Goal: Task Accomplishment & Management: Manage account settings

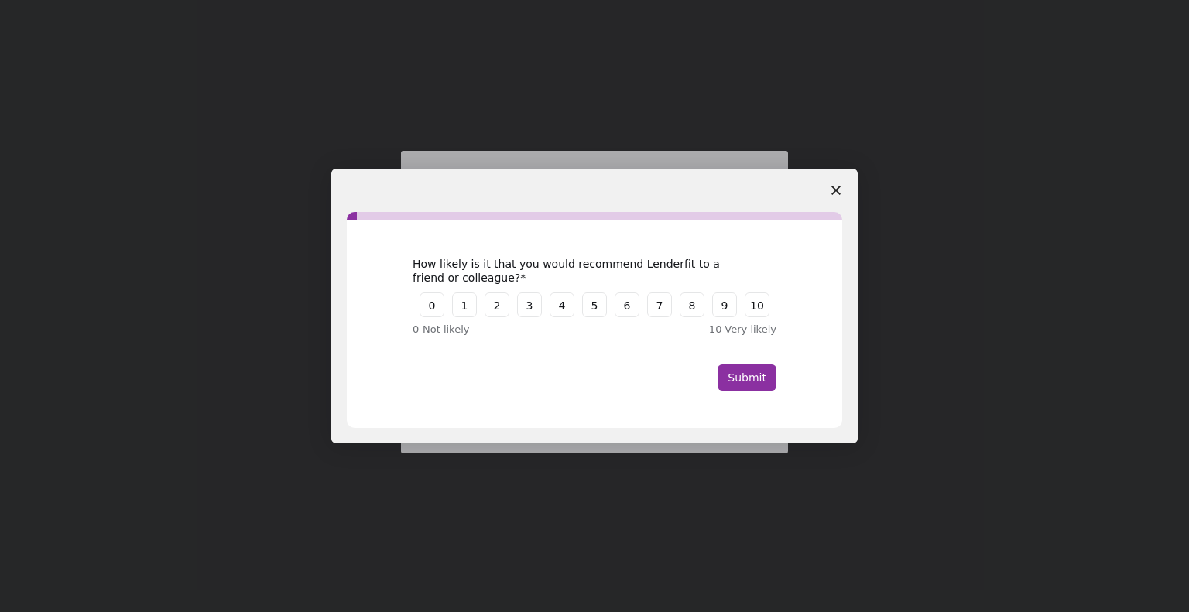
click at [839, 194] on polygon "Close survey" at bounding box center [835, 190] width 9 height 9
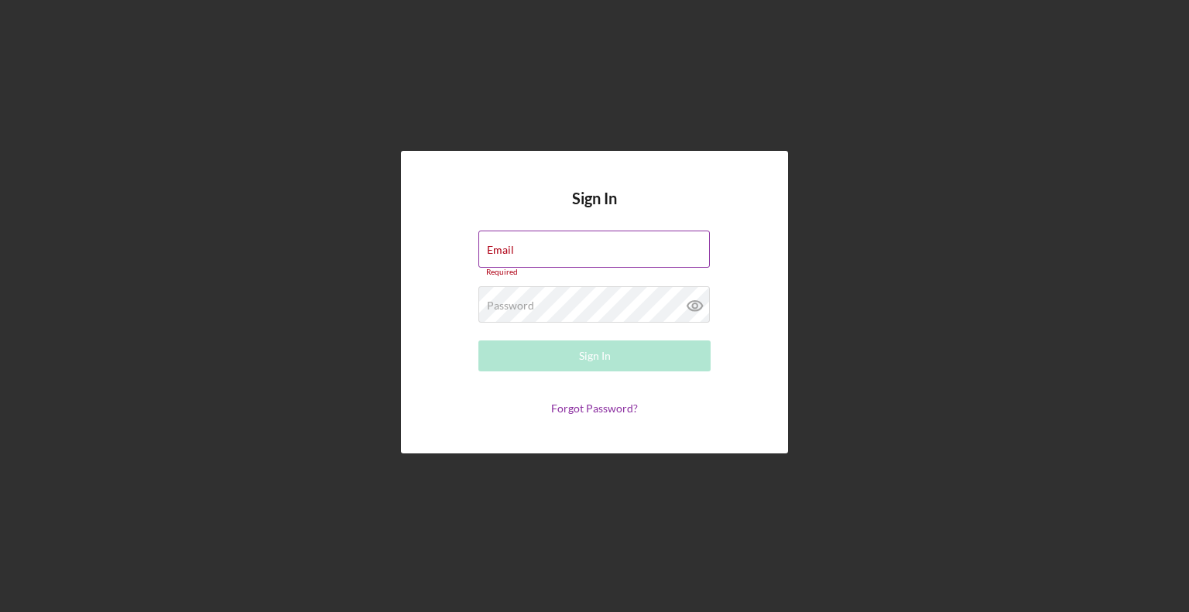
click at [555, 250] on input "Email" at bounding box center [593, 249] width 231 height 37
type input "[EMAIL_ADDRESS][DOMAIN_NAME]"
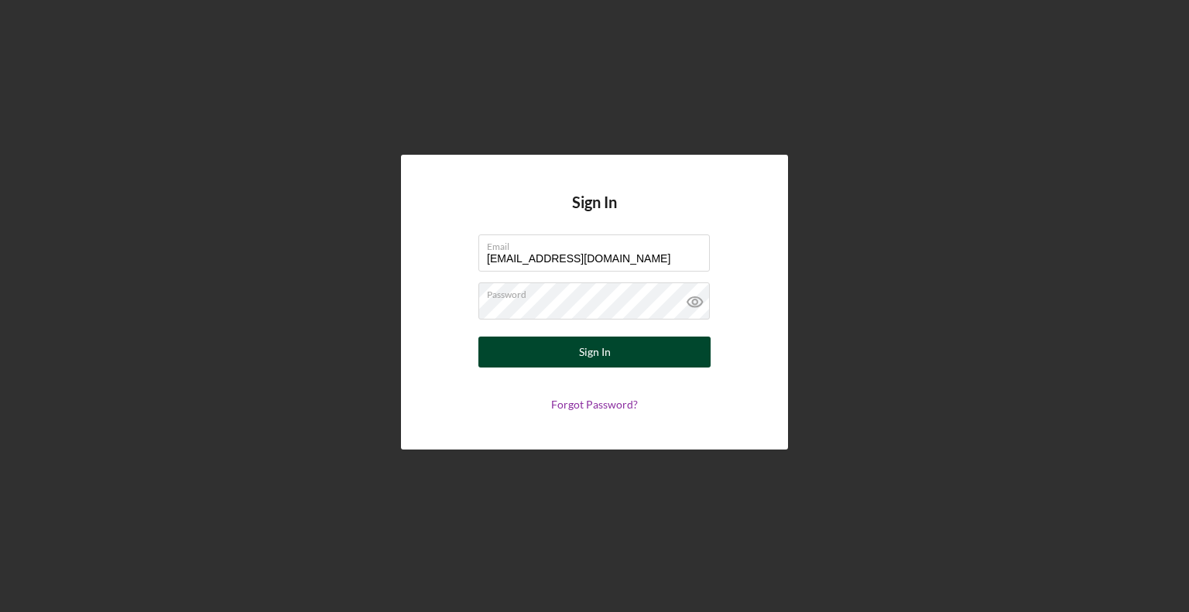
click at [590, 344] on div "Sign In" at bounding box center [595, 352] width 32 height 31
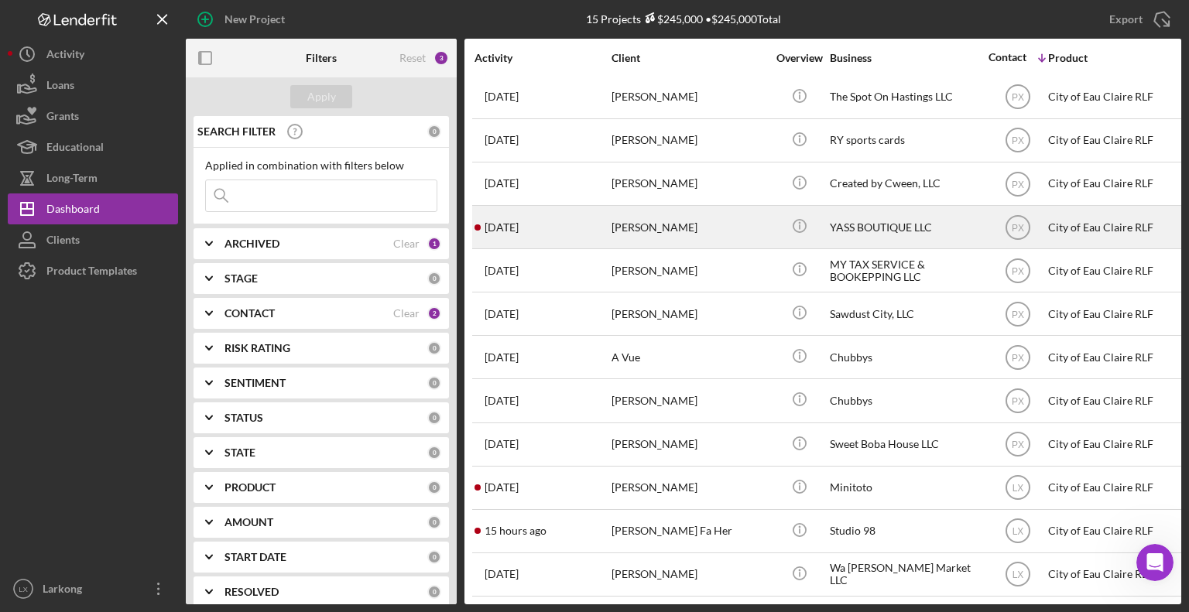
scroll to position [143, 0]
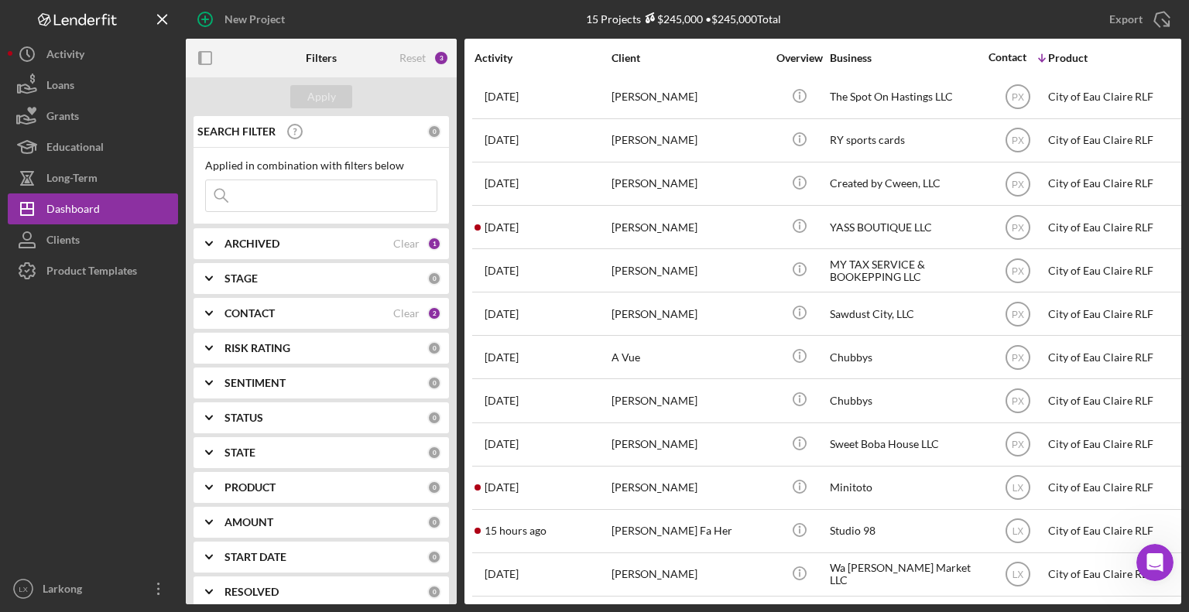
click at [217, 241] on icon "Icon/Expander" at bounding box center [209, 243] width 39 height 39
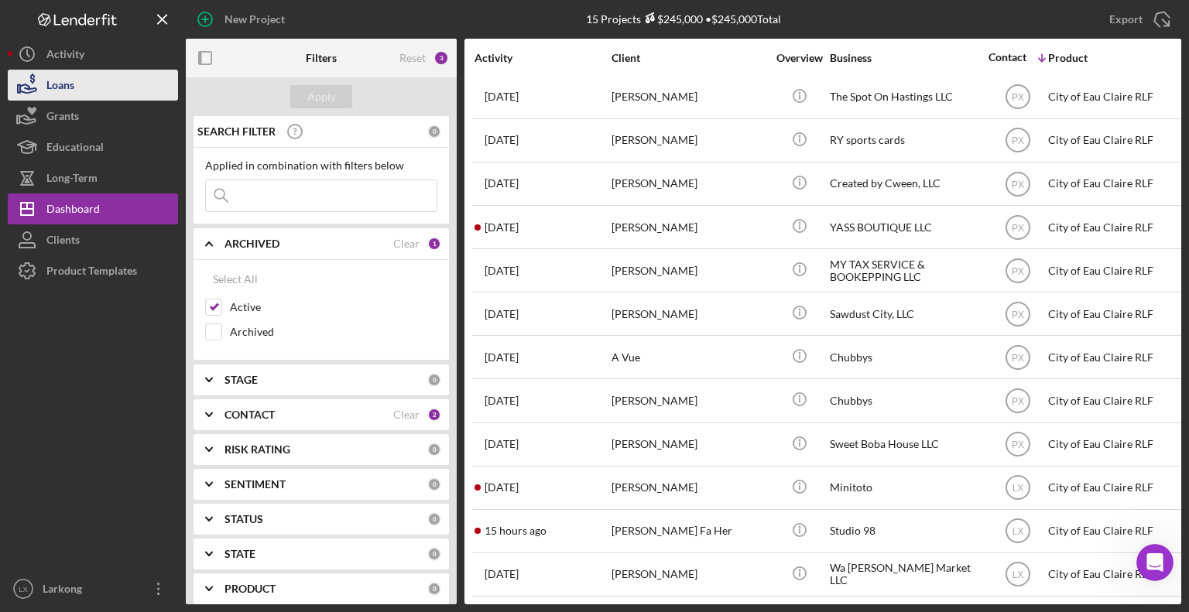
click at [130, 83] on button "Loans" at bounding box center [93, 85] width 170 height 31
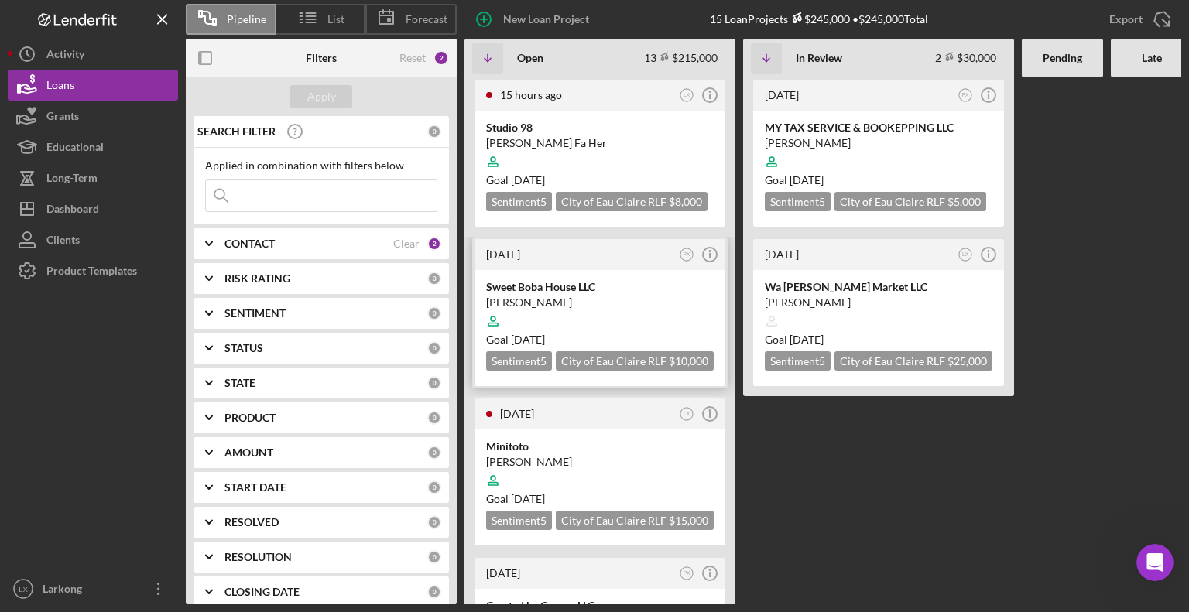
click at [588, 309] on div at bounding box center [599, 320] width 227 height 29
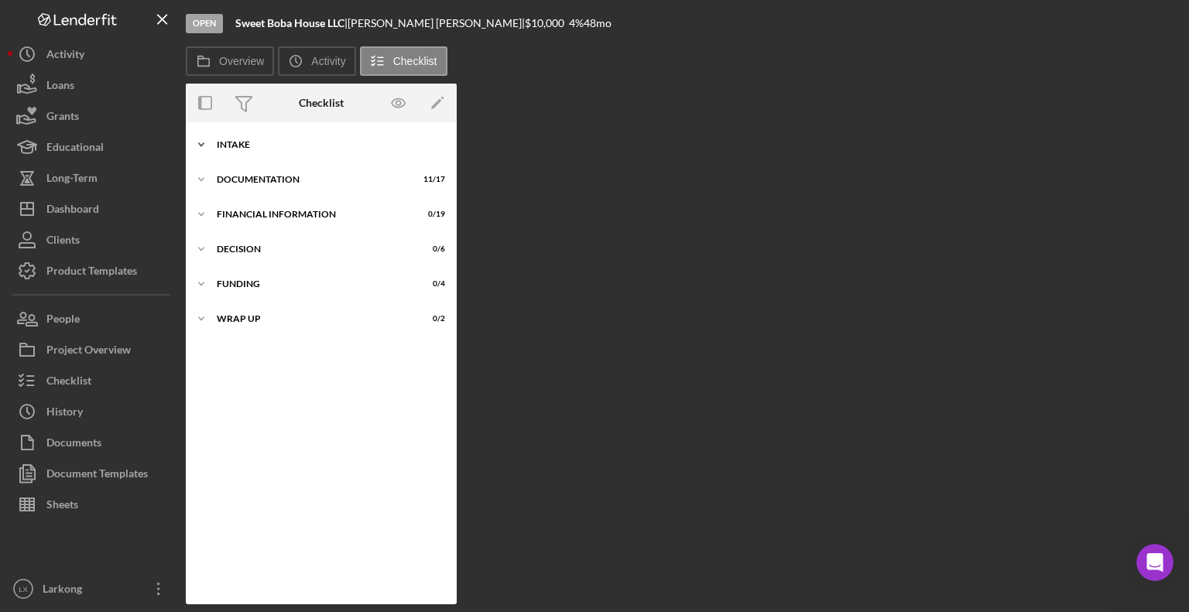
click at [302, 151] on div "Icon/Expander Intake 4 / 9" at bounding box center [321, 144] width 271 height 31
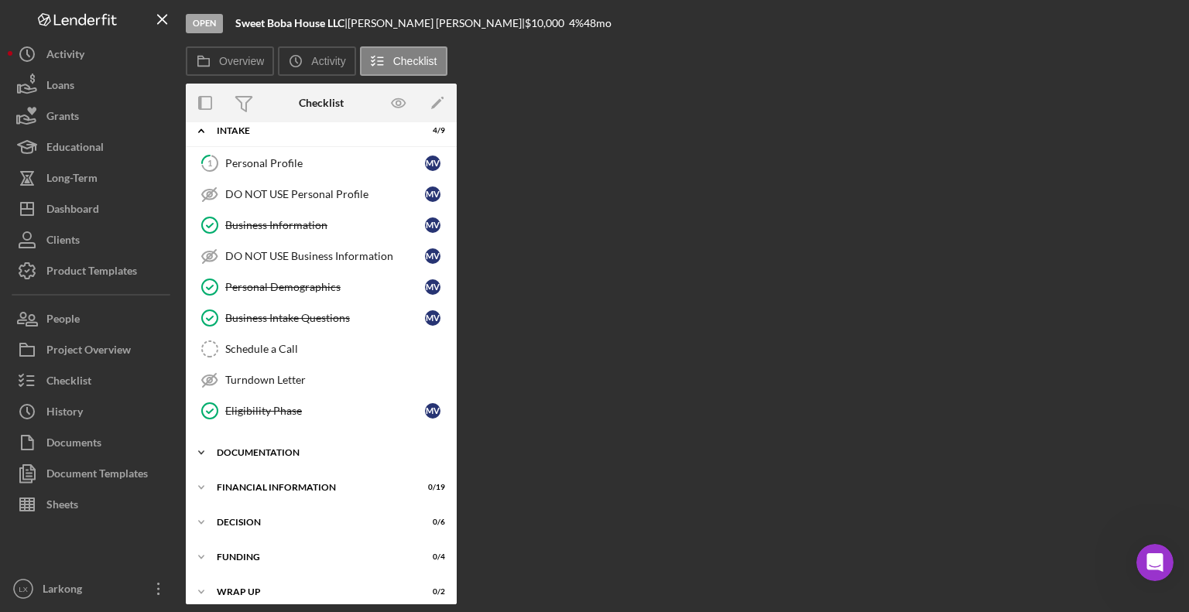
scroll to position [22, 0]
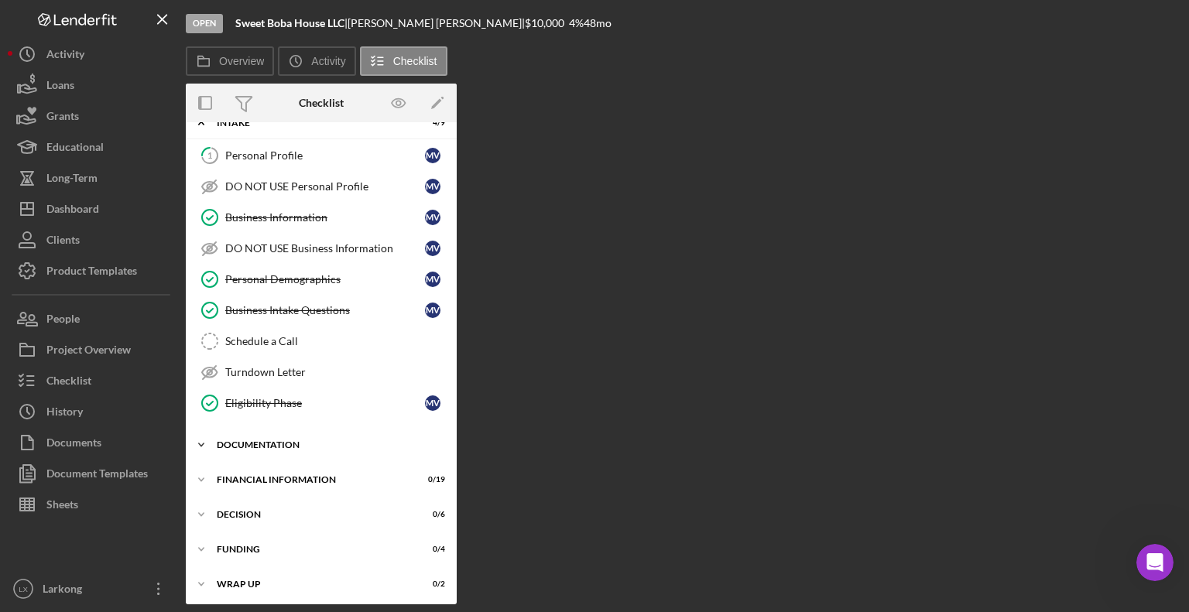
click at [263, 442] on div "Documentation" at bounding box center [327, 444] width 221 height 9
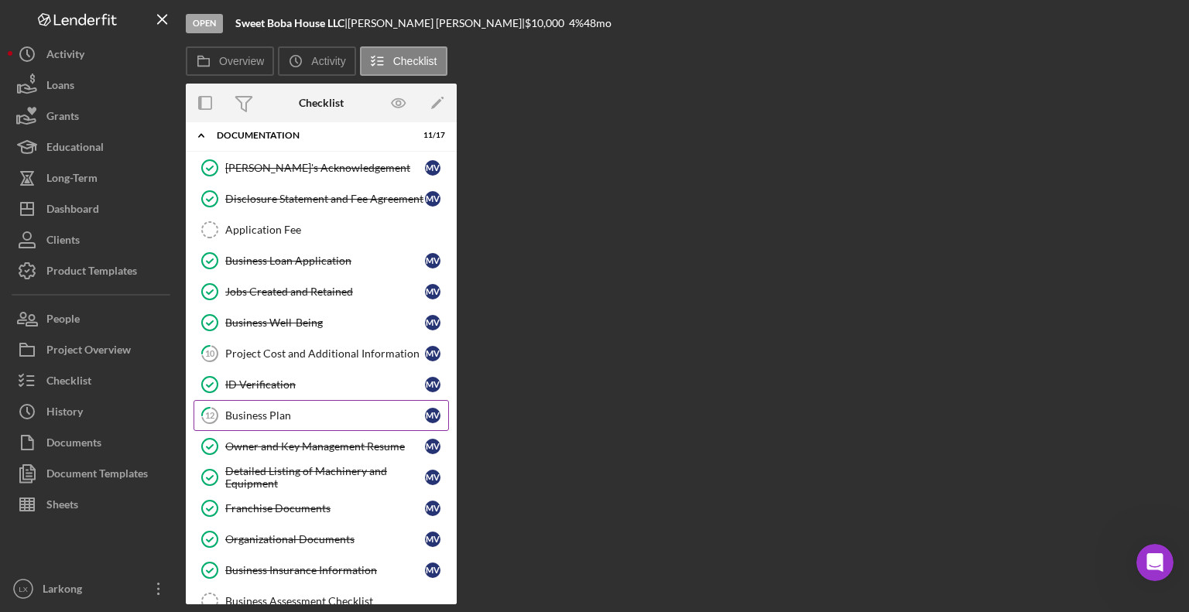
scroll to position [409, 0]
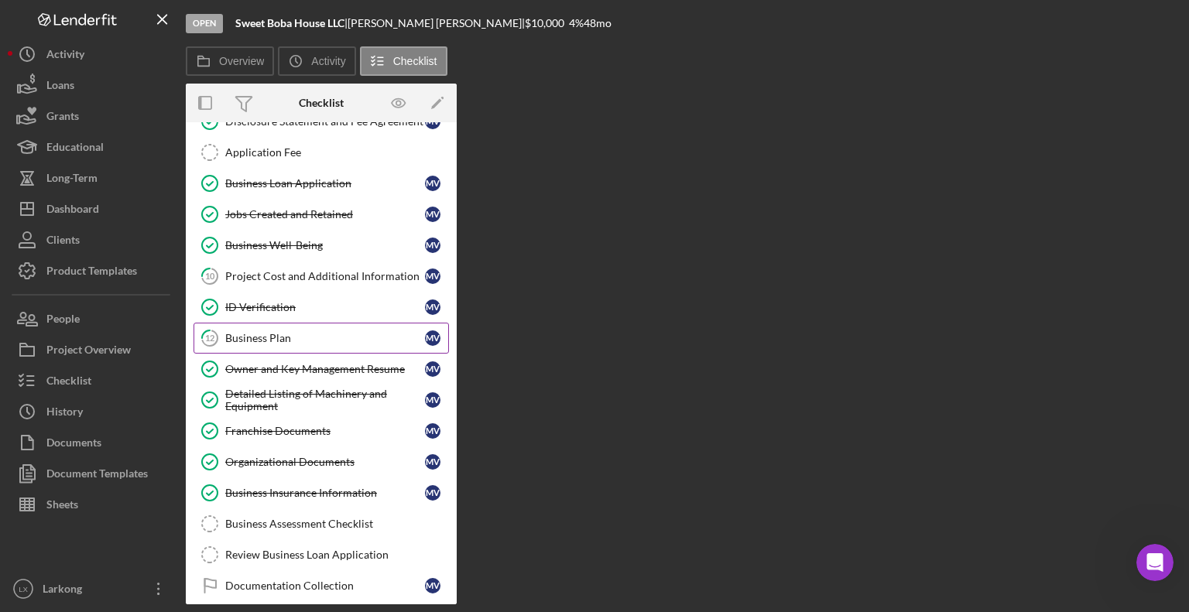
click at [266, 337] on div "Business Plan" at bounding box center [325, 338] width 200 height 12
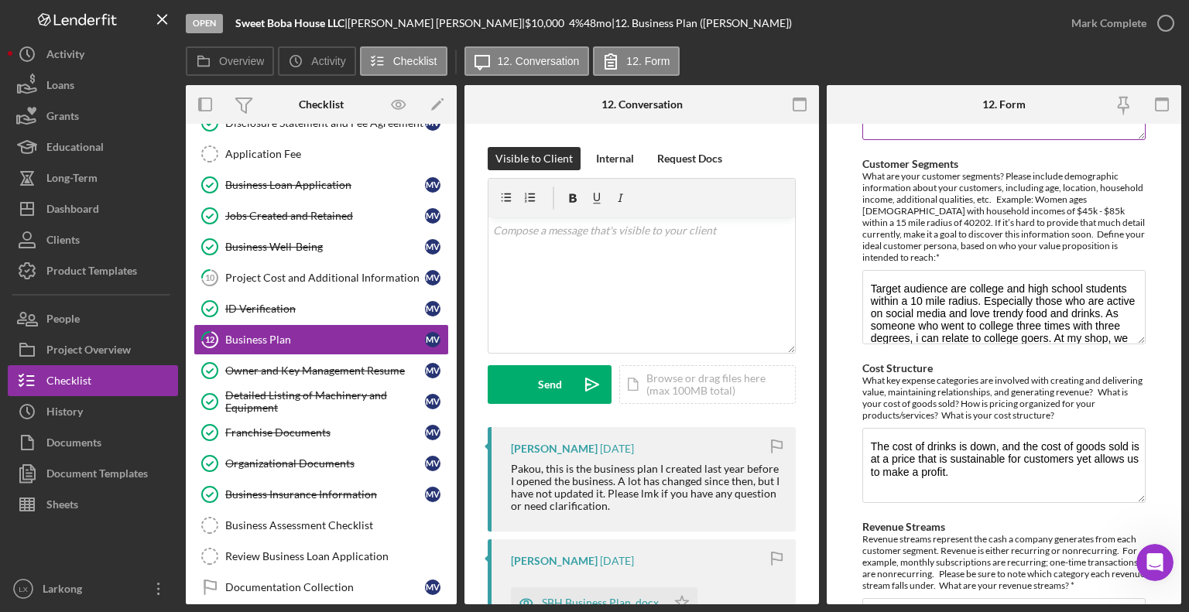
scroll to position [668, 0]
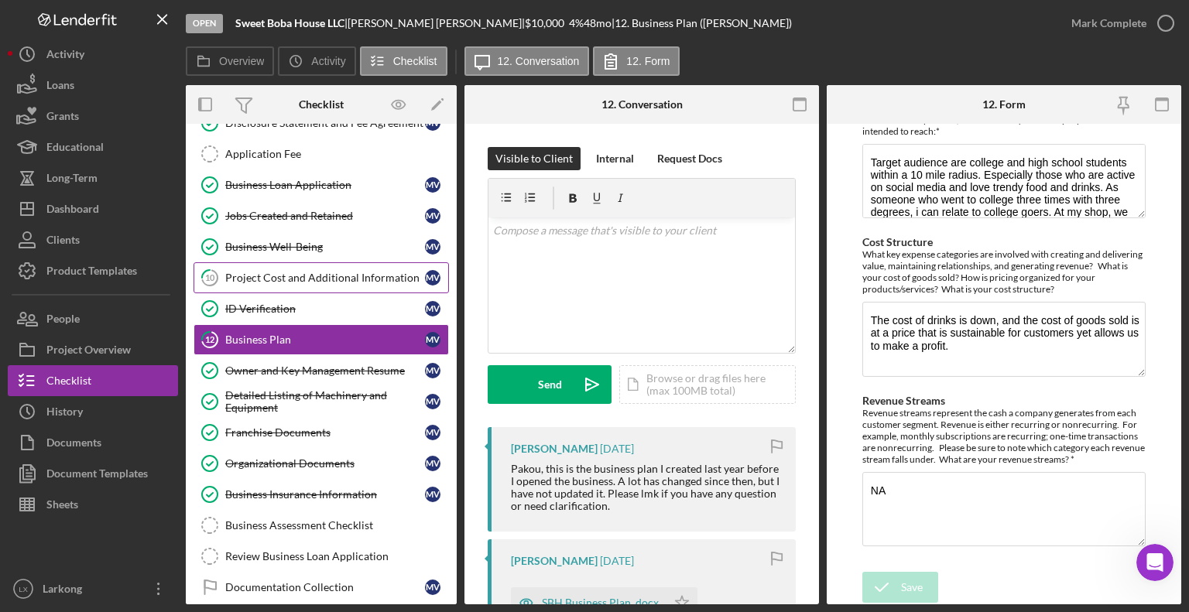
click at [306, 275] on div "Project Cost and Additional Information" at bounding box center [325, 278] width 200 height 12
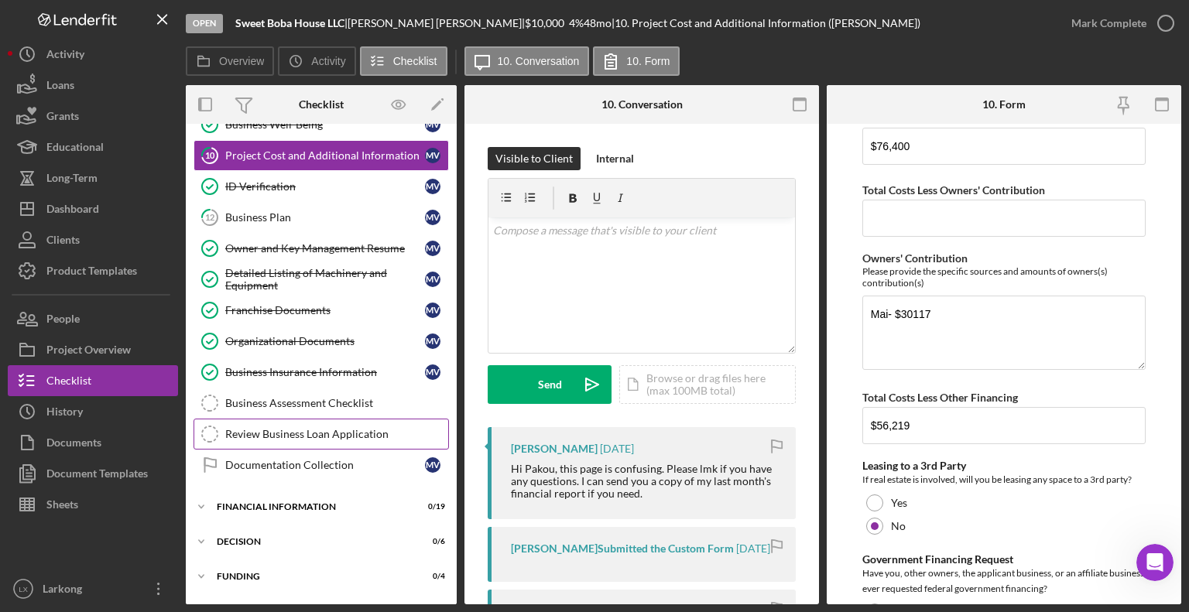
scroll to position [552, 0]
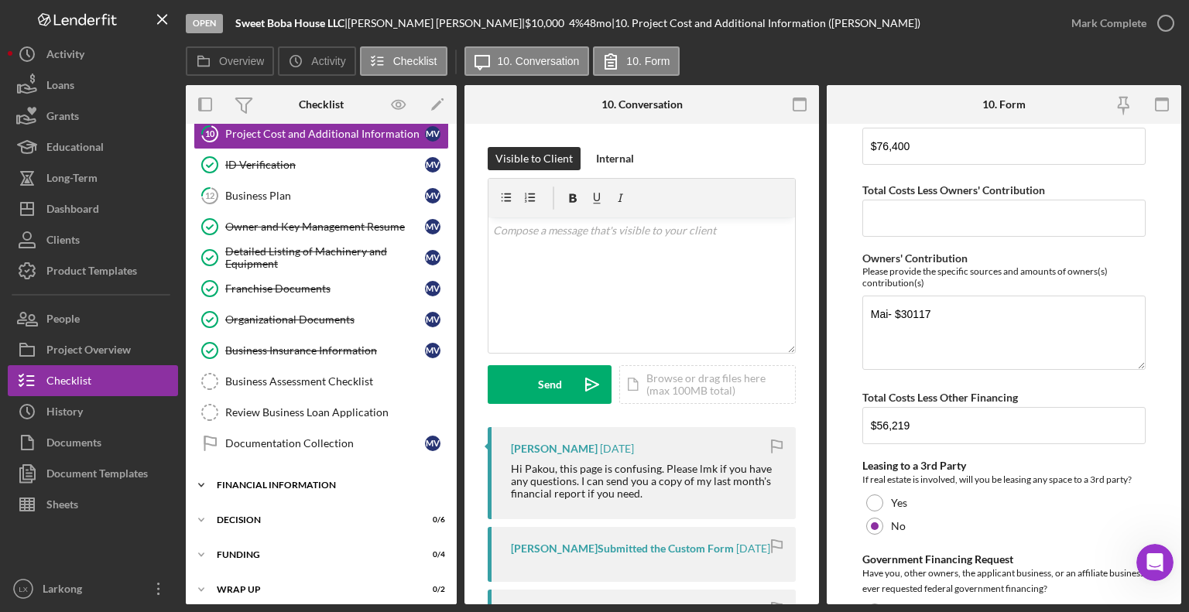
click at [277, 481] on div "Icon/Expander Financial Information 0 / 19" at bounding box center [321, 485] width 271 height 31
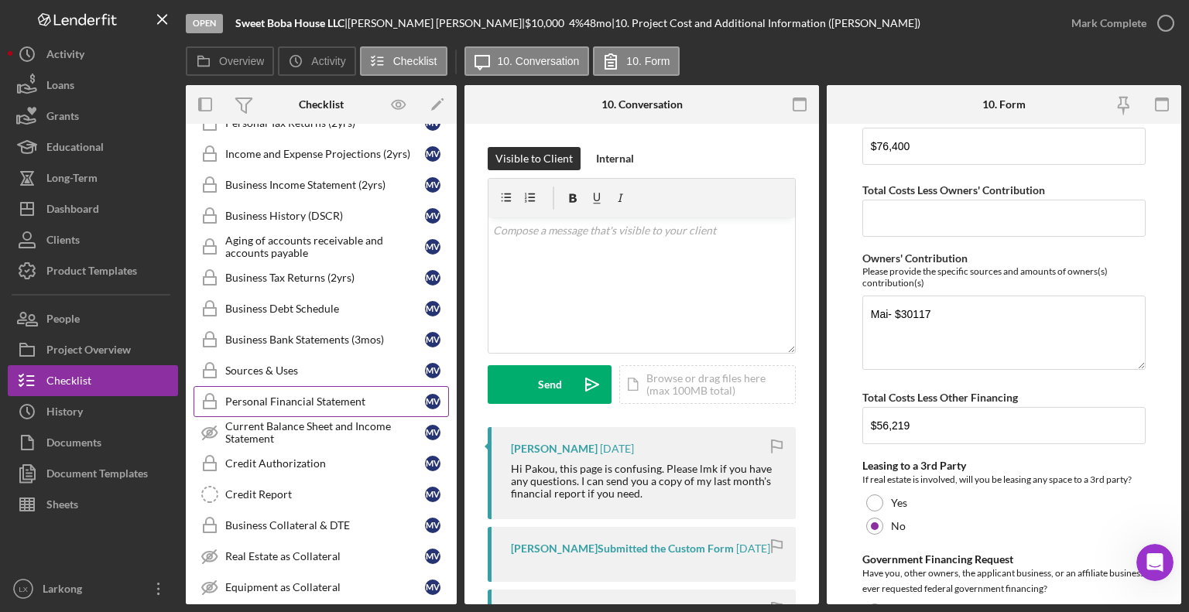
scroll to position [862, 0]
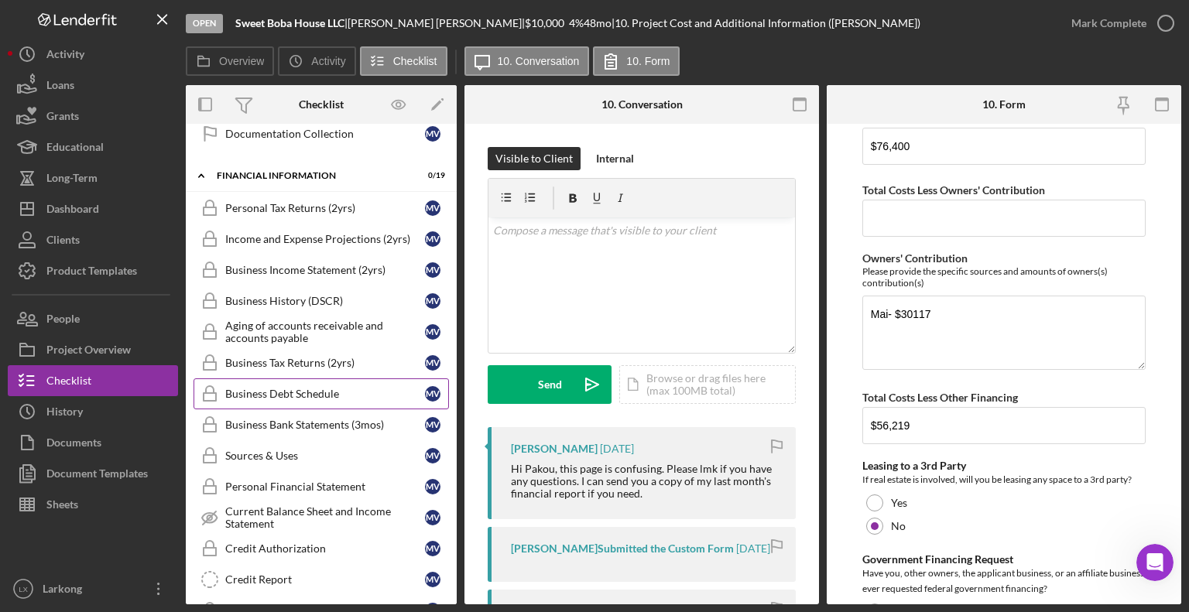
click at [282, 388] on div "Business Debt Schedule" at bounding box center [325, 394] width 200 height 12
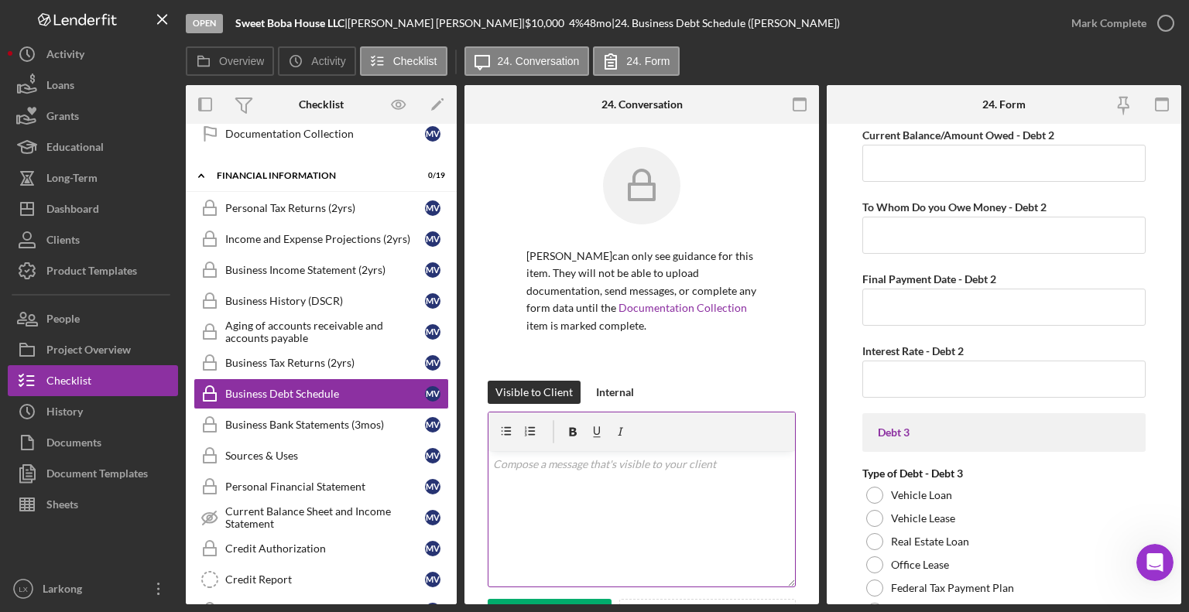
scroll to position [1264, 0]
click at [268, 357] on div "Business Tax Returns (2yrs)" at bounding box center [325, 363] width 200 height 12
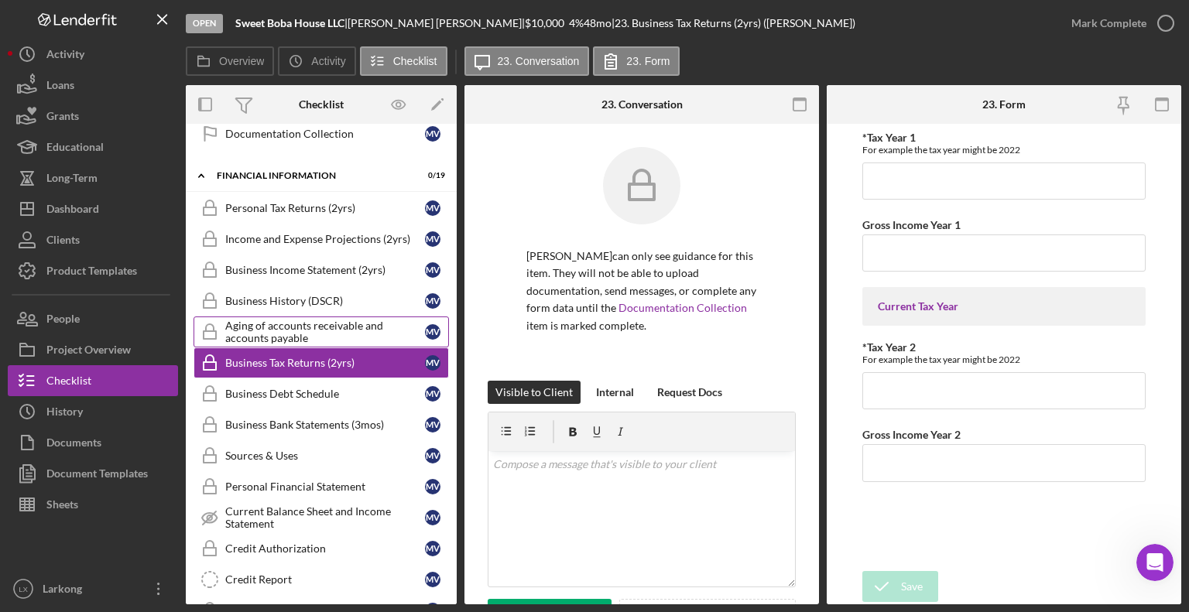
click at [288, 320] on div "Aging of accounts receivable and accounts payable" at bounding box center [325, 332] width 200 height 25
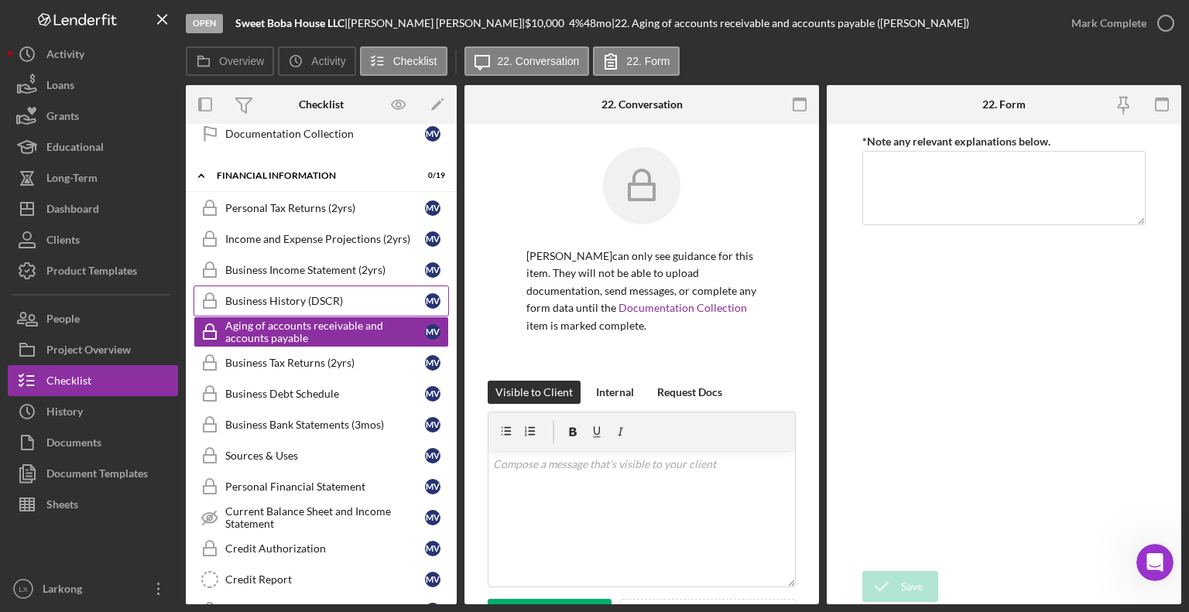
click at [325, 295] on div "Business History (DSCR)" at bounding box center [325, 301] width 200 height 12
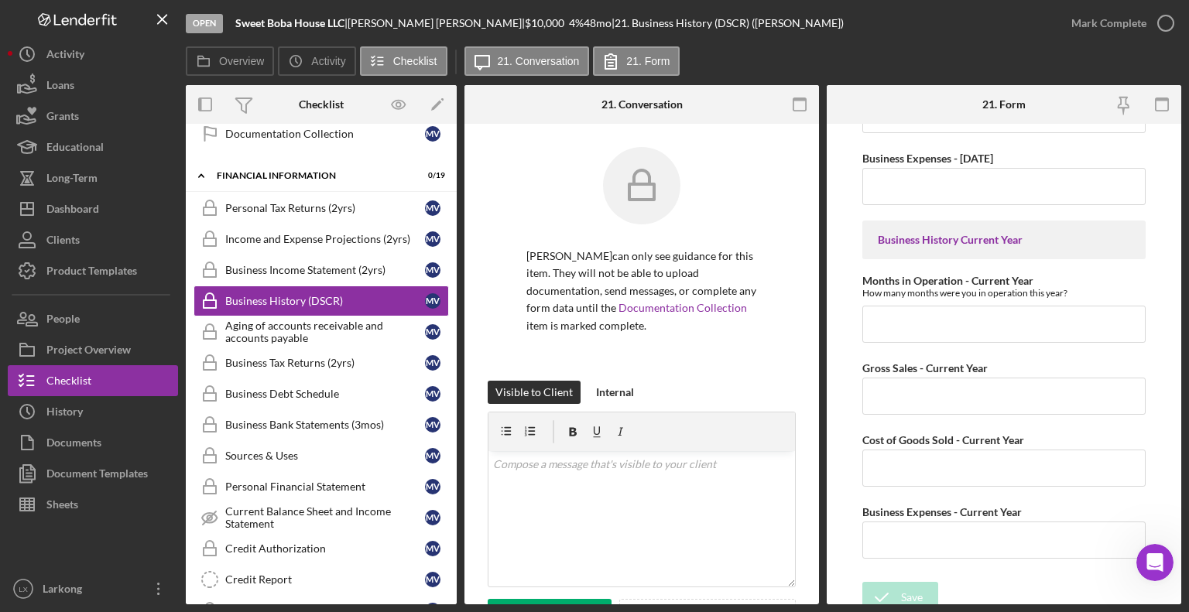
scroll to position [626, 0]
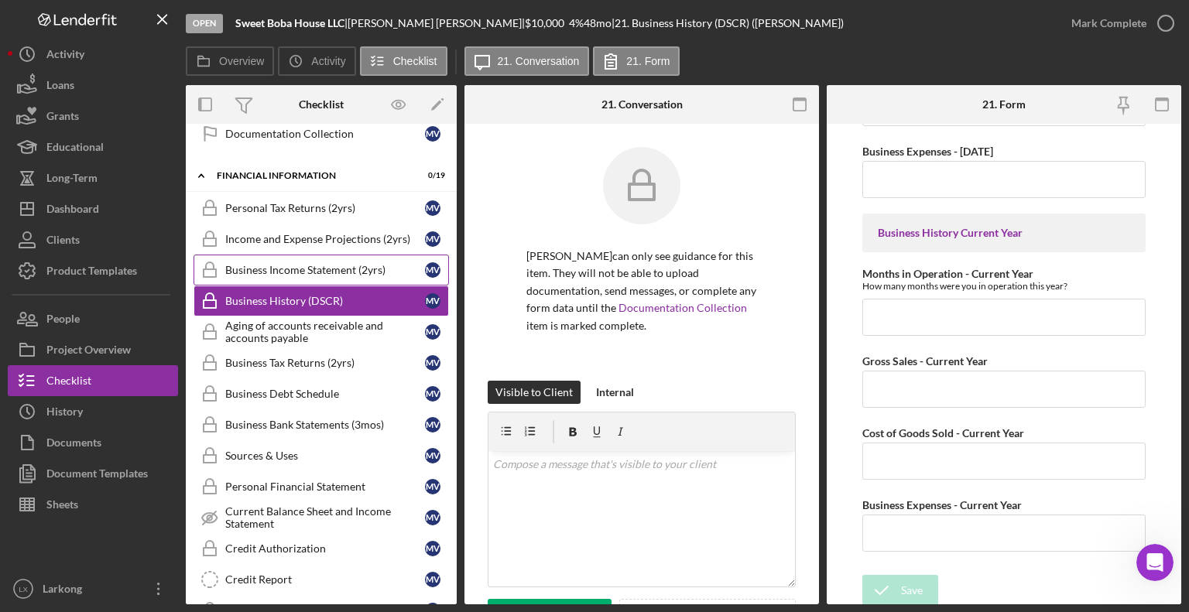
click at [286, 264] on div "Business Income Statement (2yrs)" at bounding box center [325, 270] width 200 height 12
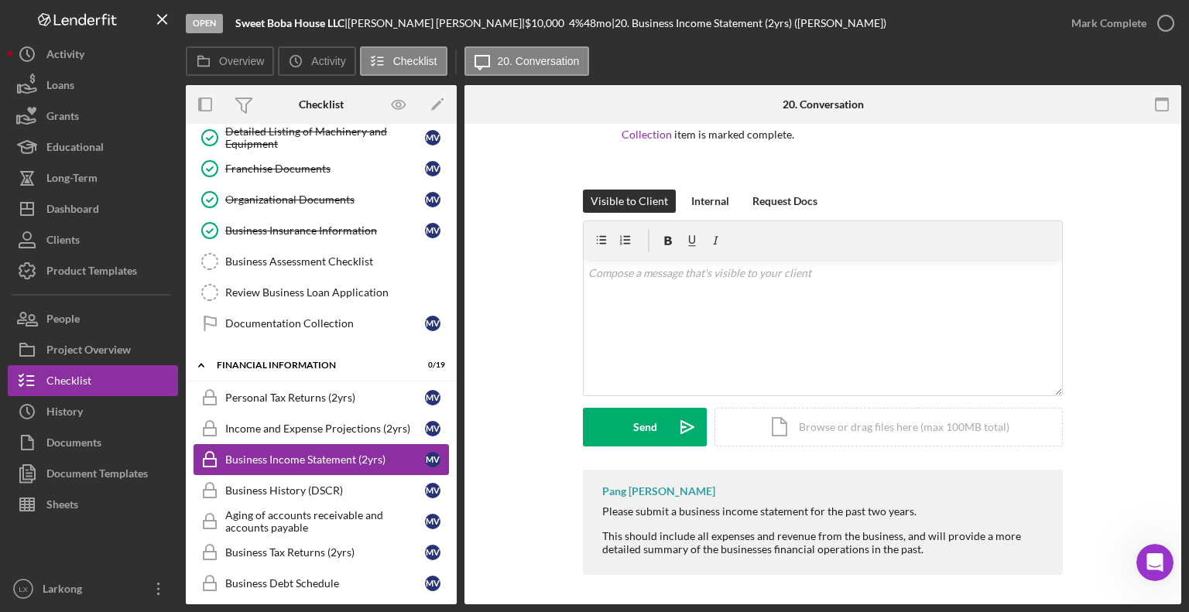
scroll to position [707, 0]
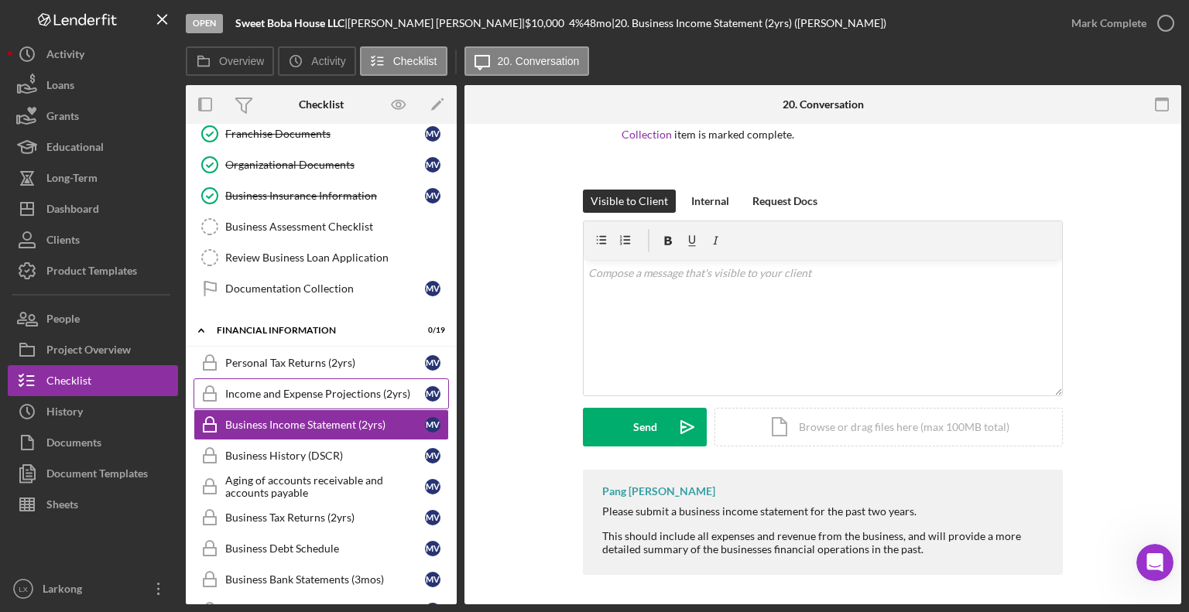
click at [272, 396] on link "Income and Expense Projections (2yrs) Income and Expense Projections (2yrs) M V" at bounding box center [320, 393] width 255 height 31
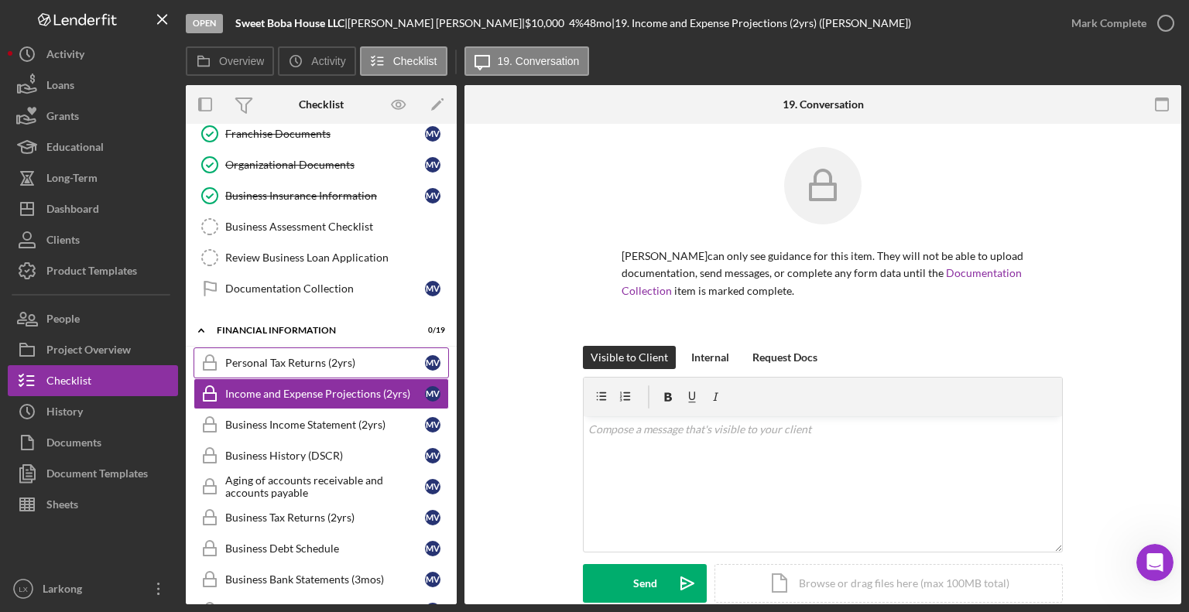
click at [274, 361] on link "Personal Tax Returns (2yrs) Personal Tax Returns (2yrs) M V" at bounding box center [320, 362] width 255 height 31
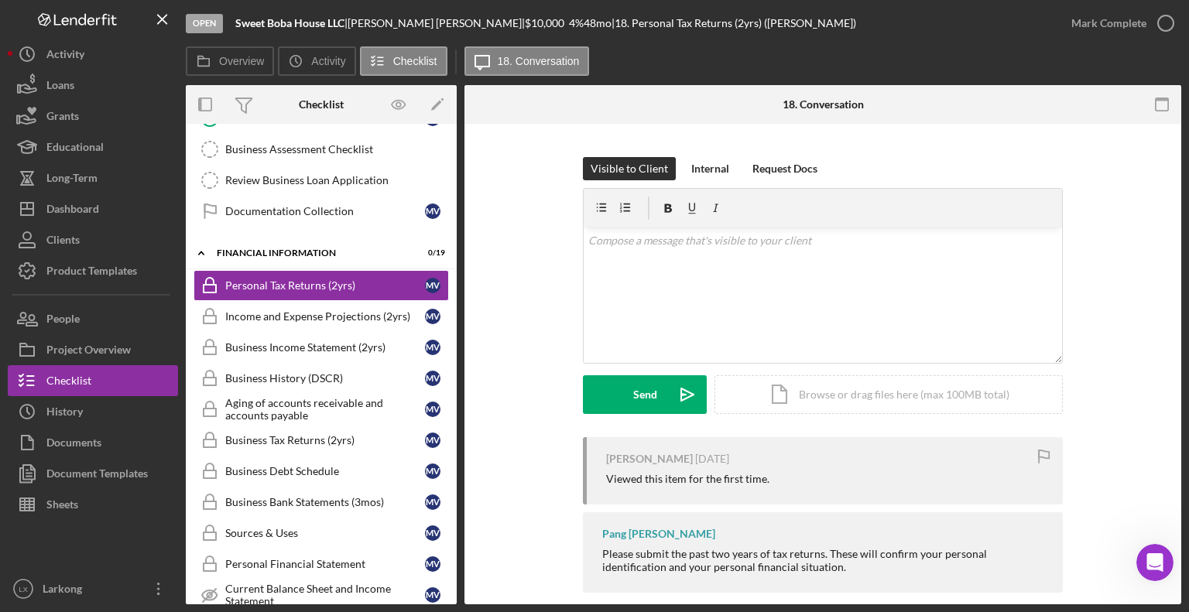
scroll to position [207, 0]
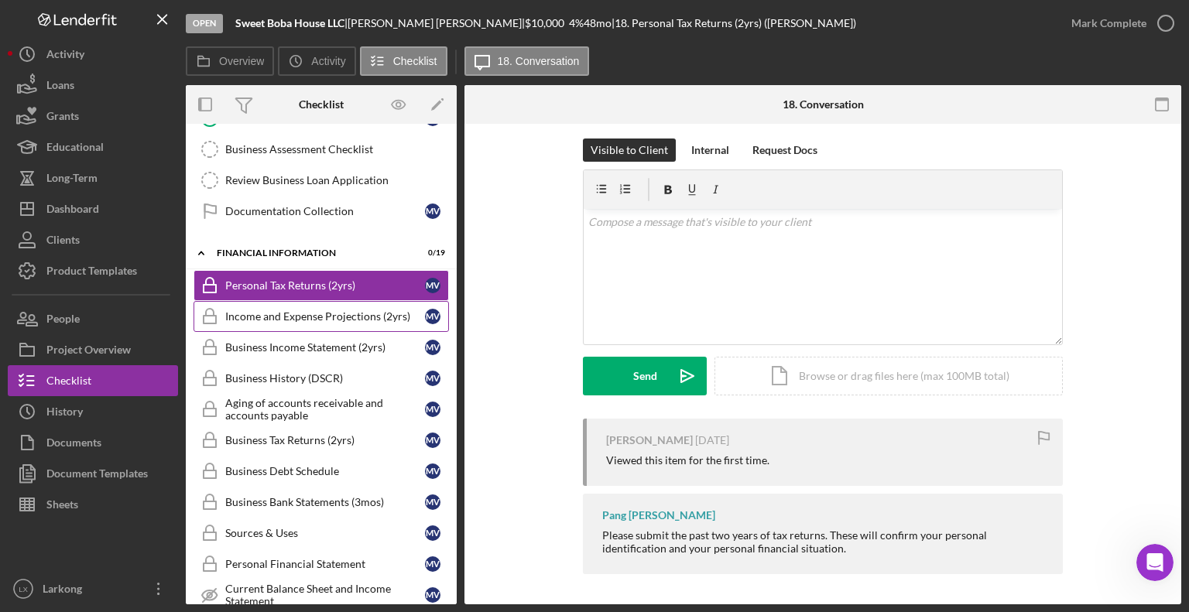
click at [332, 311] on div "Income and Expense Projections (2yrs)" at bounding box center [325, 316] width 200 height 12
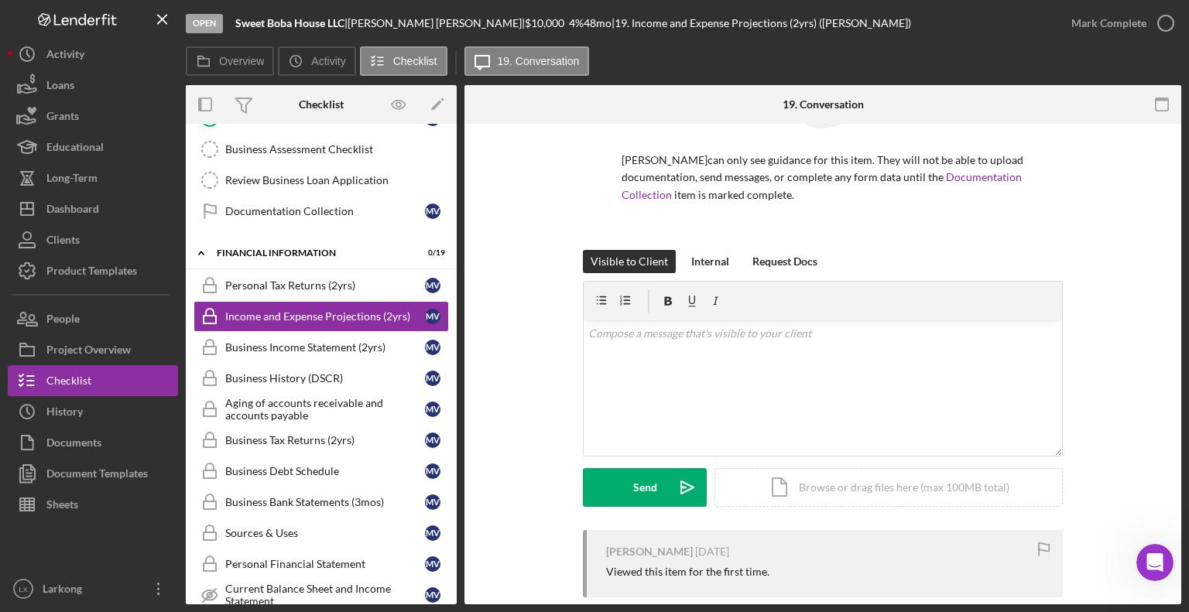
scroll to position [220, 0]
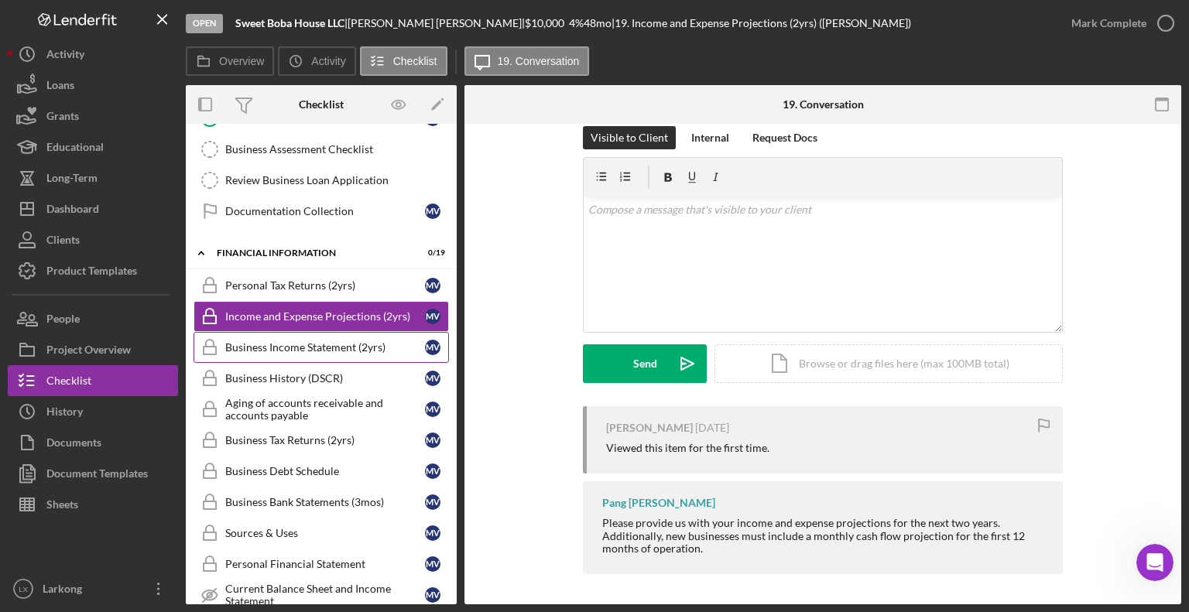
click at [311, 347] on link "Business Income Statement (2yrs) Business Income Statement (2yrs) M V" at bounding box center [320, 347] width 255 height 31
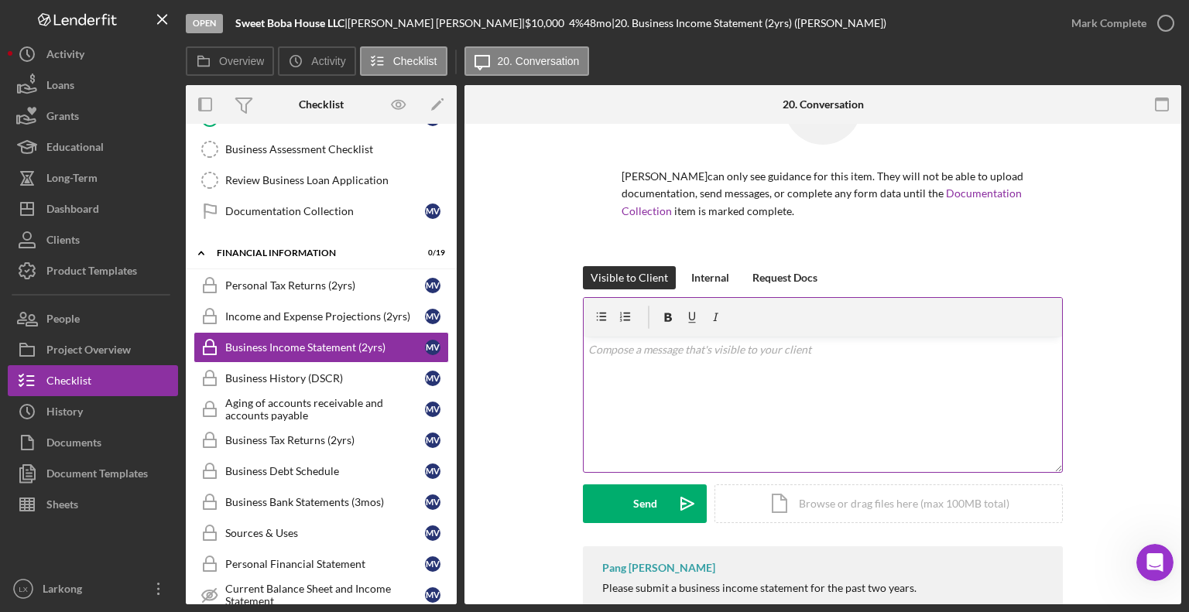
scroll to position [156, 0]
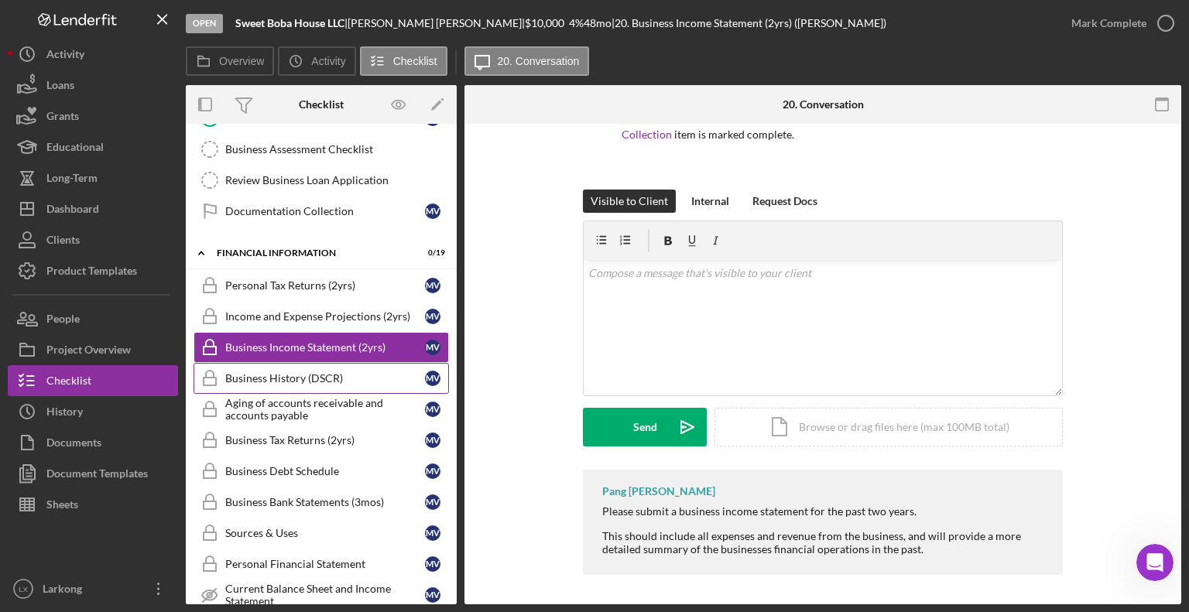
click at [293, 372] on div "Business History (DSCR)" at bounding box center [325, 378] width 200 height 12
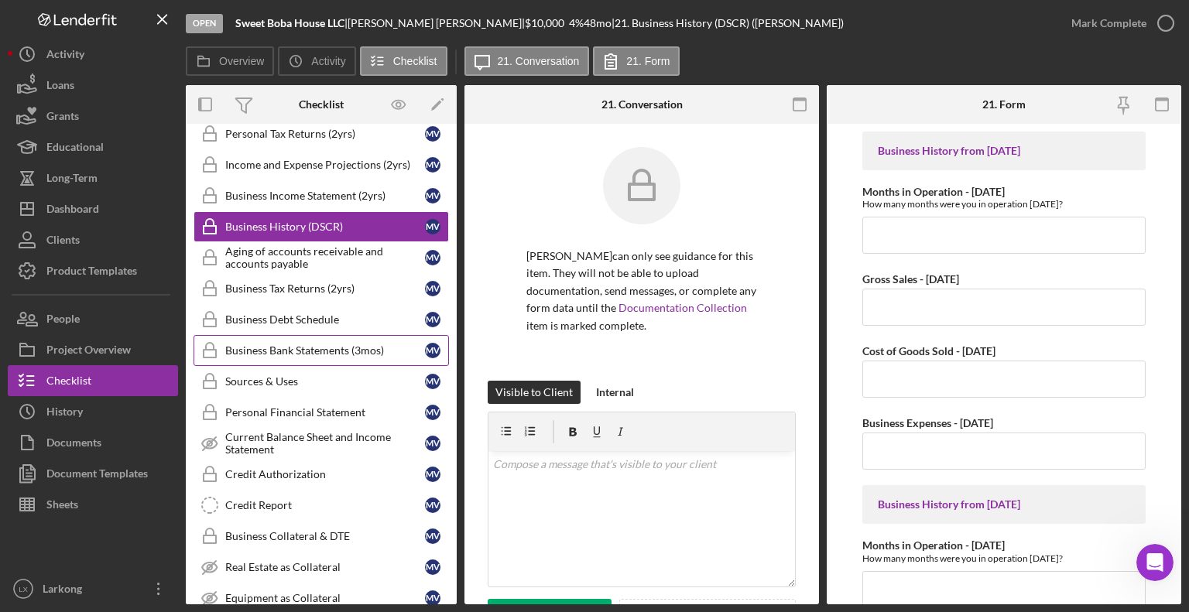
scroll to position [939, 0]
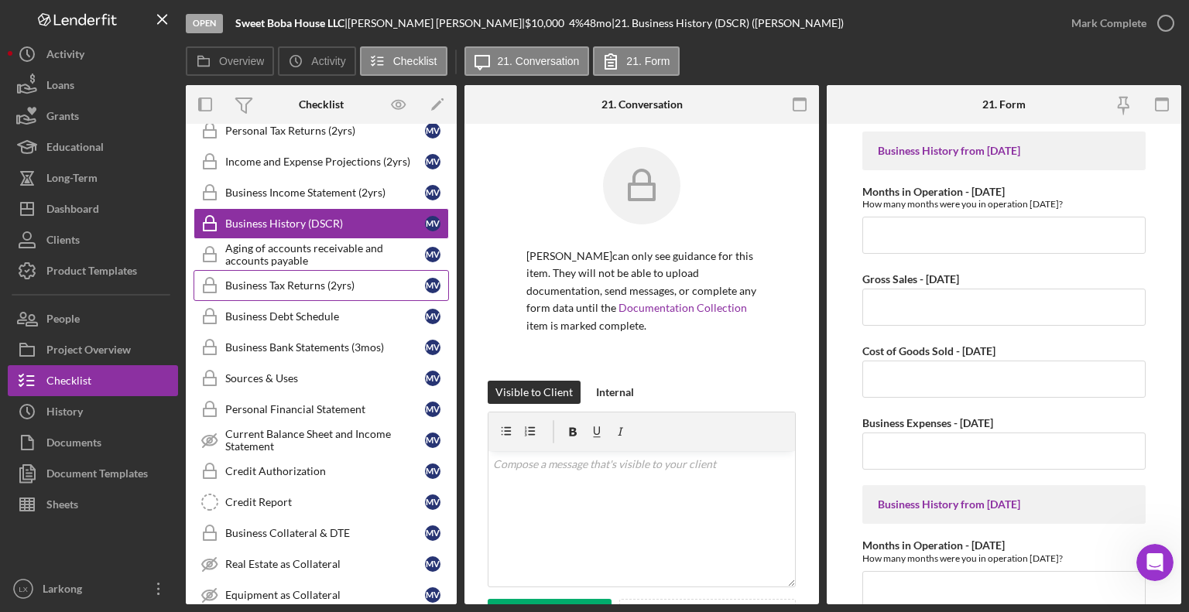
click at [337, 279] on div "Business Tax Returns (2yrs)" at bounding box center [325, 285] width 200 height 12
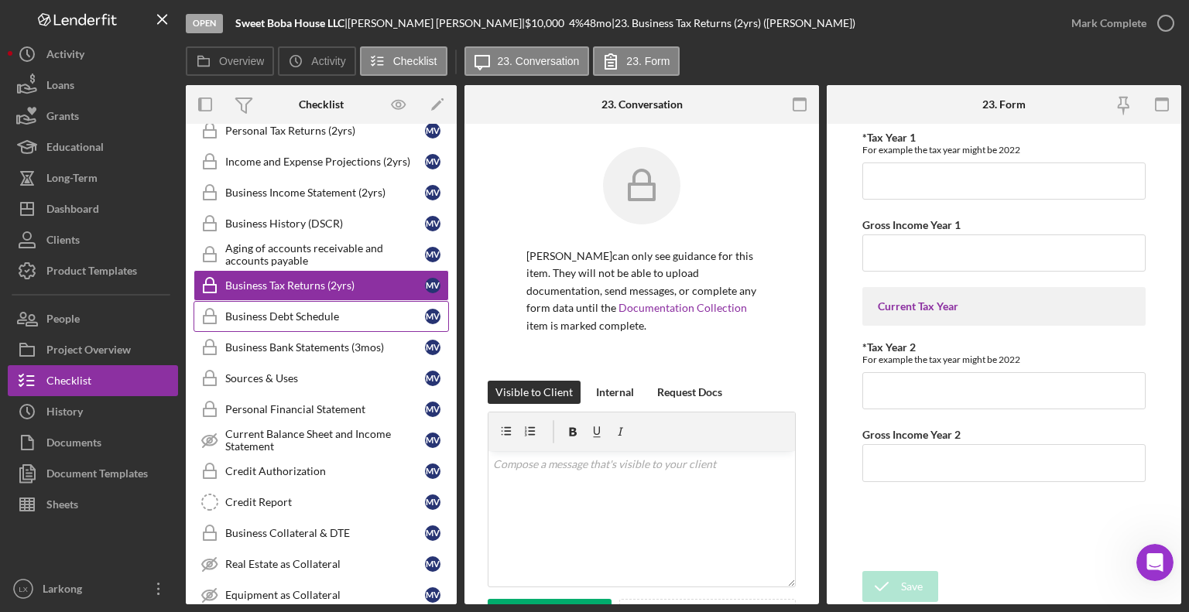
click at [344, 310] on div "Business Debt Schedule" at bounding box center [325, 316] width 200 height 12
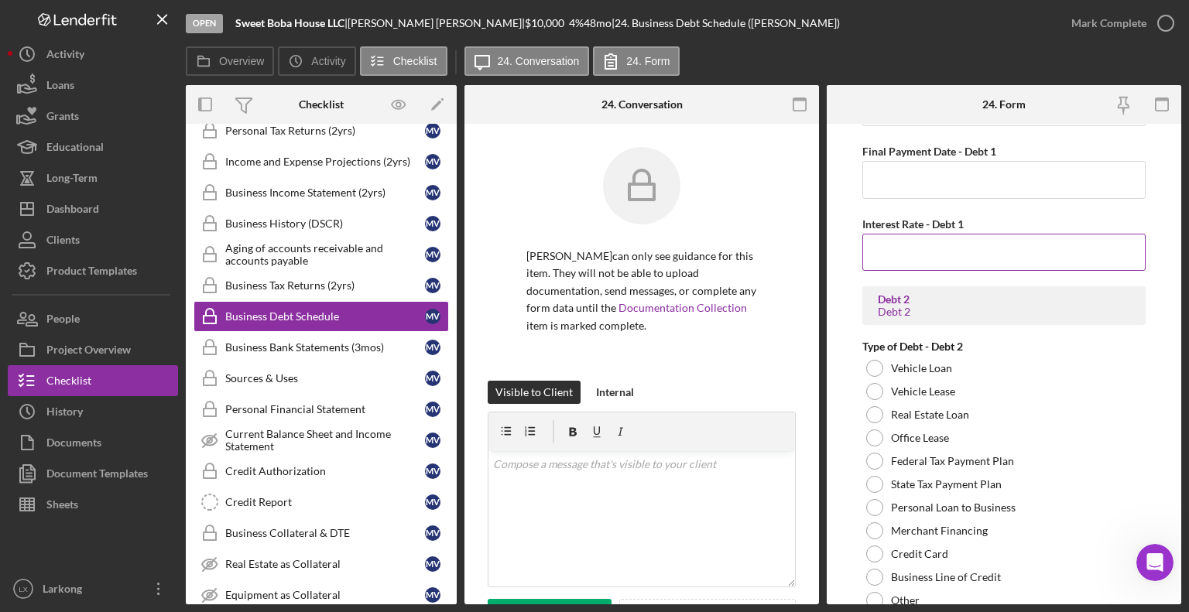
scroll to position [232, 0]
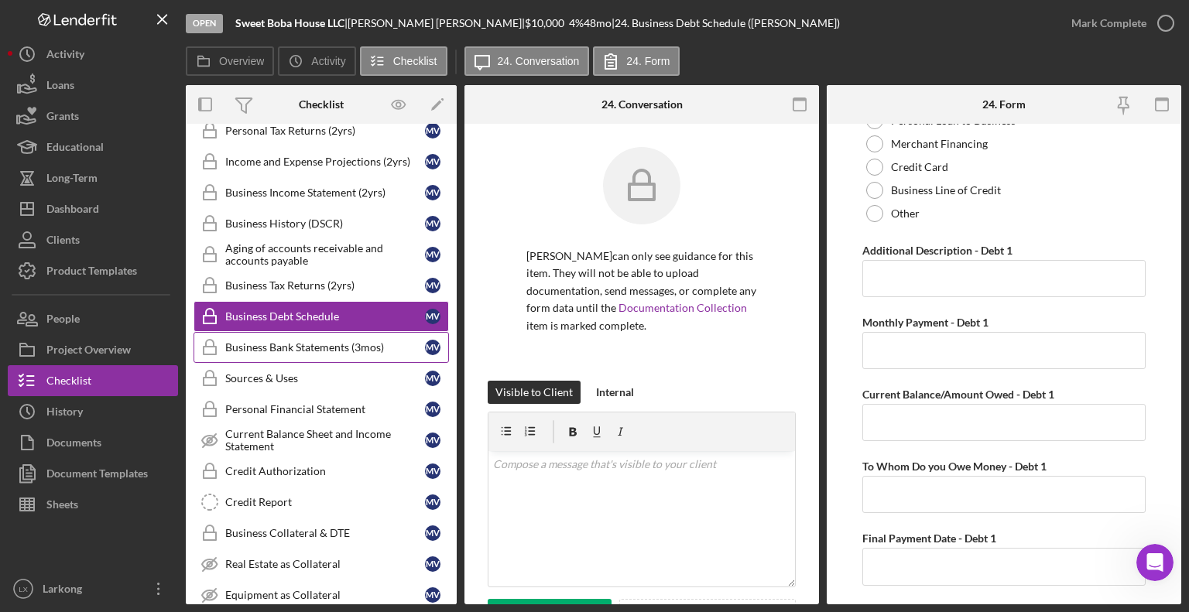
click at [276, 341] on div "Business Bank Statements (3mos)" at bounding box center [325, 347] width 200 height 12
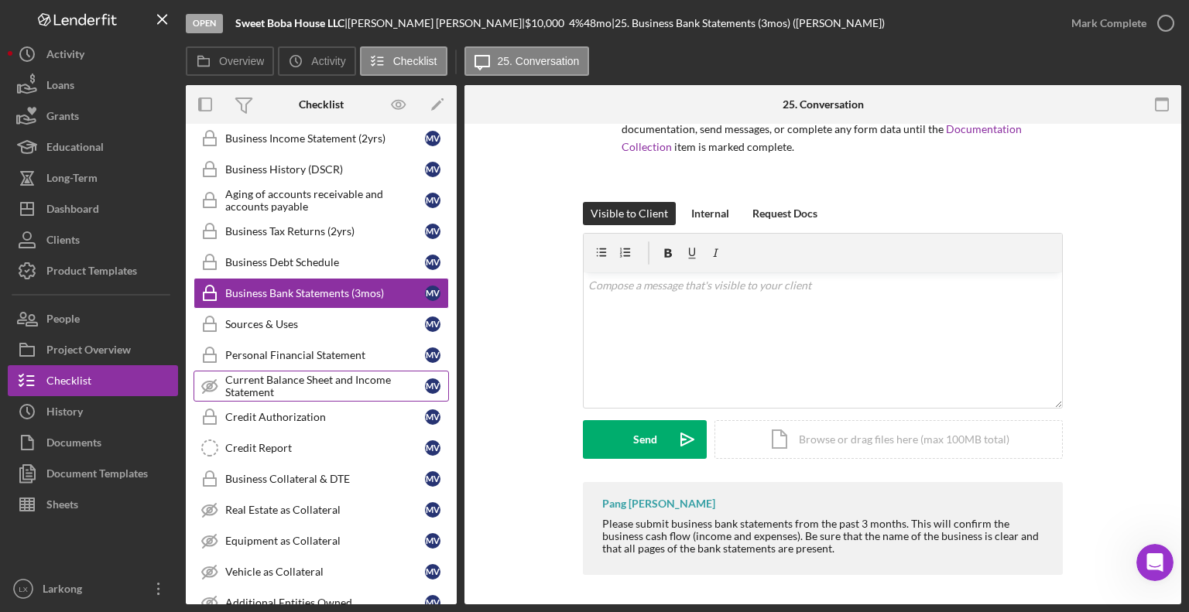
scroll to position [1143, 0]
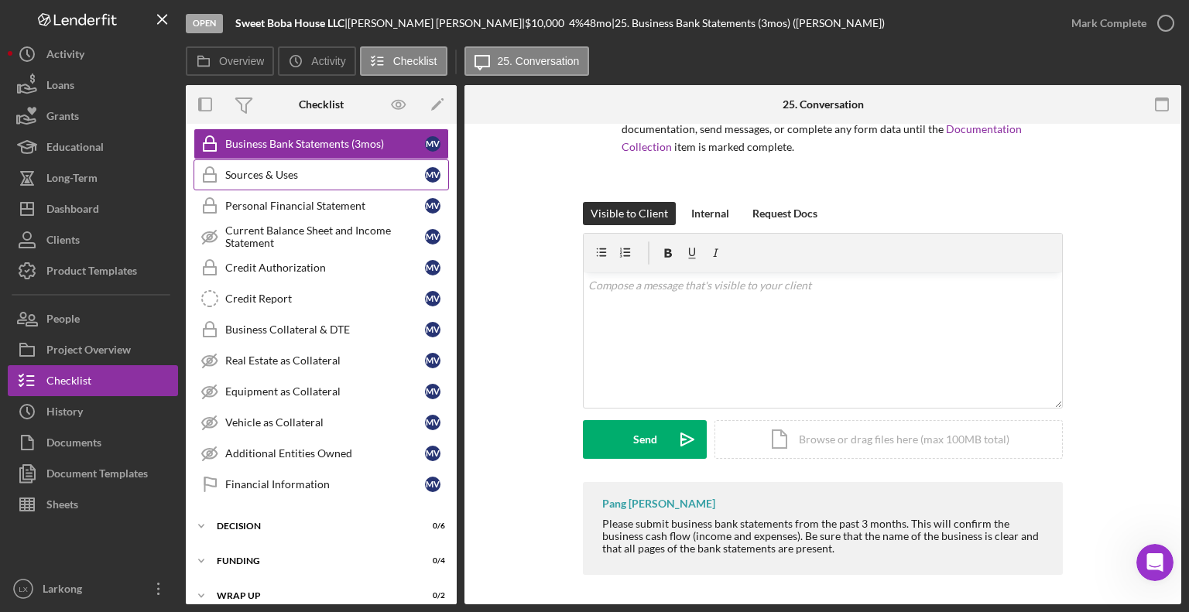
click at [272, 173] on link "Sources & Uses Sources & Uses M V" at bounding box center [320, 174] width 255 height 31
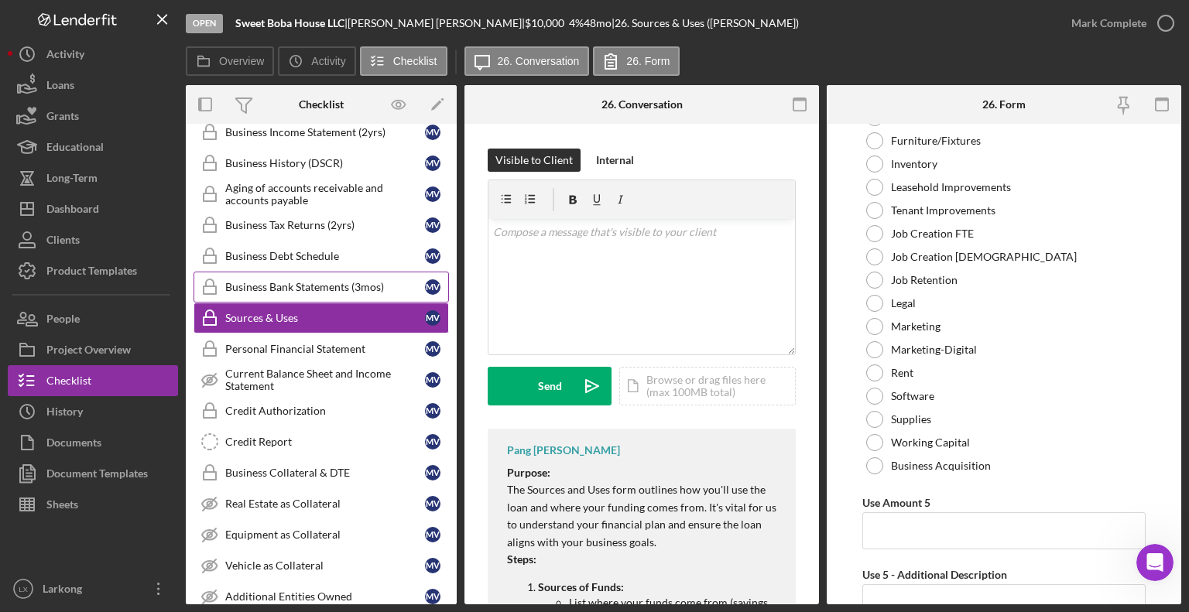
scroll to position [911, 0]
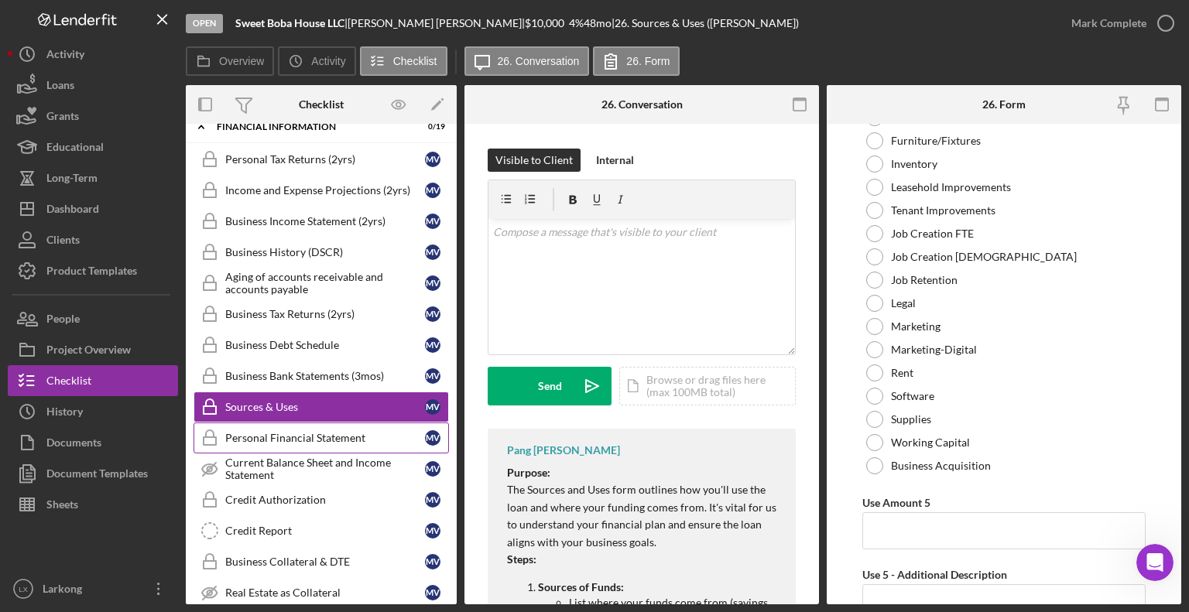
click at [310, 433] on link "Personal Financial Statement Personal Financial Statement M V" at bounding box center [320, 437] width 255 height 31
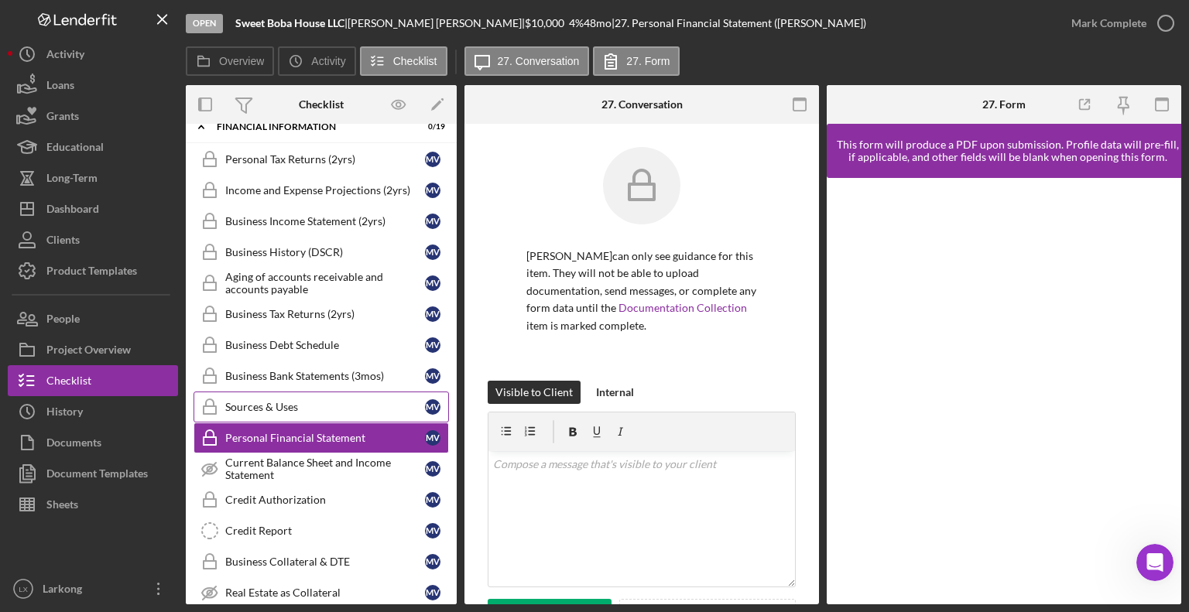
click at [296, 402] on link "Sources & Uses Sources & Uses M V" at bounding box center [320, 407] width 255 height 31
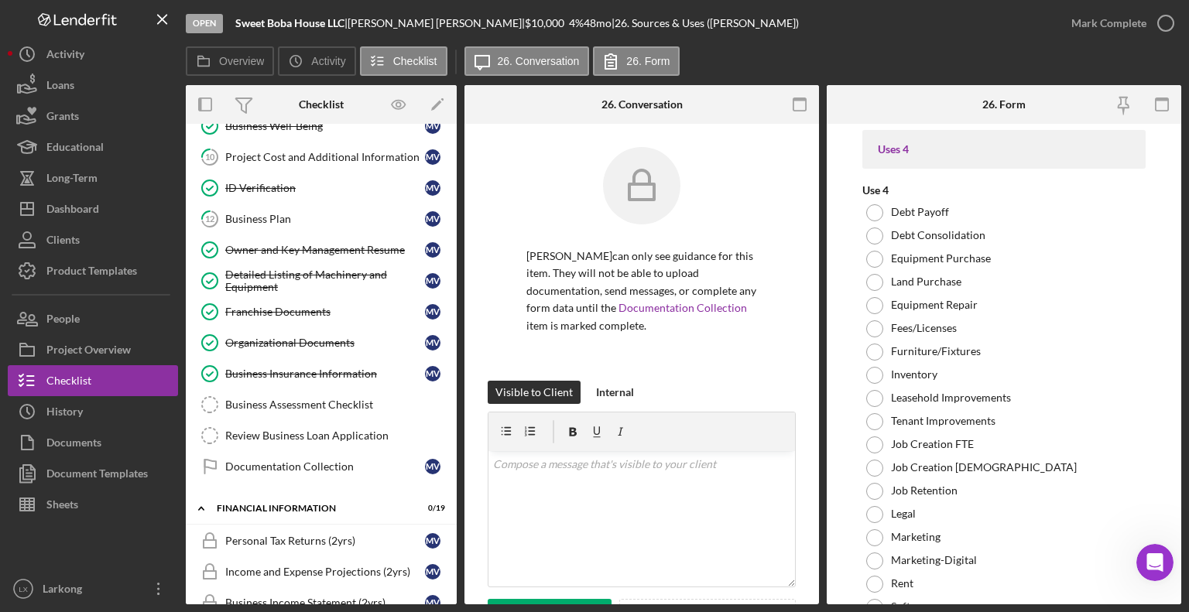
scroll to position [1143, 0]
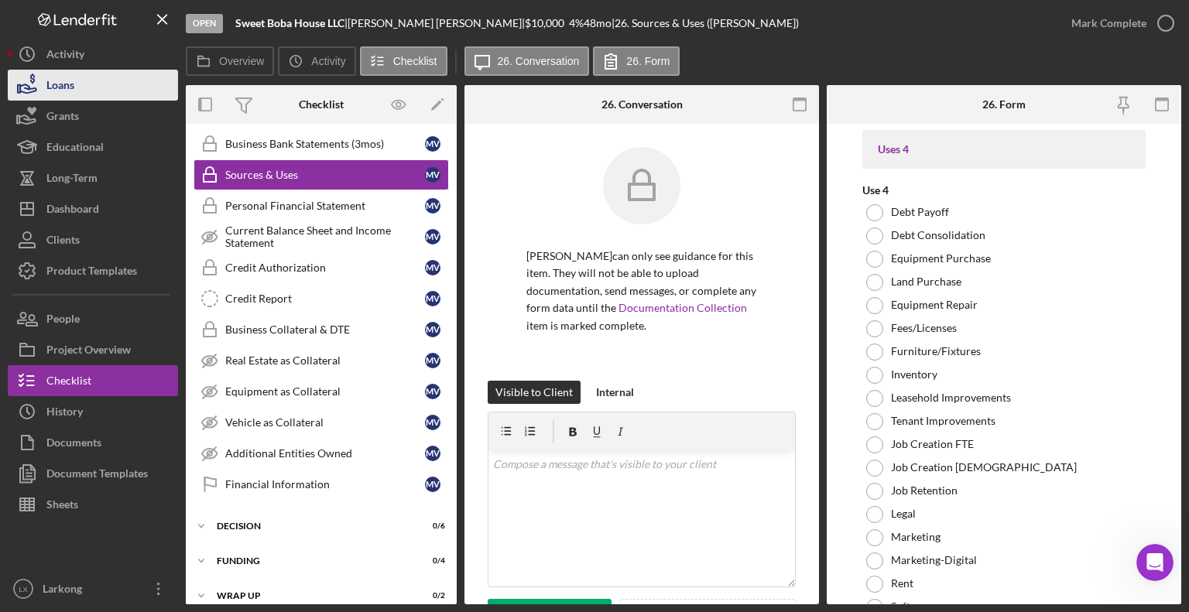
click at [71, 95] on div "Loans" at bounding box center [60, 87] width 28 height 35
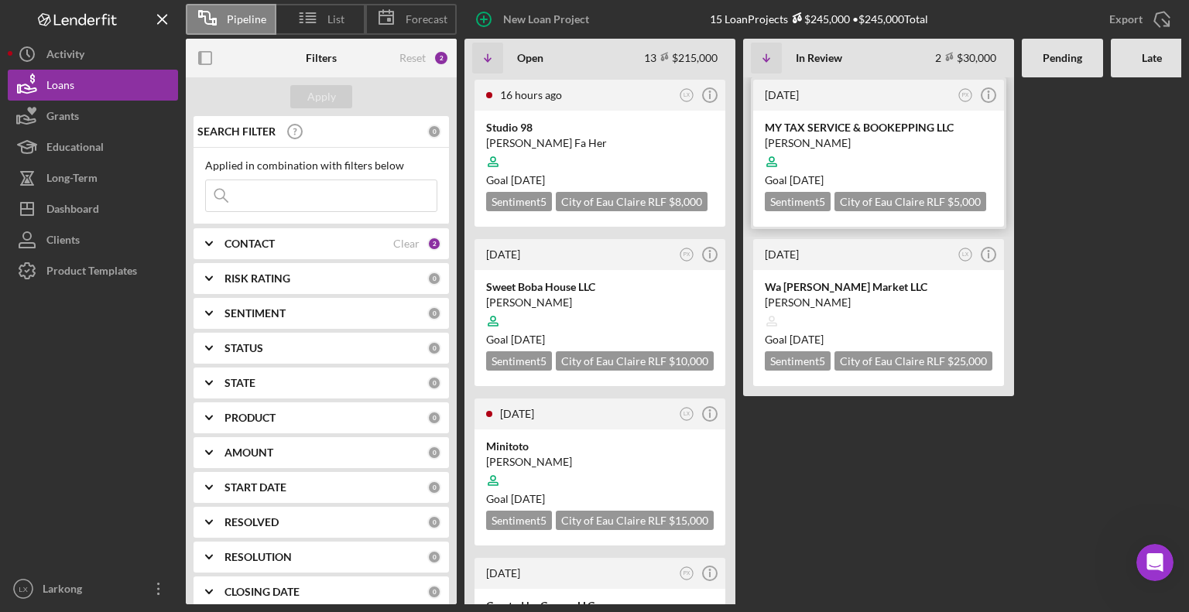
click at [832, 142] on div "youa vang" at bounding box center [878, 142] width 227 height 15
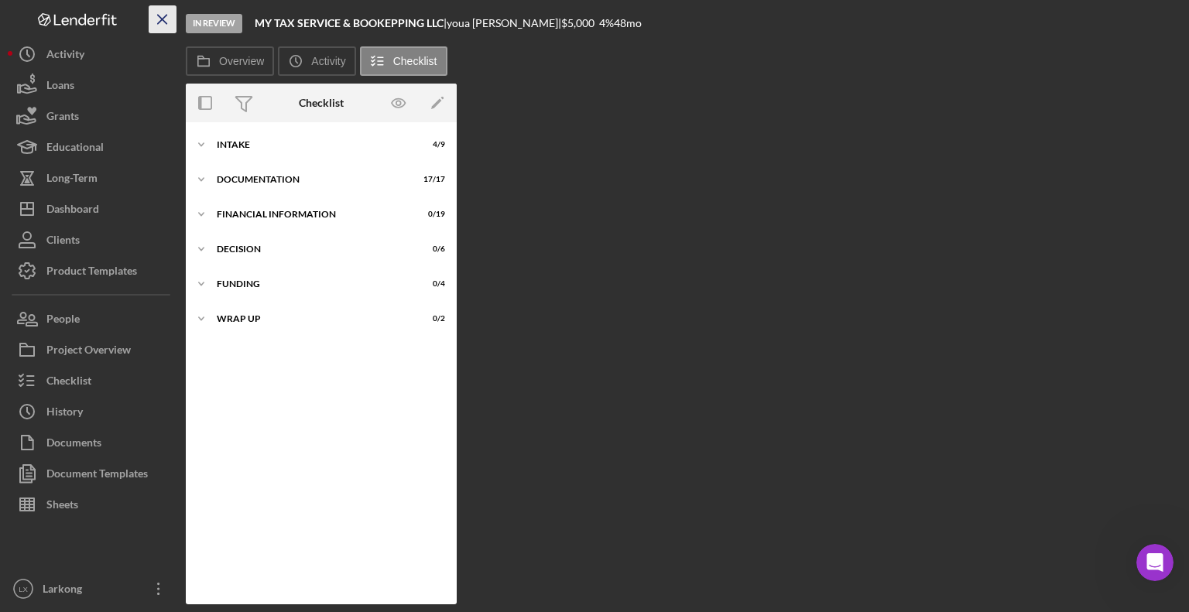
click at [163, 15] on icon "Icon/Menu Close" at bounding box center [162, 19] width 35 height 35
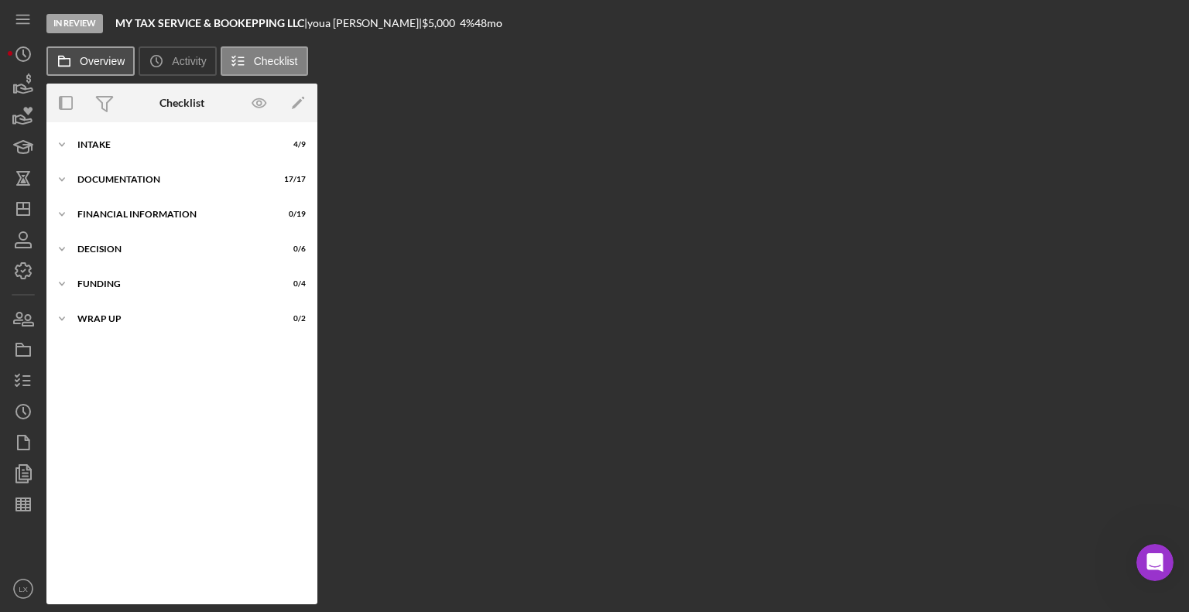
click at [82, 63] on label "Overview" at bounding box center [102, 61] width 45 height 12
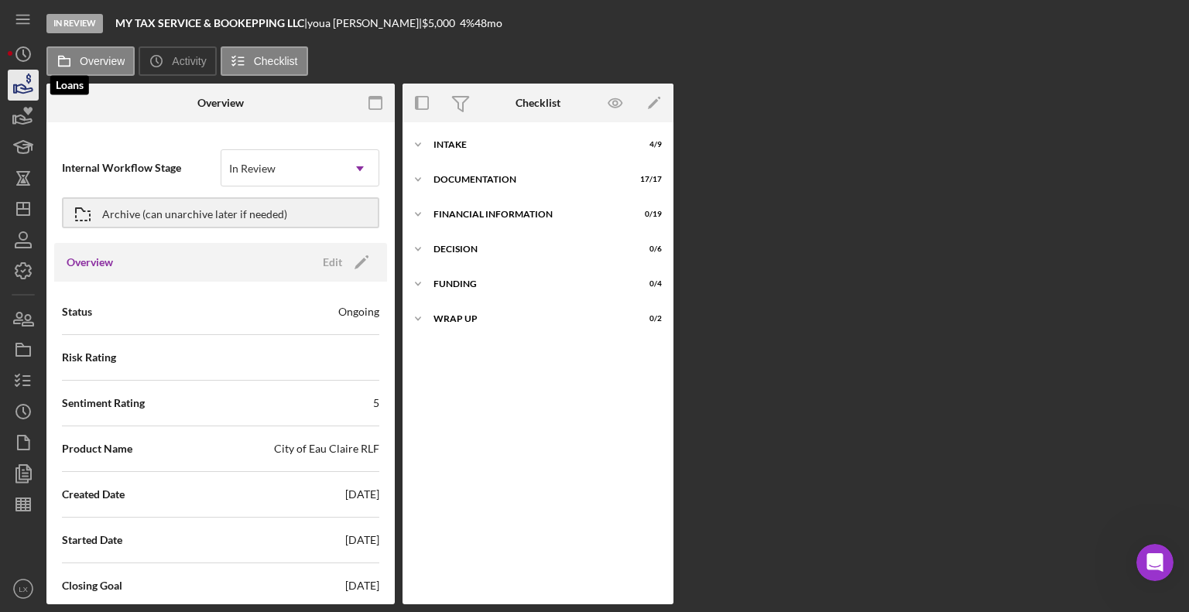
click at [28, 95] on icon "button" at bounding box center [23, 85] width 39 height 39
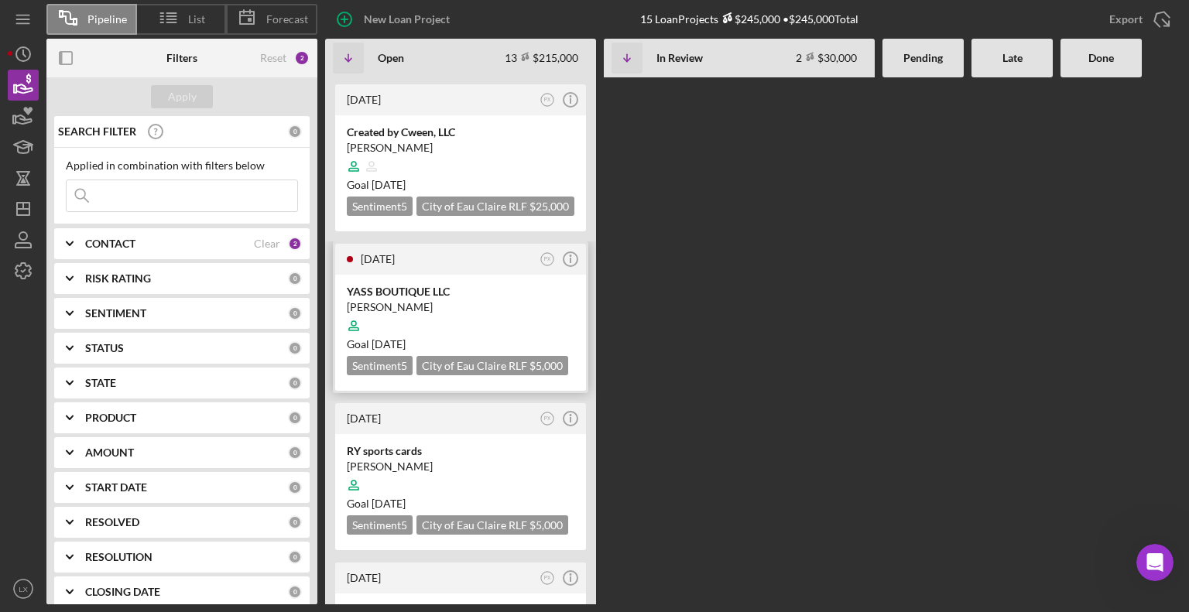
scroll to position [619, 0]
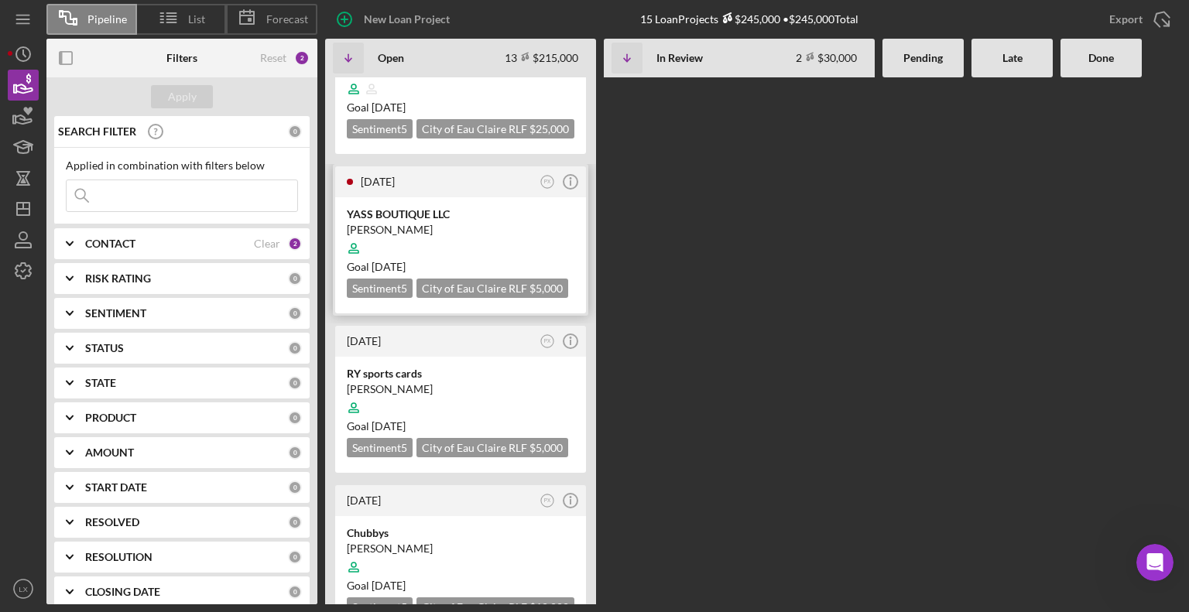
click at [405, 222] on div "YOUA VANG" at bounding box center [460, 229] width 227 height 15
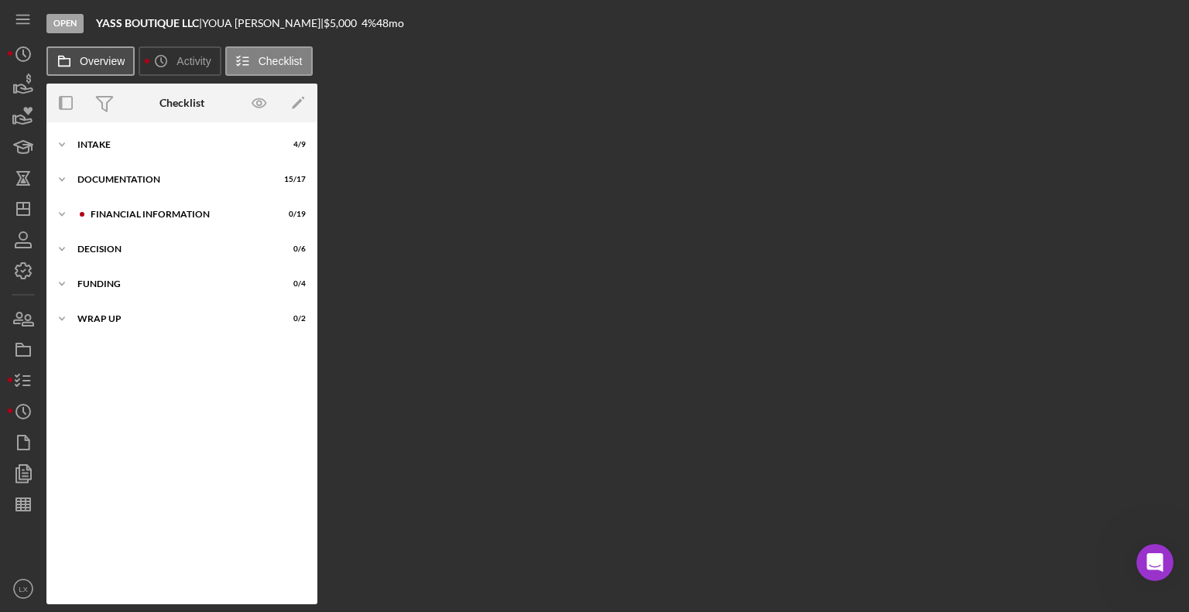
click at [108, 67] on button "Overview" at bounding box center [90, 60] width 88 height 29
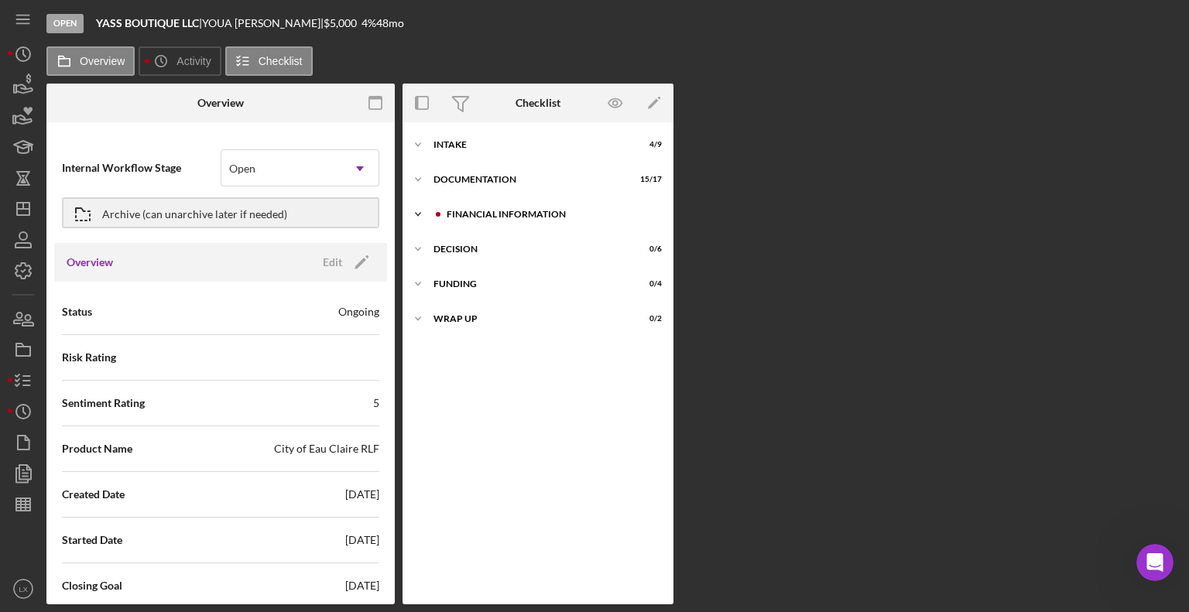
click at [414, 217] on icon "Icon/Expander" at bounding box center [417, 214] width 31 height 31
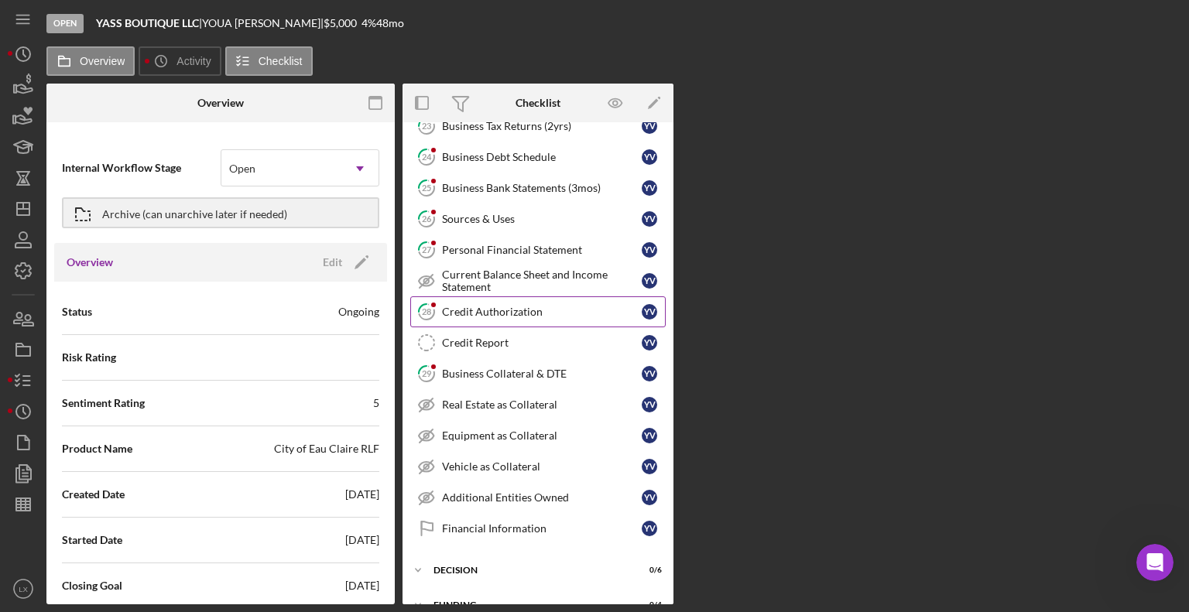
scroll to position [328, 0]
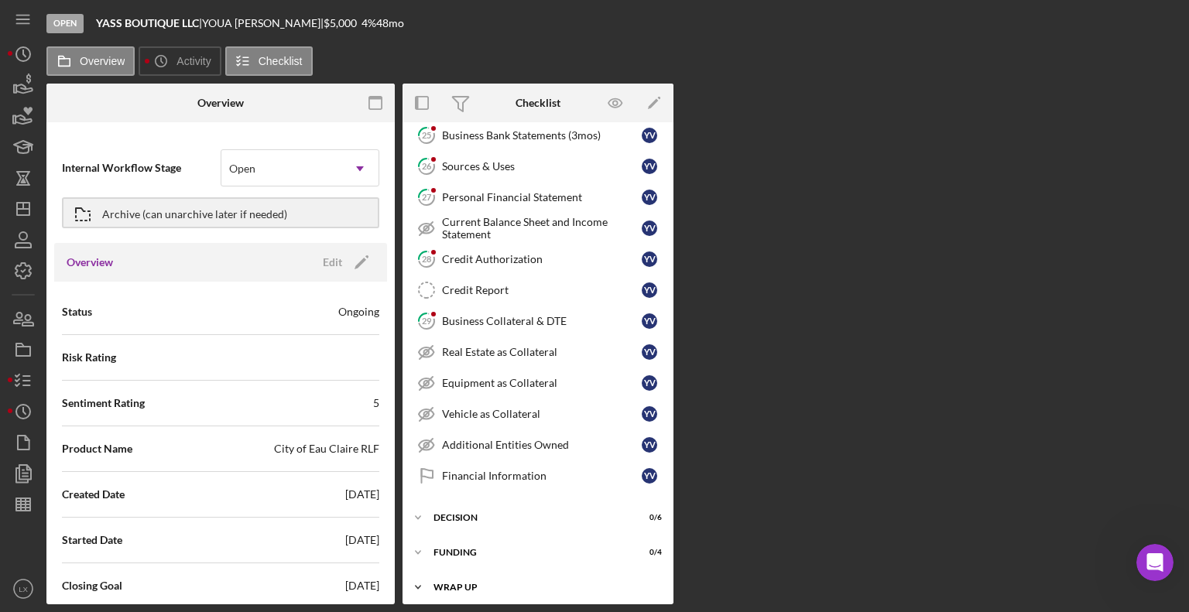
click at [468, 583] on div "Wrap Up" at bounding box center [543, 587] width 221 height 9
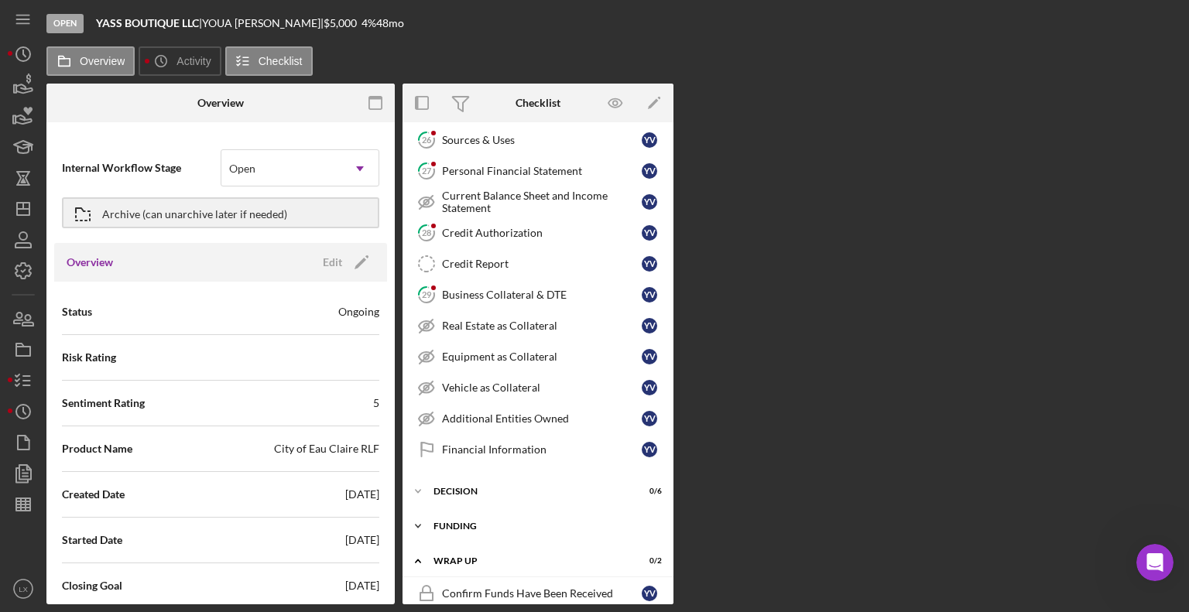
scroll to position [398, 0]
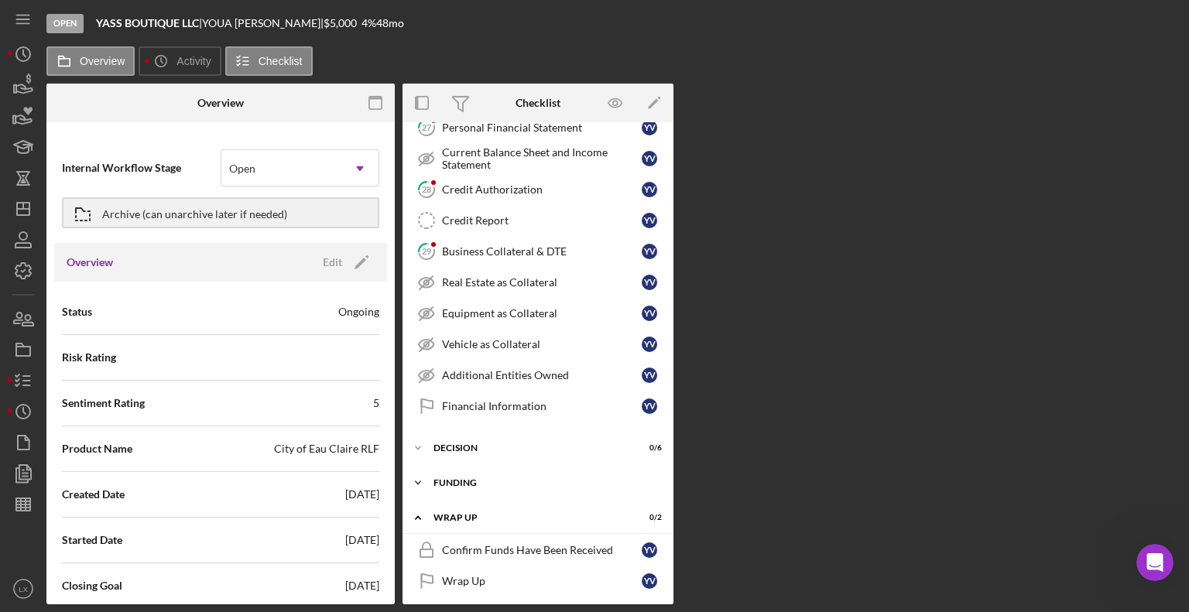
click at [467, 481] on div "Icon/Expander Funding 0 / 4" at bounding box center [537, 482] width 271 height 31
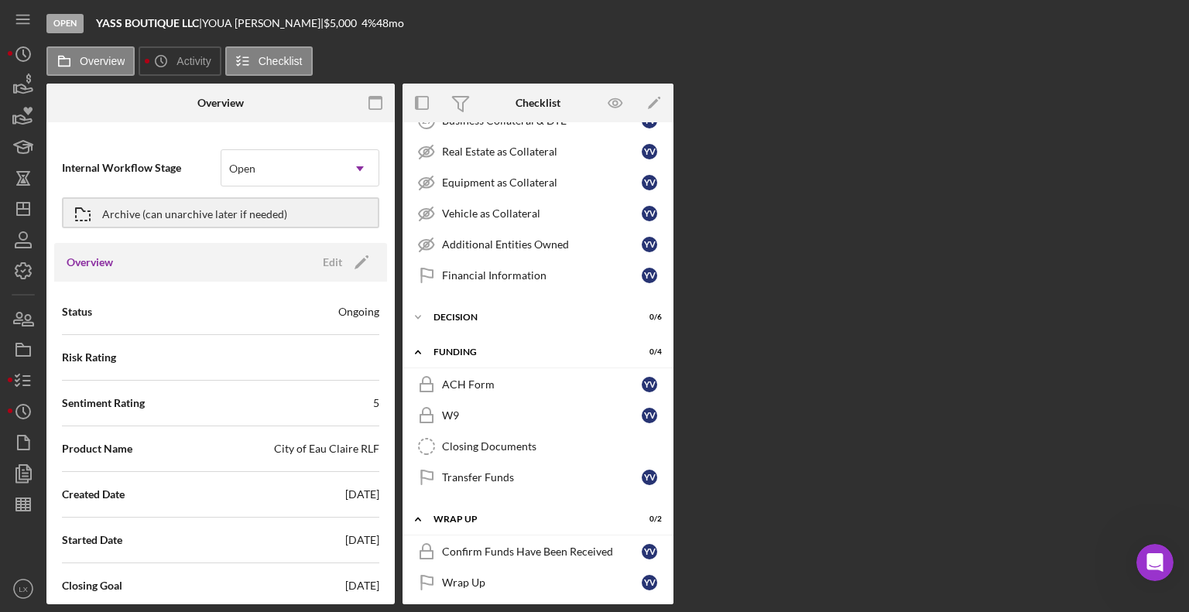
scroll to position [529, 0]
click at [473, 312] on div "Decision" at bounding box center [543, 316] width 221 height 9
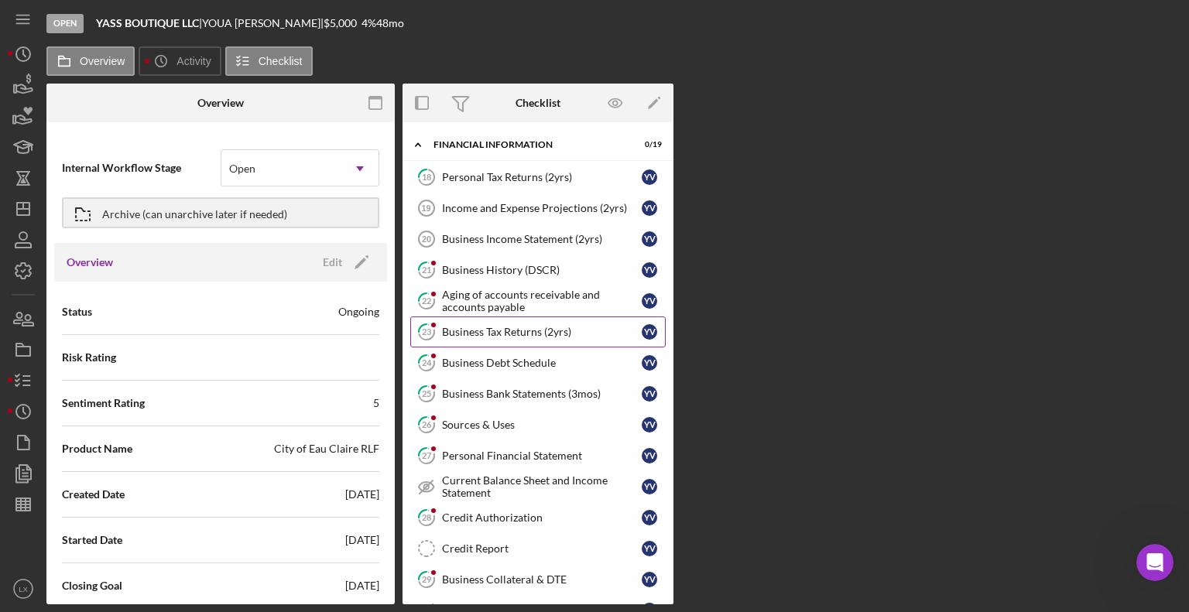
scroll to position [0, 0]
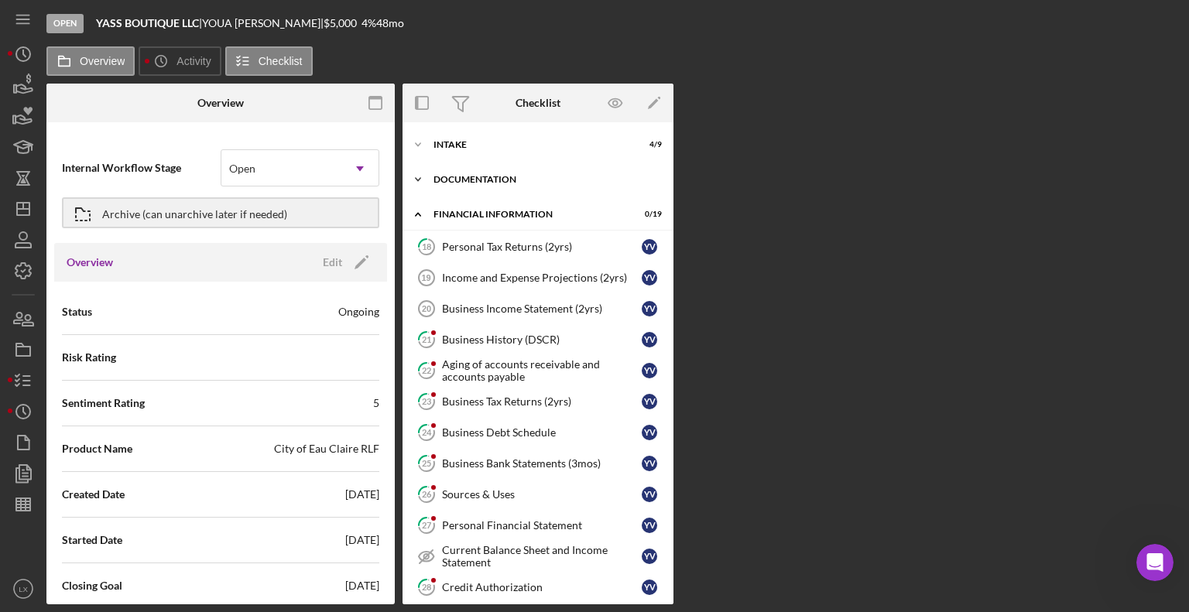
click at [420, 180] on icon "Icon/Expander" at bounding box center [417, 179] width 31 height 31
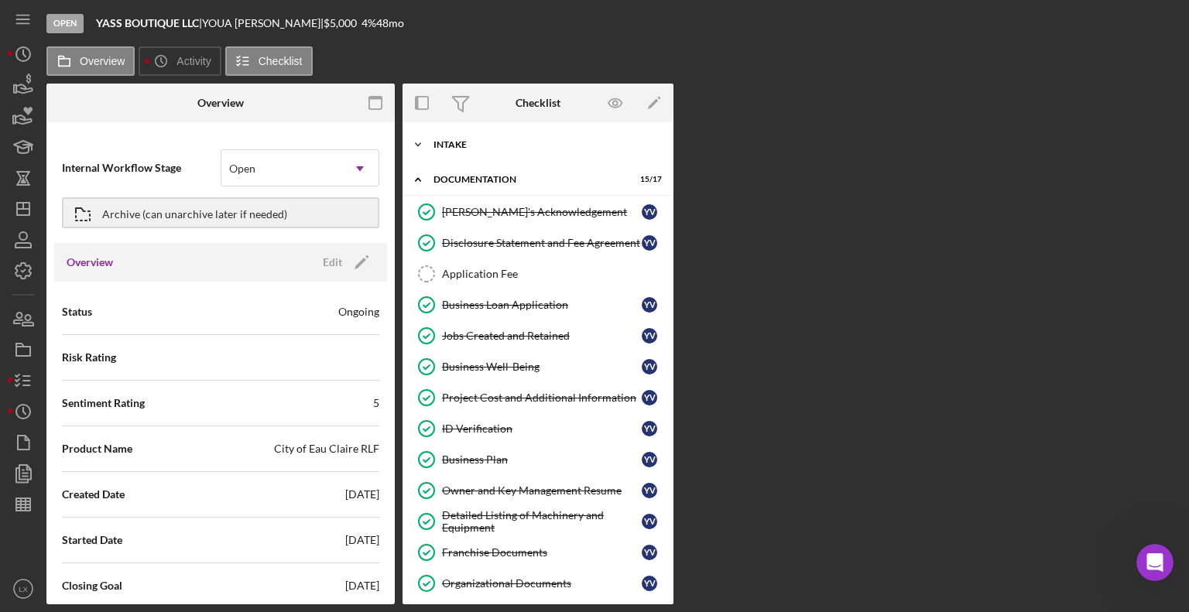
click at [419, 142] on icon "Icon/Expander" at bounding box center [417, 144] width 31 height 31
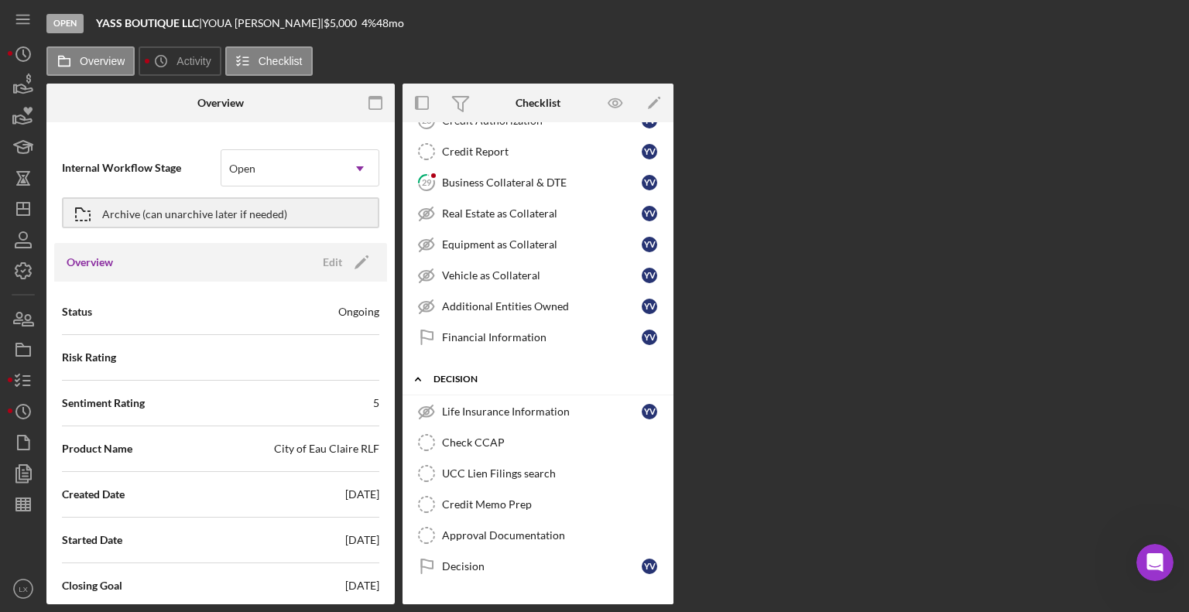
scroll to position [1315, 0]
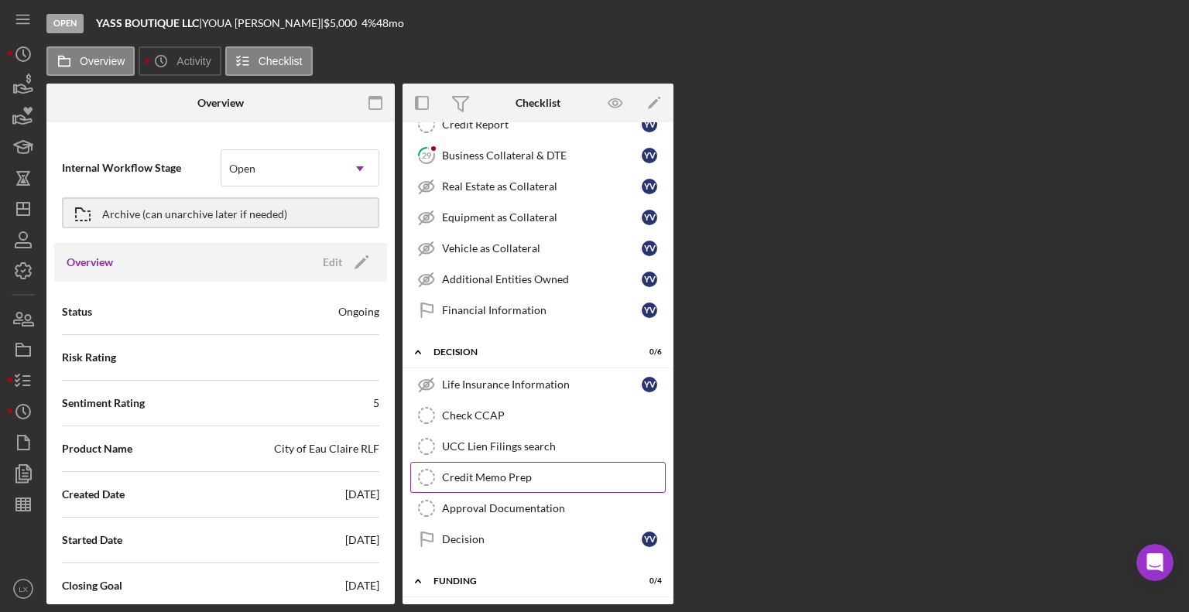
click at [539, 472] on link "Credit Memo Prep Credit Memo Prep" at bounding box center [537, 477] width 255 height 31
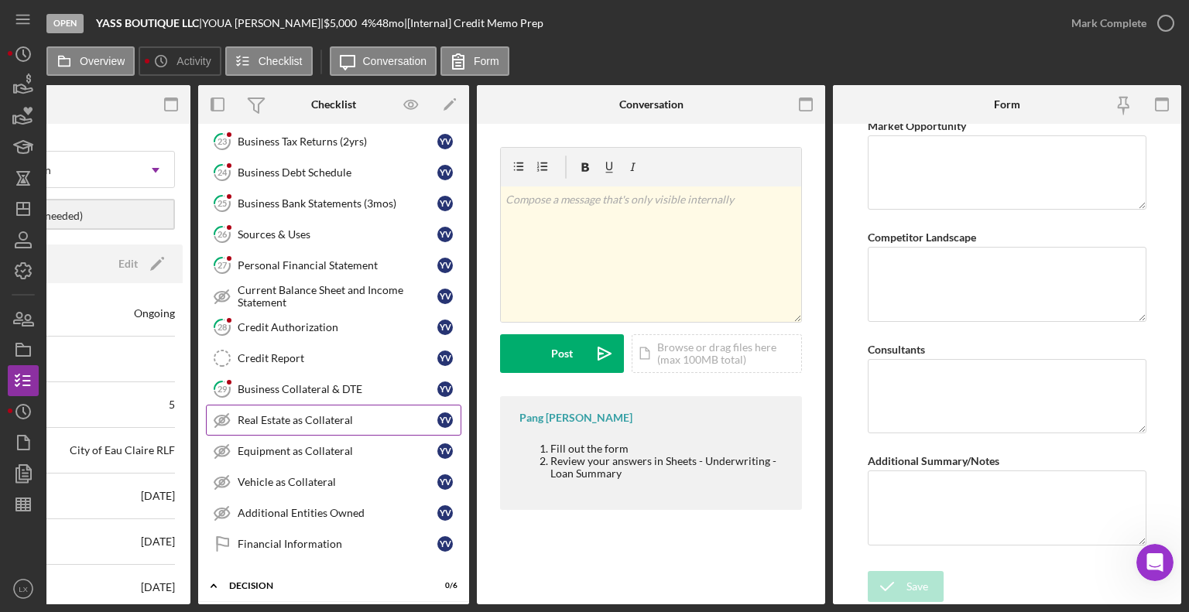
scroll to position [1161, 0]
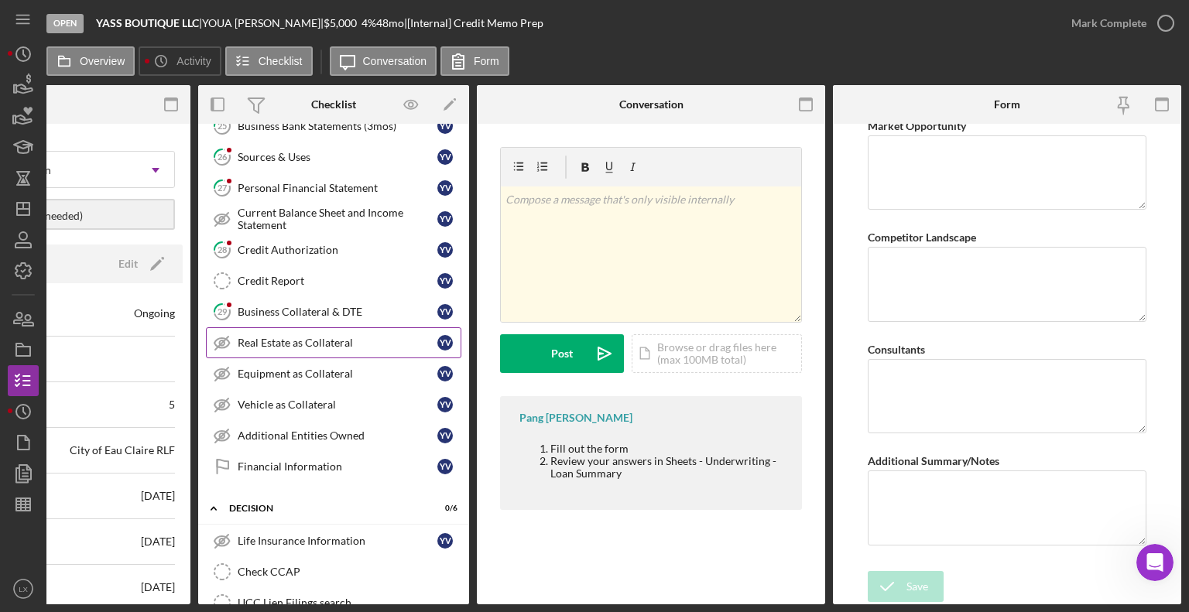
click at [306, 337] on div "Real Estate as Collateral" at bounding box center [338, 343] width 200 height 12
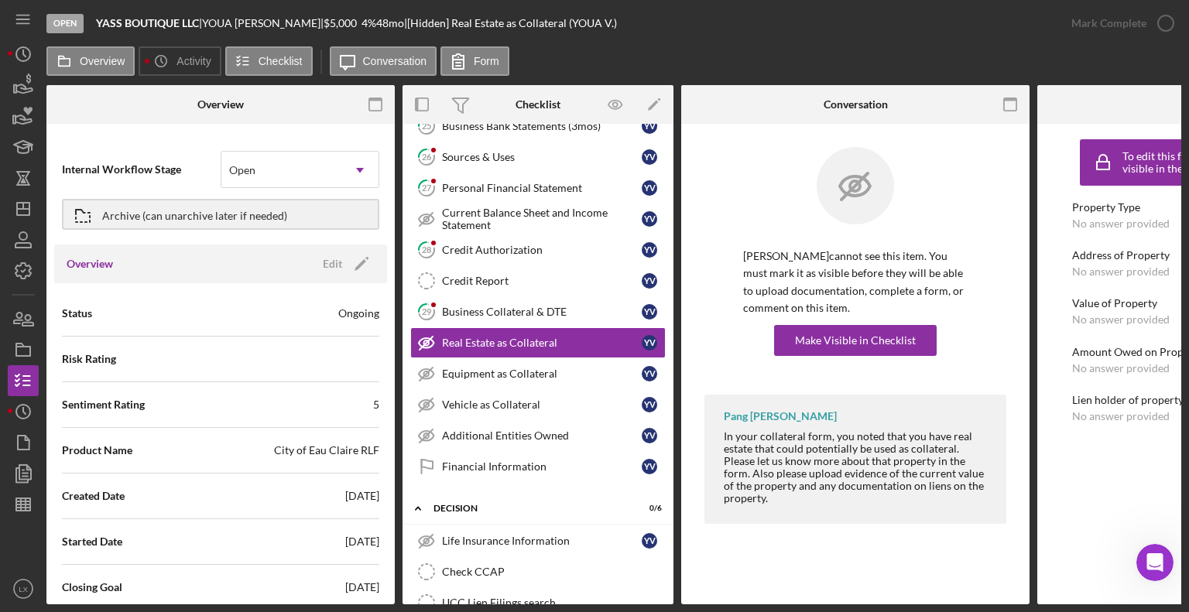
drag, startPoint x: 938, startPoint y: 605, endPoint x: 1055, endPoint y: 600, distance: 117.7
click at [1052, 600] on div "Open YASS BOUTIQUE LLC | YOUA VANG | $5,000 $5,000 4 % 48 mo | [Hidden] Real Es…" at bounding box center [594, 306] width 1189 height 612
click at [501, 368] on div "Equipment as Collateral" at bounding box center [542, 374] width 200 height 12
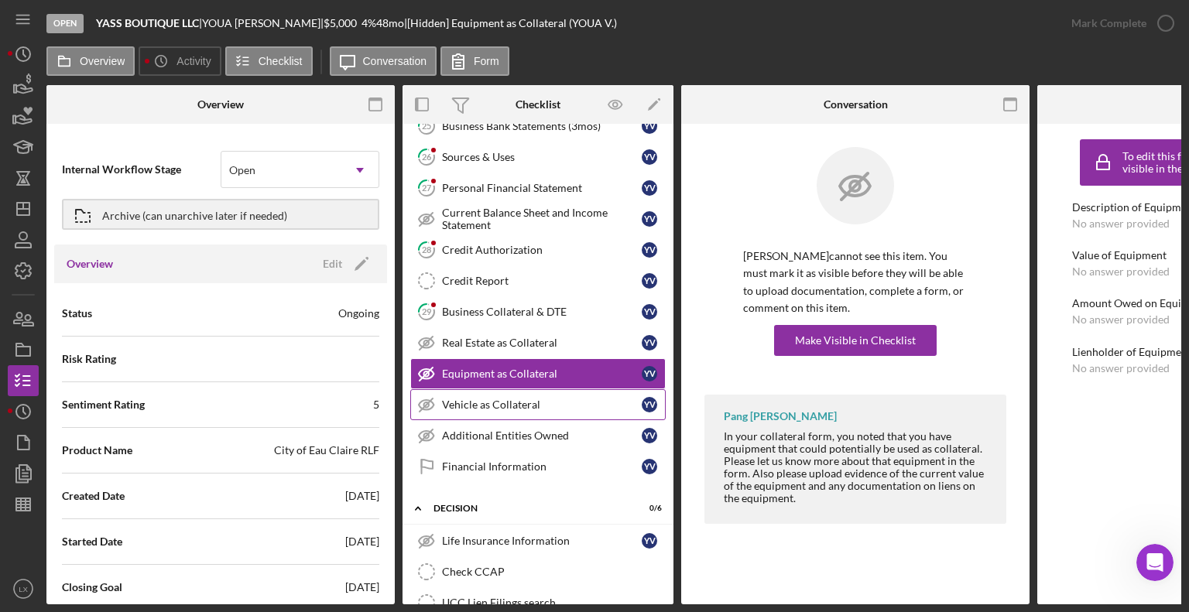
click at [486, 399] on div "Vehicle as Collateral" at bounding box center [542, 405] width 200 height 12
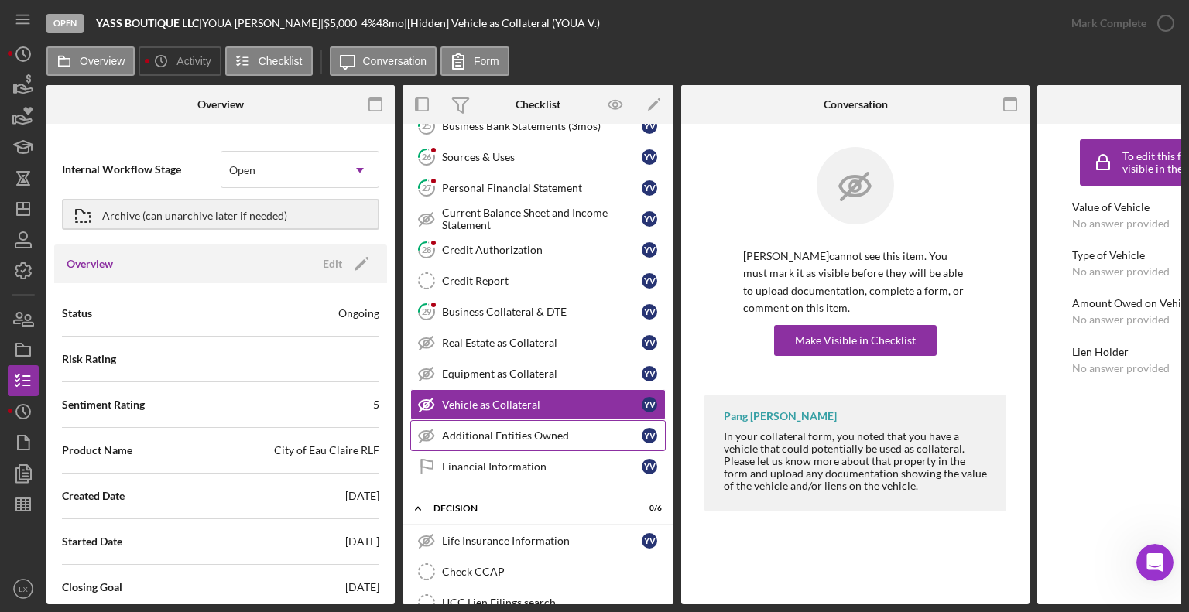
click at [509, 429] on div "Additional Entities Owned" at bounding box center [542, 435] width 200 height 12
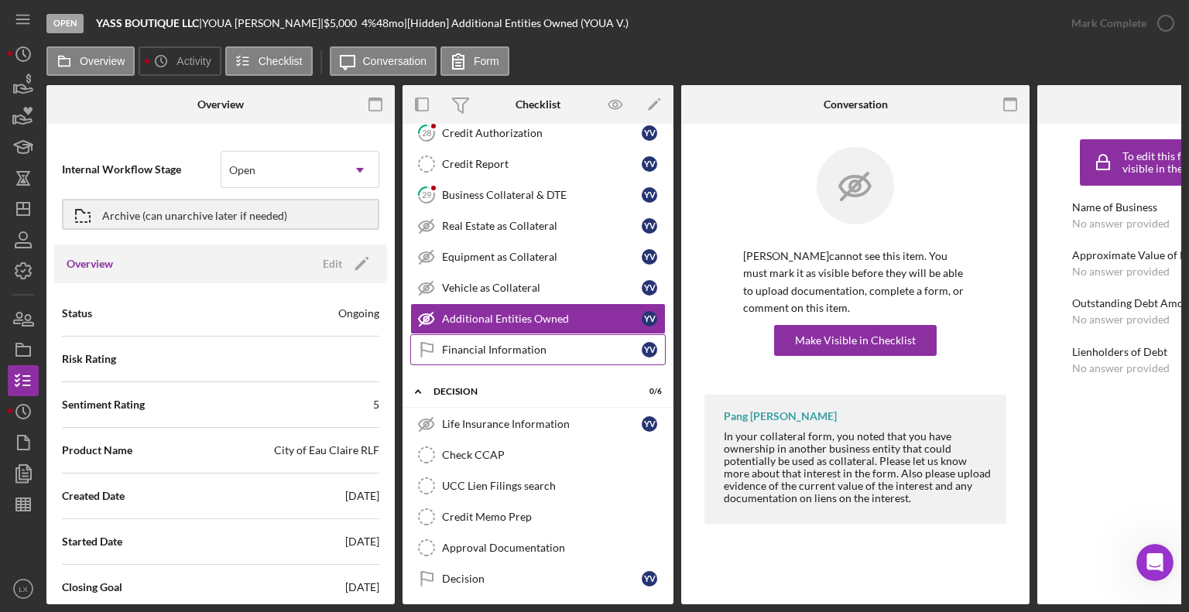
scroll to position [1315, 0]
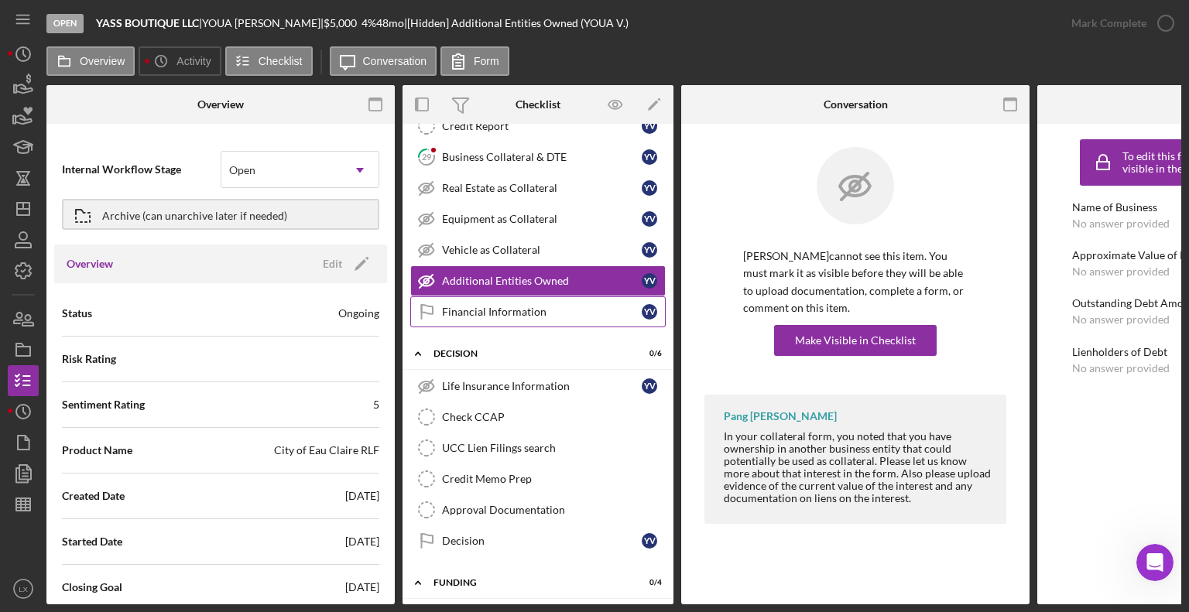
click at [503, 306] on div "Financial Information" at bounding box center [542, 312] width 200 height 12
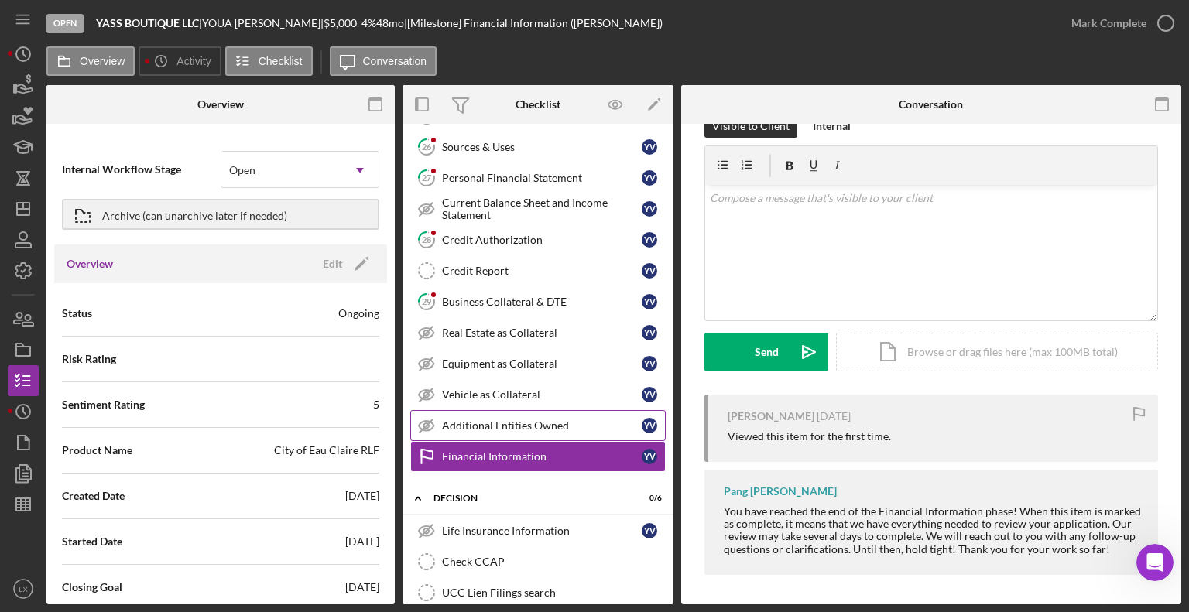
scroll to position [1161, 0]
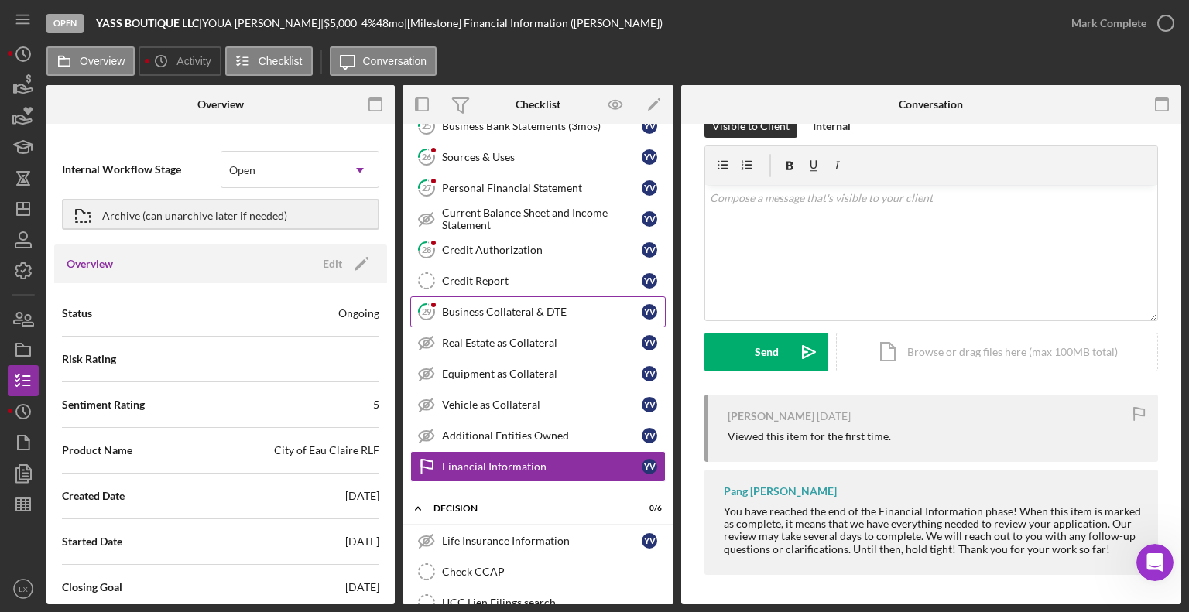
click at [505, 306] on div "Business Collateral & DTE" at bounding box center [542, 312] width 200 height 12
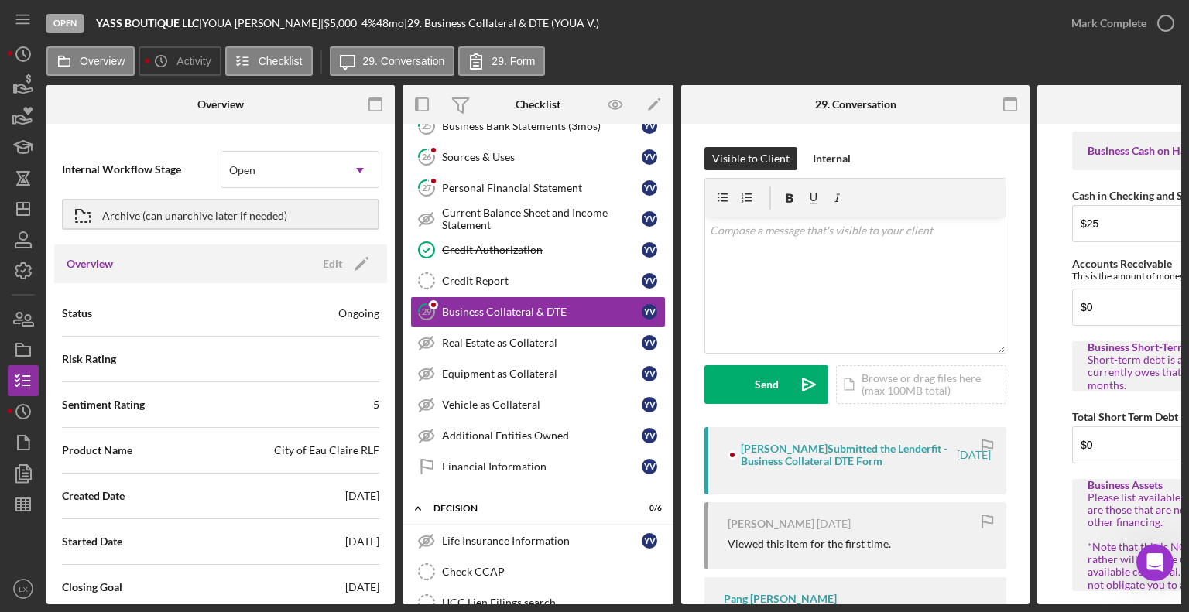
drag, startPoint x: 866, startPoint y: 606, endPoint x: 968, endPoint y: 605, distance: 102.1
click at [968, 605] on div "Open YASS BOUTIQUE LLC | YOUA VANG | $5,000 $5,000 4 % 48 mo | 29. Business Col…" at bounding box center [594, 306] width 1189 height 612
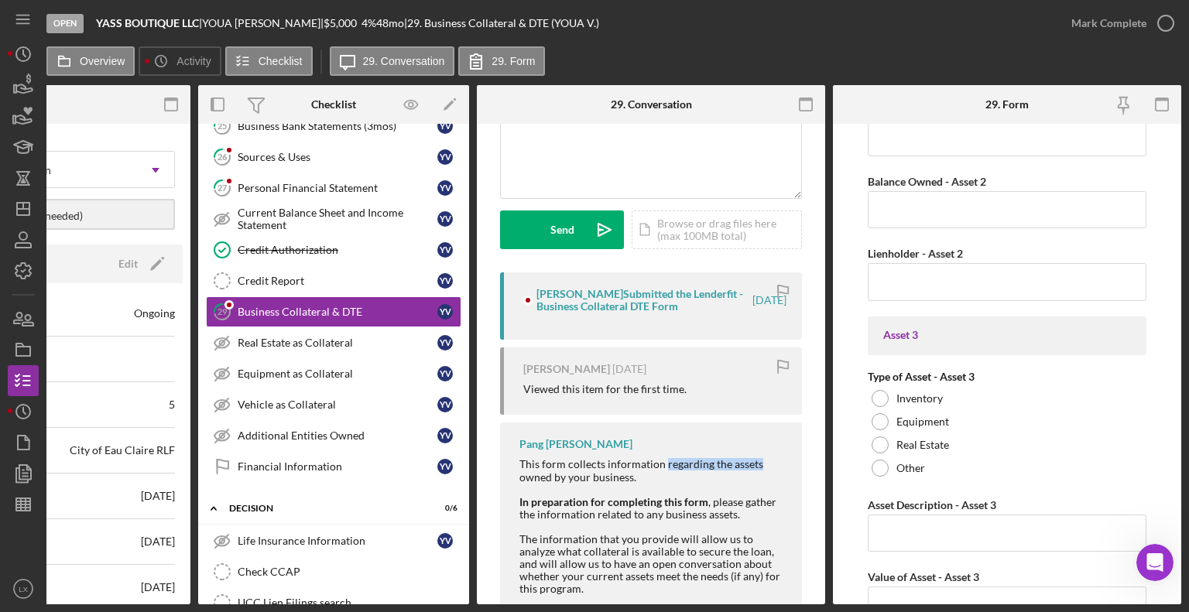
scroll to position [1211, 0]
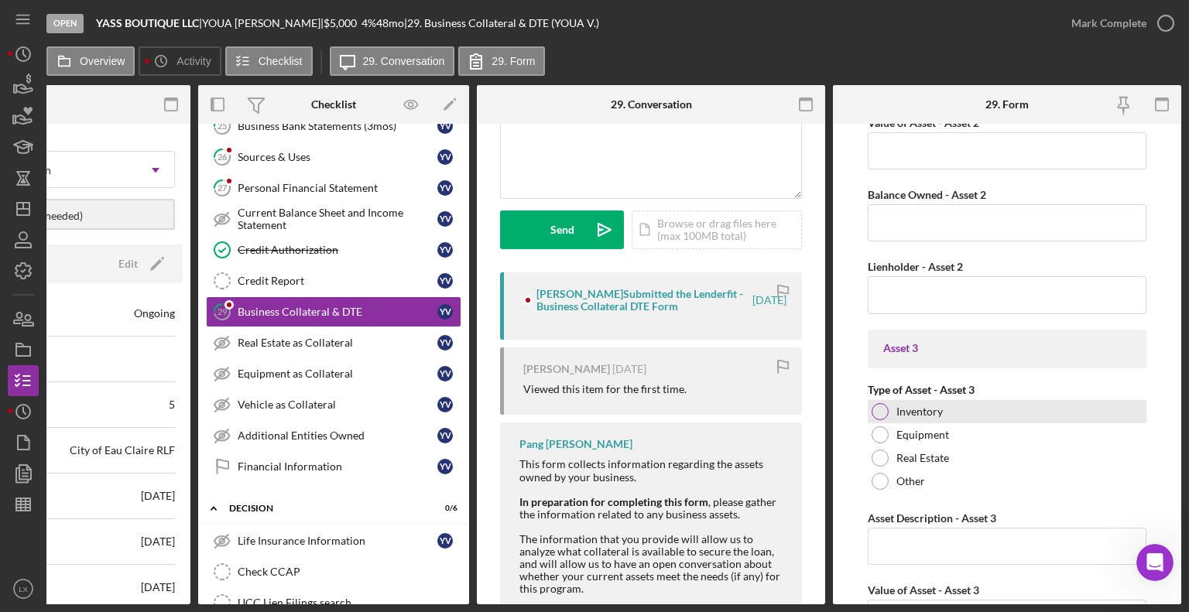
click at [882, 411] on div at bounding box center [879, 411] width 17 height 17
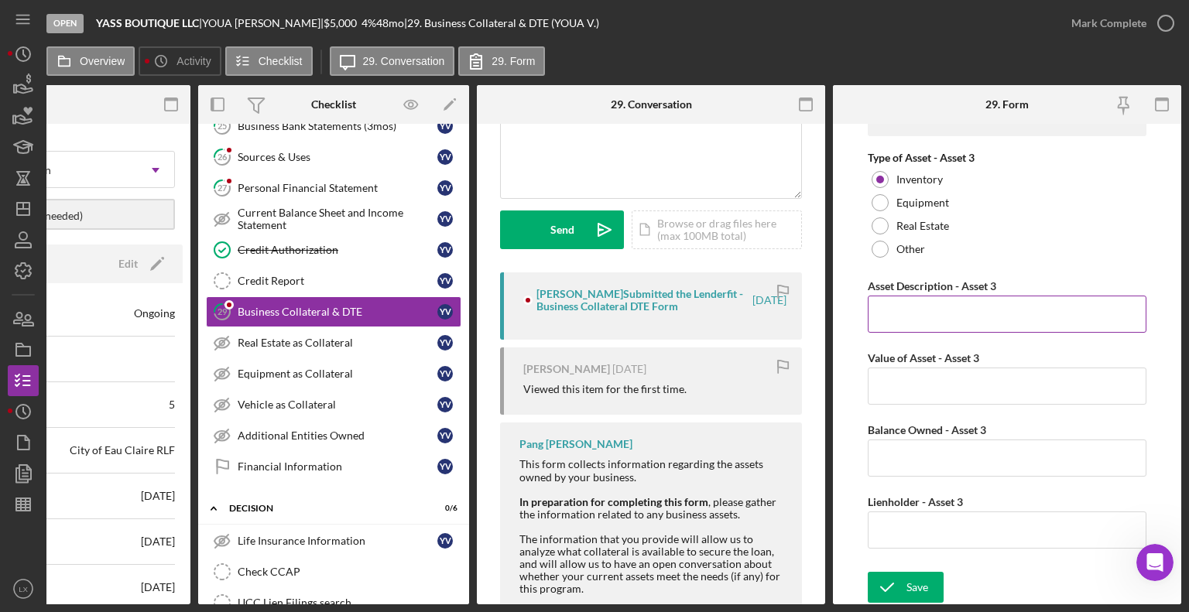
click at [938, 320] on input "Asset Description - Asset 3" at bounding box center [1006, 314] width 279 height 37
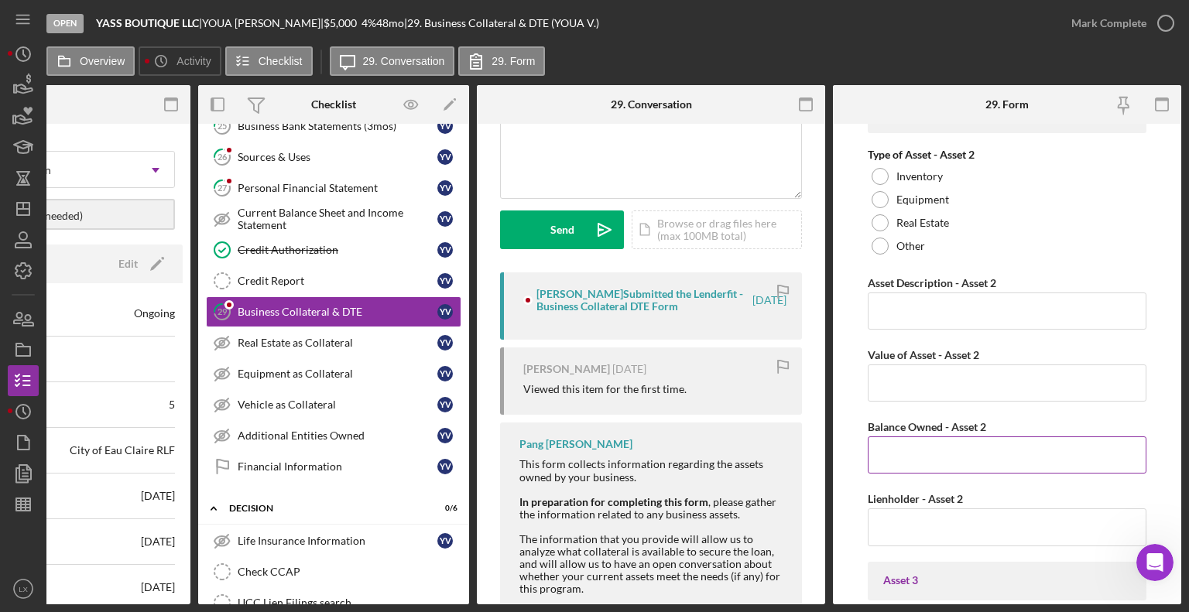
scroll to position [1211, 0]
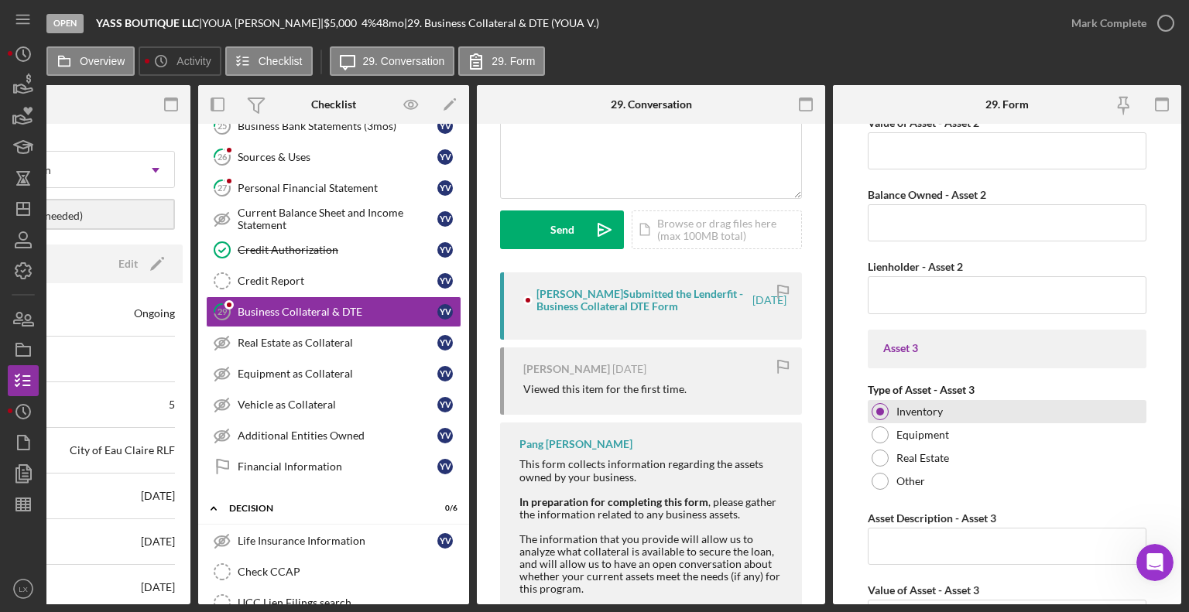
click at [880, 403] on div at bounding box center [879, 411] width 17 height 17
click at [882, 418] on div "Inventory" at bounding box center [1006, 411] width 279 height 23
click at [888, 402] on div "Inventory" at bounding box center [1006, 411] width 279 height 23
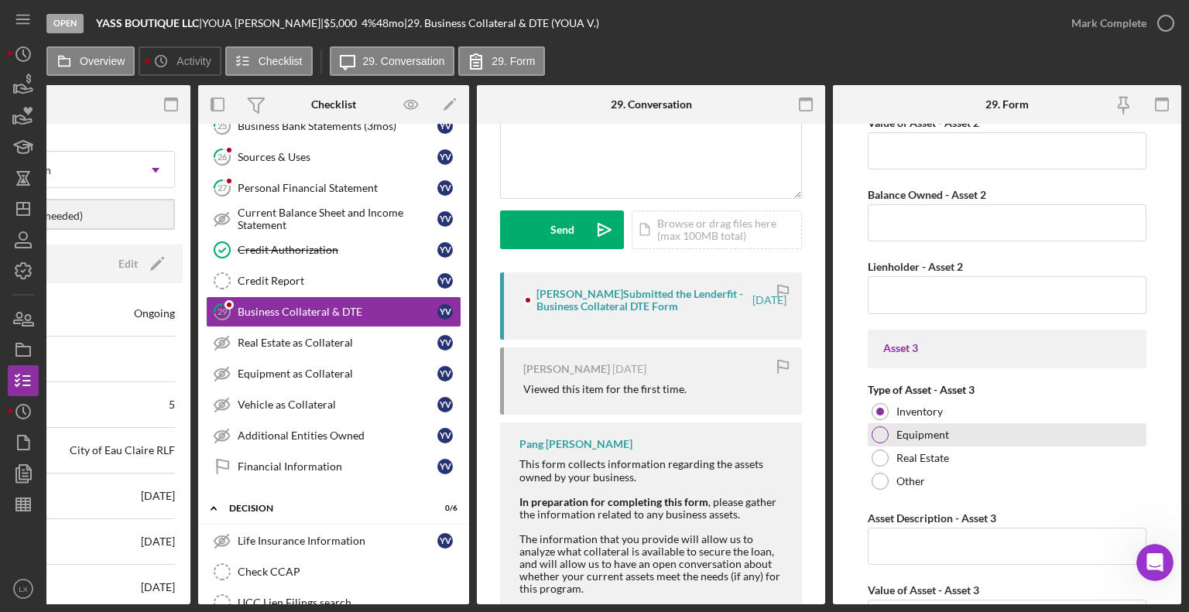
click at [912, 433] on label "Equipment" at bounding box center [922, 435] width 53 height 12
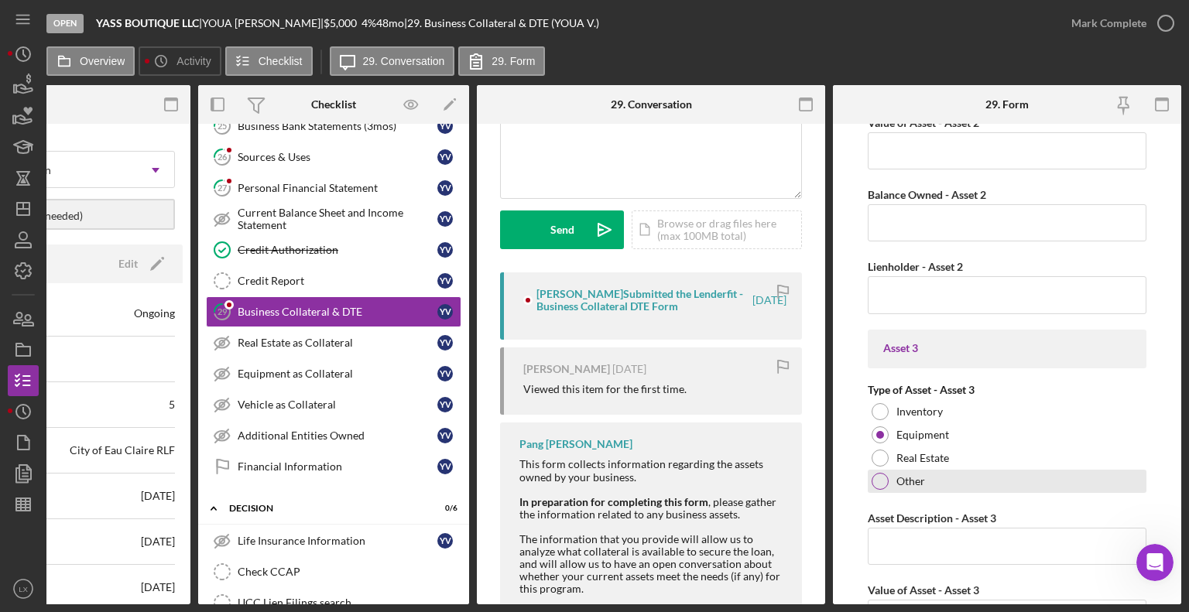
click at [918, 485] on div "Other" at bounding box center [1006, 481] width 279 height 23
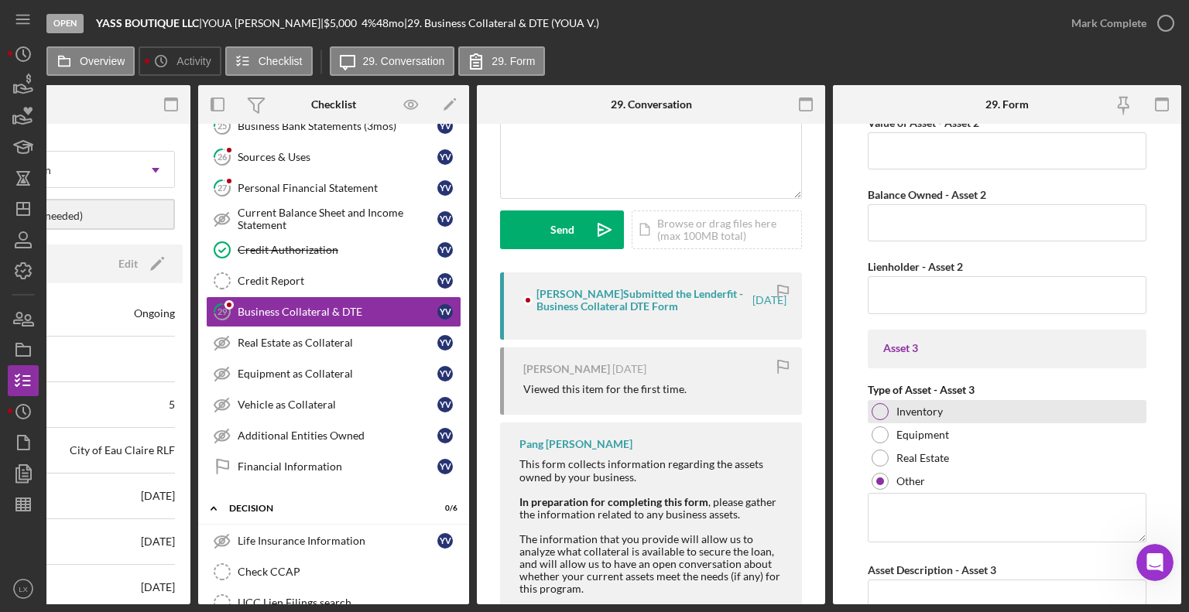
click at [919, 407] on label "Inventory" at bounding box center [919, 411] width 46 height 12
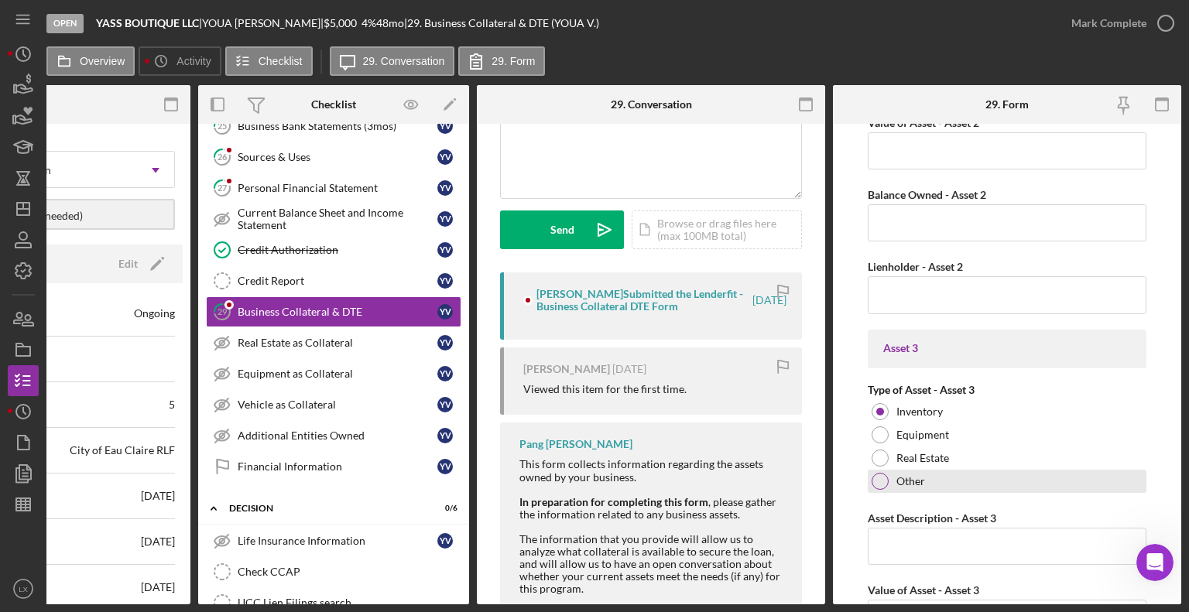
click at [922, 479] on label "Other" at bounding box center [910, 481] width 29 height 12
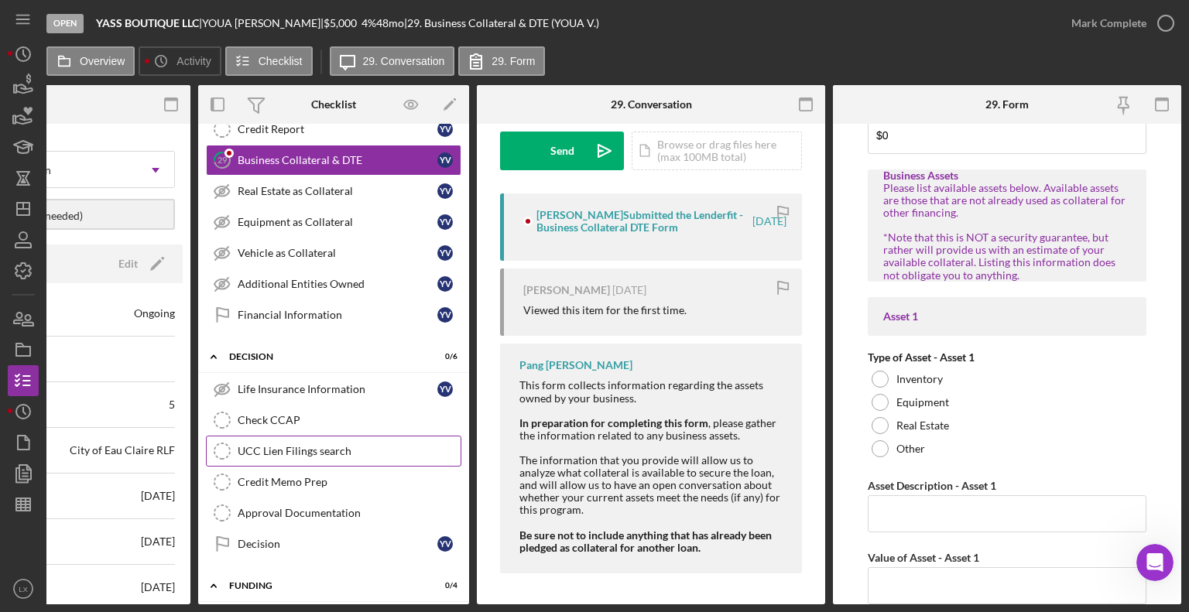
scroll to position [1315, 0]
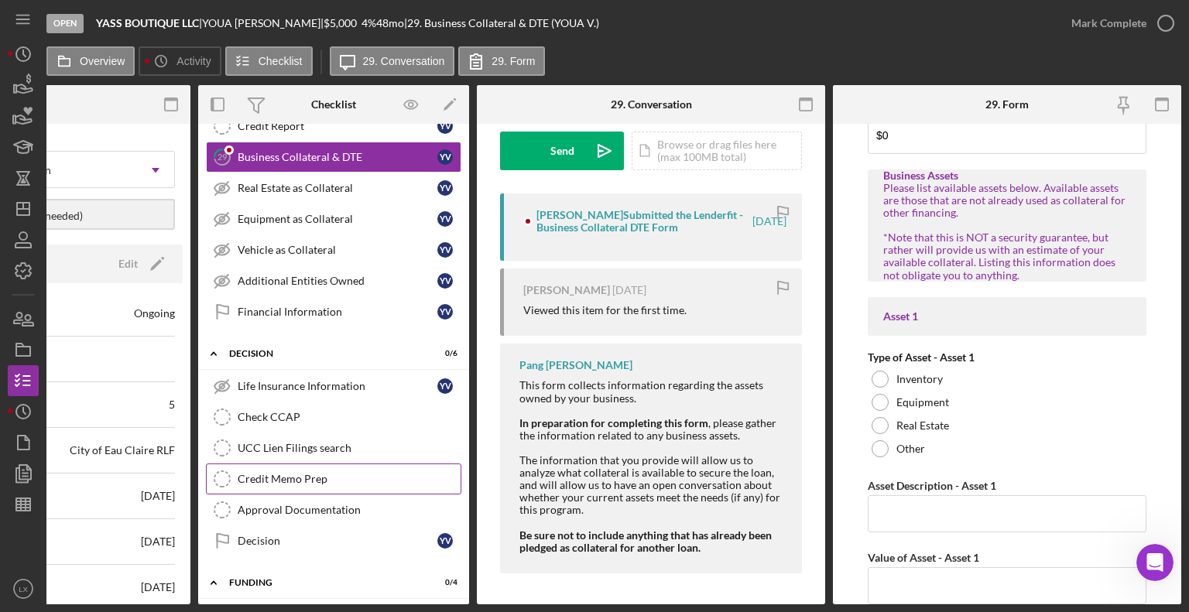
click at [351, 473] on div "Credit Memo Prep" at bounding box center [349, 479] width 223 height 12
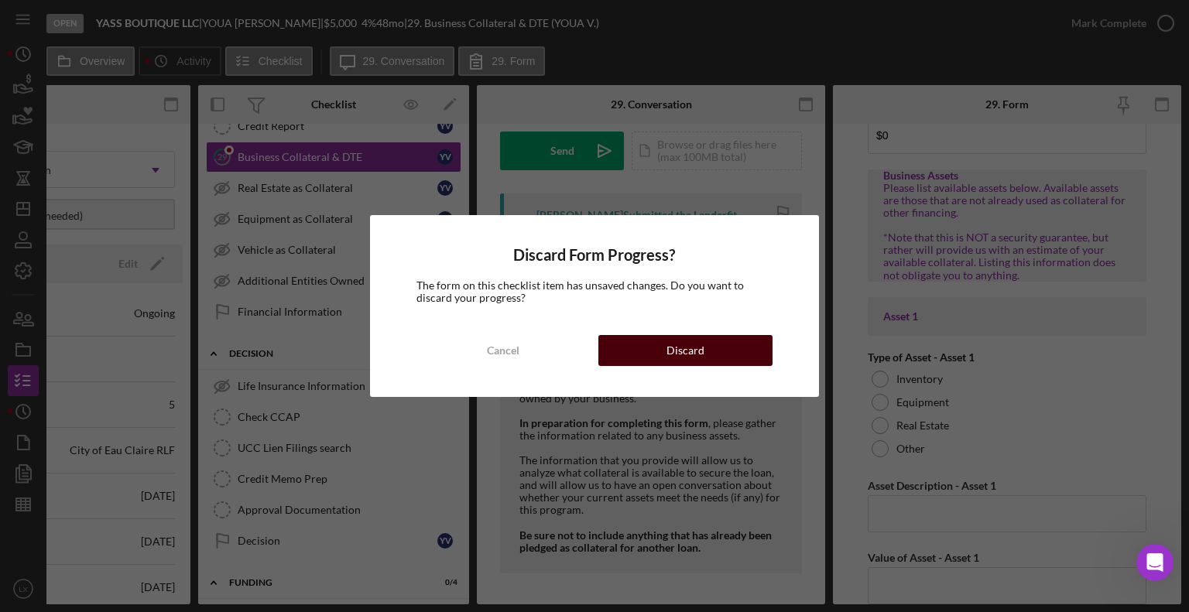
click at [652, 352] on button "Discard" at bounding box center [685, 350] width 174 height 31
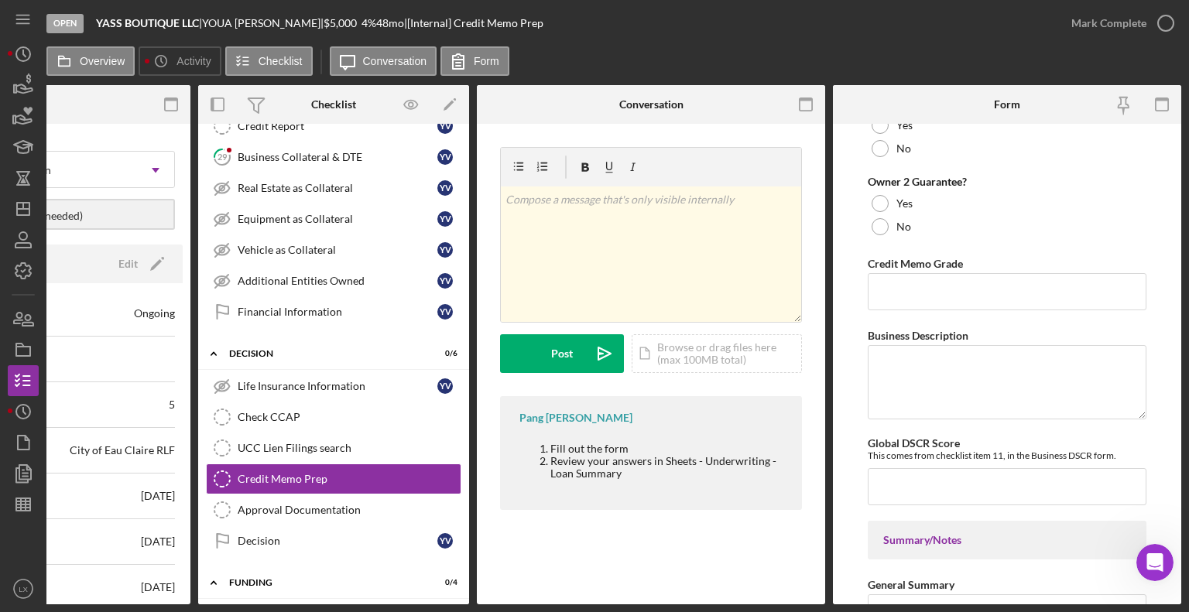
scroll to position [23, 0]
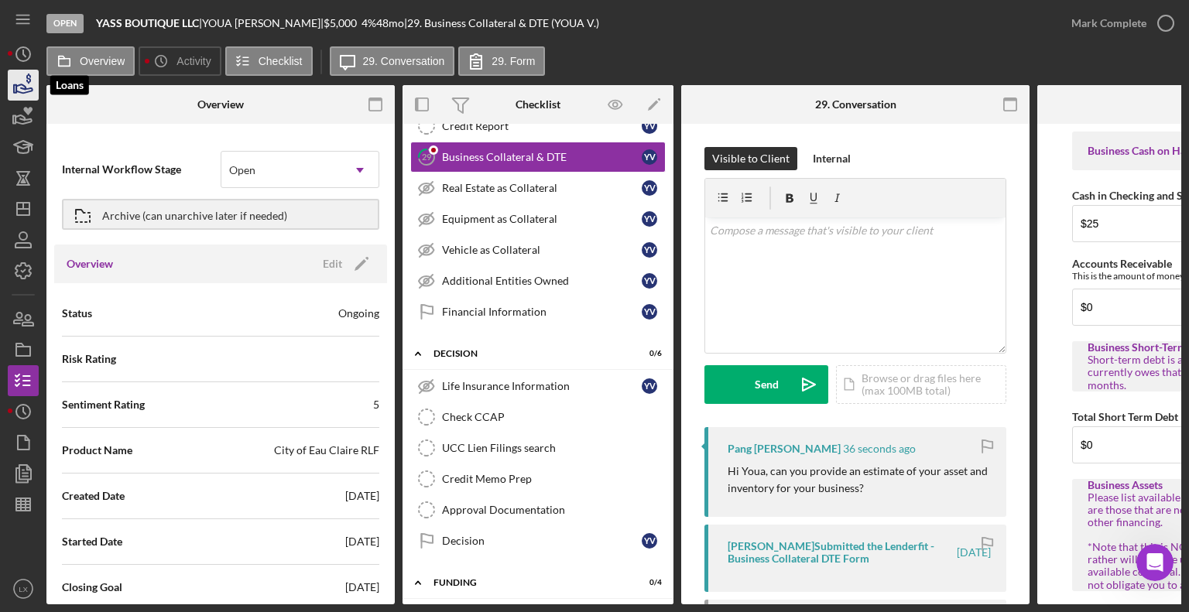
click at [20, 93] on icon "button" at bounding box center [23, 85] width 39 height 39
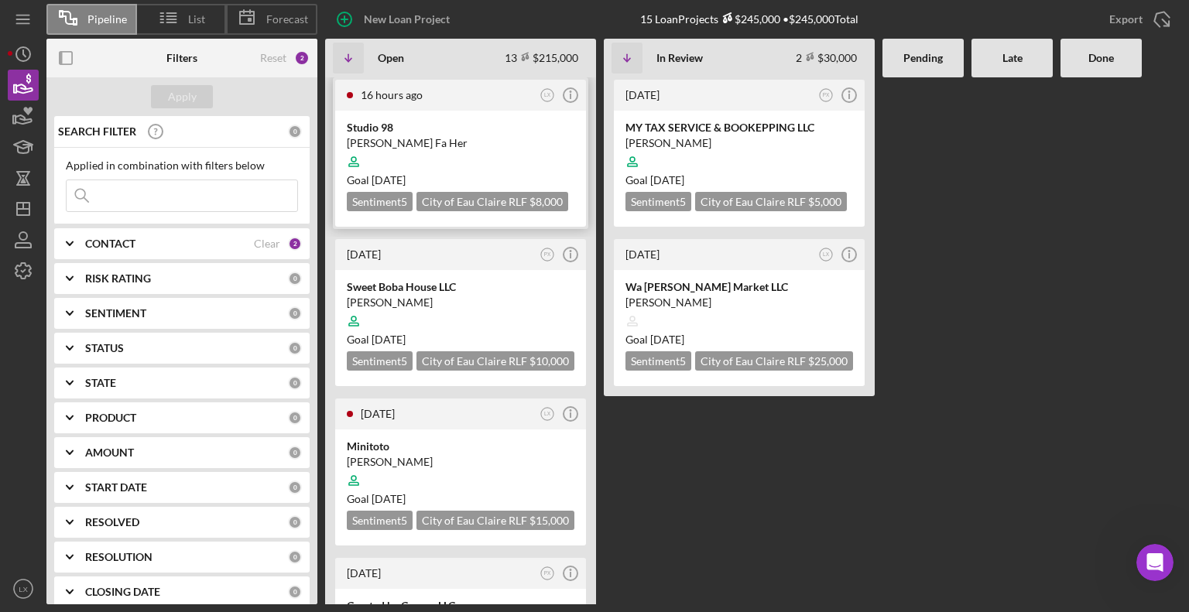
click at [481, 161] on div at bounding box center [460, 161] width 227 height 29
click at [369, 126] on div "Studio 98" at bounding box center [460, 127] width 227 height 15
click at [378, 125] on div "Studio 98" at bounding box center [460, 127] width 227 height 15
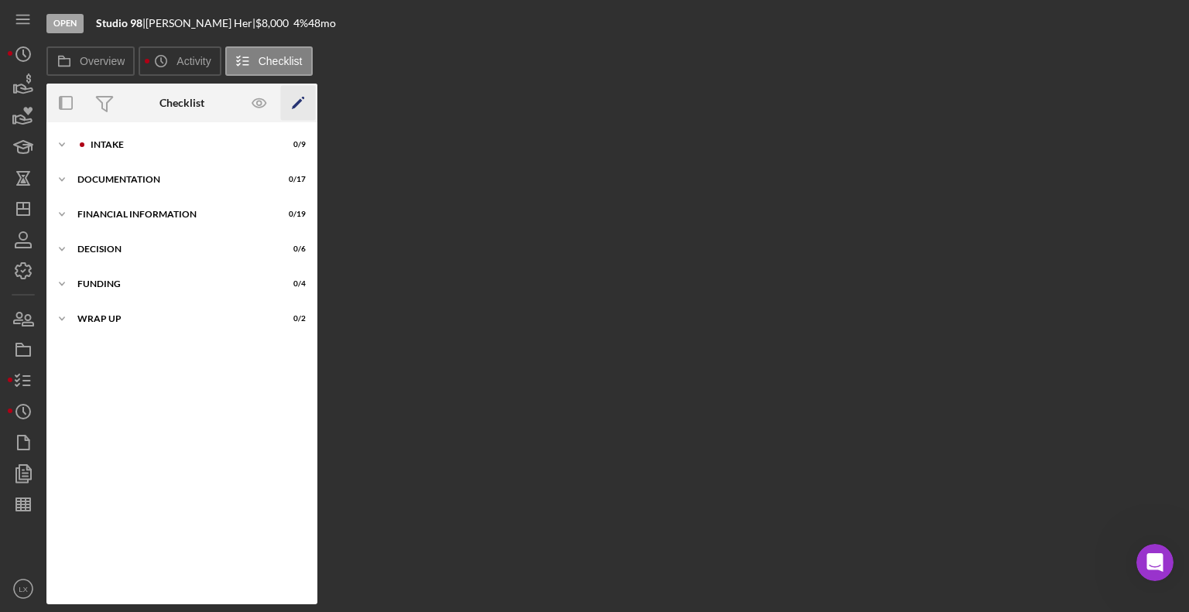
click at [292, 99] on icon "Icon/Edit" at bounding box center [298, 103] width 35 height 35
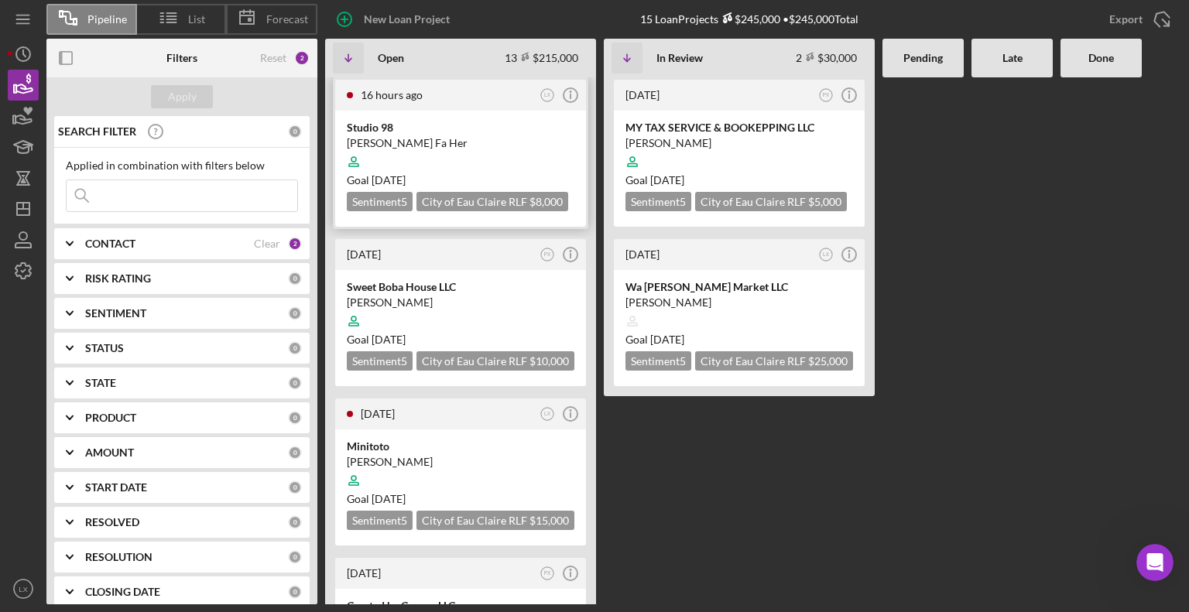
click at [371, 134] on div "Studio 98" at bounding box center [460, 127] width 227 height 15
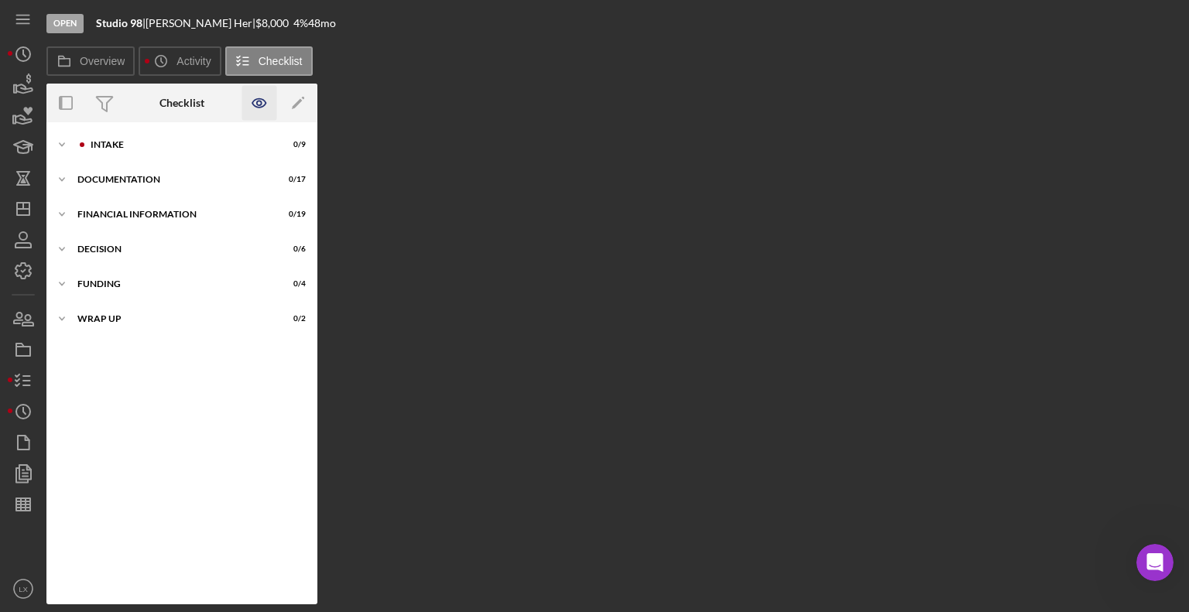
click at [262, 104] on icon "button" at bounding box center [259, 103] width 35 height 35
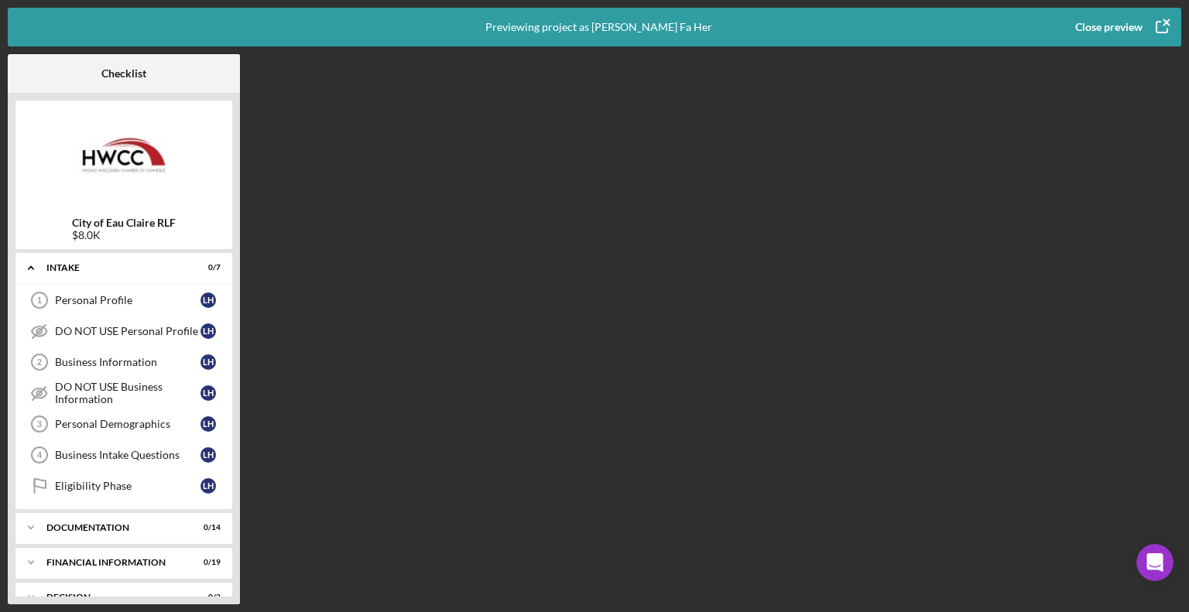
click at [373, 220] on div "Checklist City of Eau Claire RLF $8.0K Icon/Expander Intake 0 / 7 Personal Prof…" at bounding box center [594, 329] width 1173 height 550
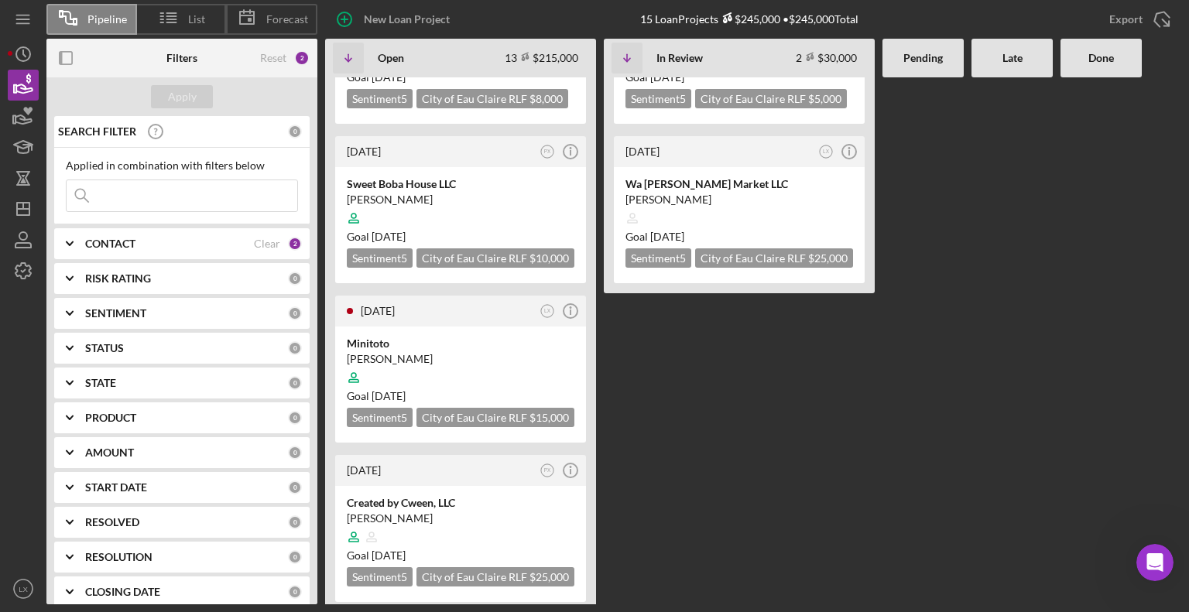
scroll to position [232, 0]
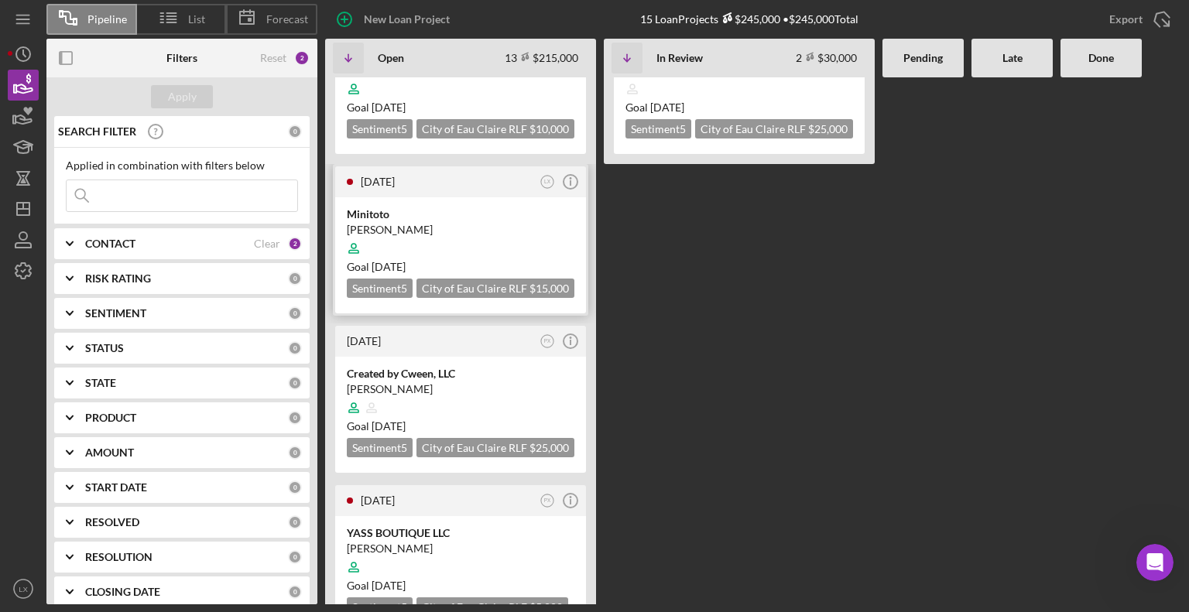
click at [376, 214] on div "Minitoto" at bounding box center [460, 214] width 227 height 15
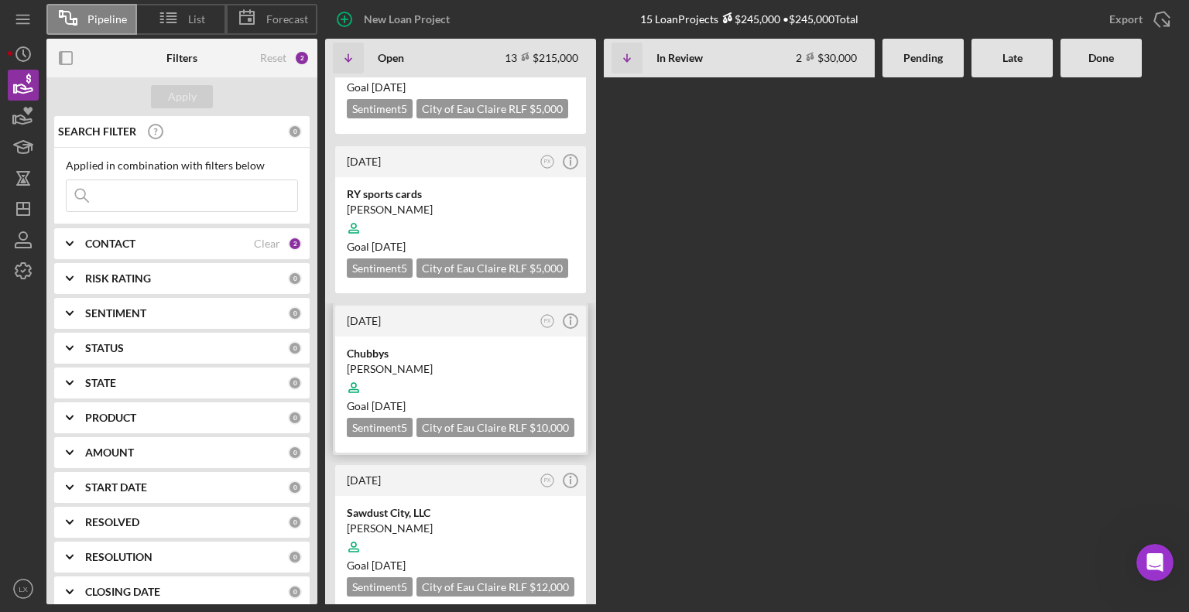
scroll to position [851, 0]
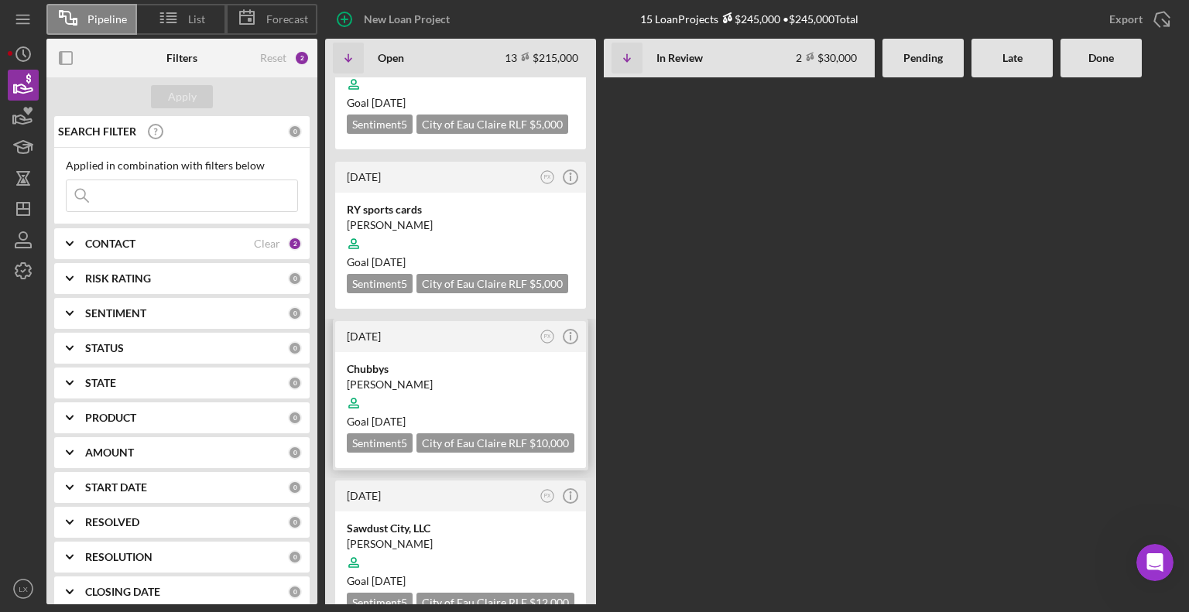
click at [426, 361] on div "Chubbys" at bounding box center [460, 368] width 227 height 15
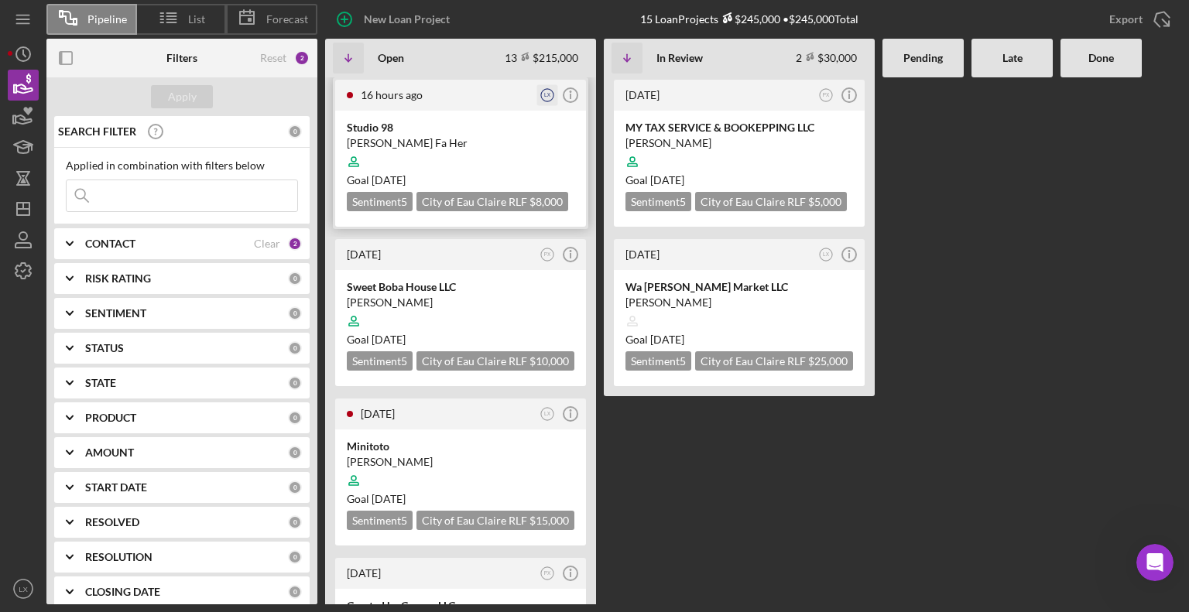
click at [542, 97] on circle "button" at bounding box center [547, 95] width 12 height 12
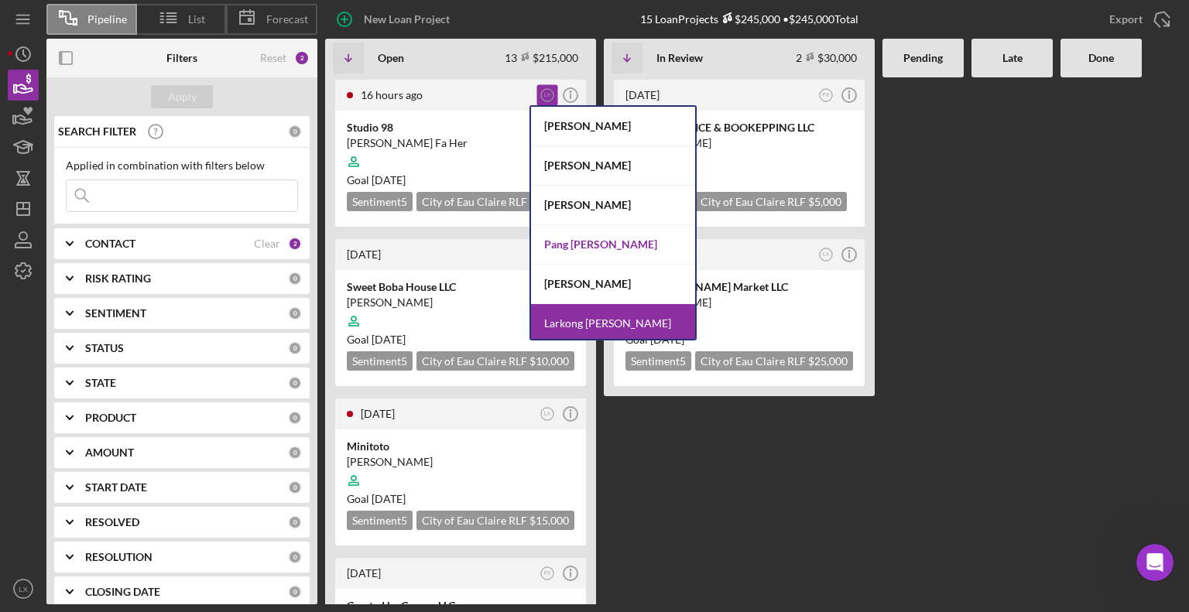
click at [566, 248] on div "Pang Kou Xiong" at bounding box center [613, 244] width 164 height 39
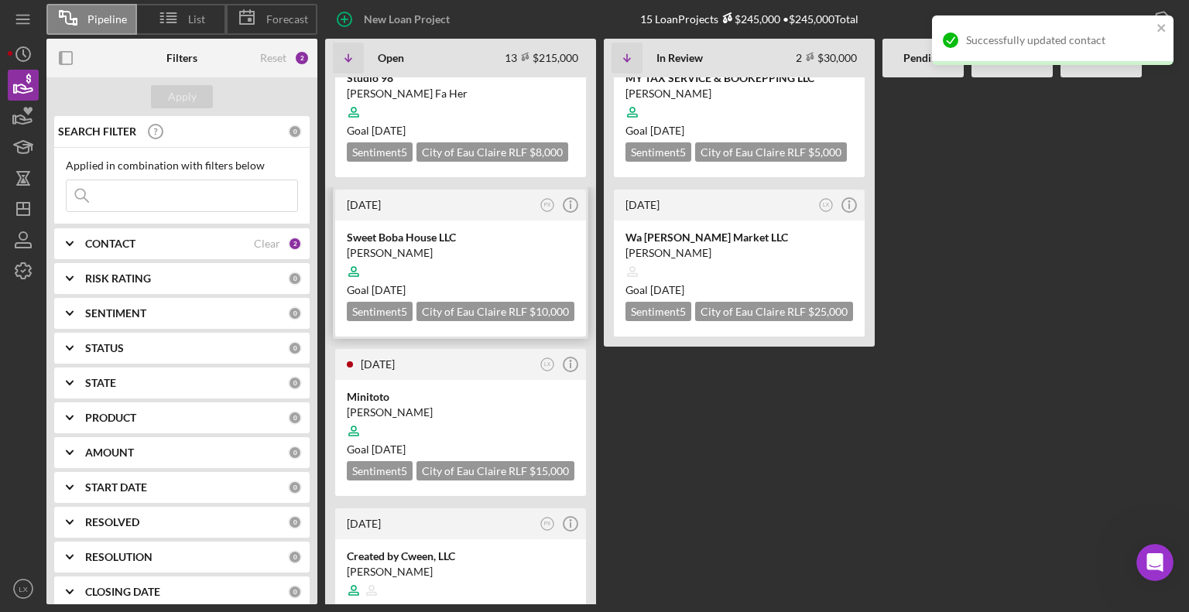
scroll to position [77, 0]
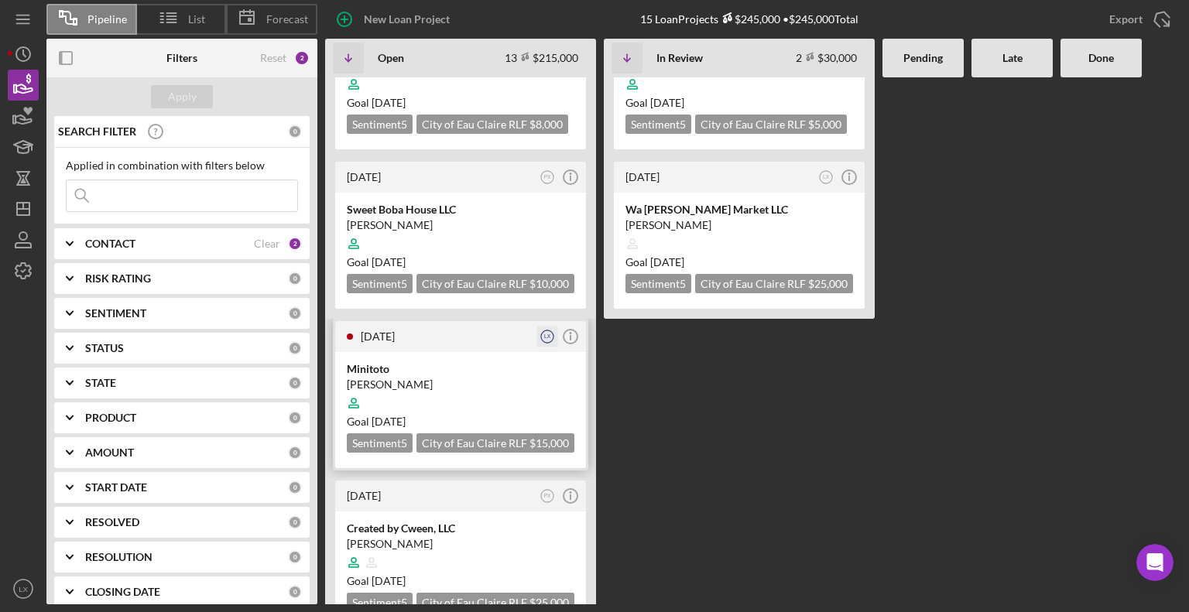
click at [542, 337] on icon "LX" at bounding box center [547, 337] width 21 height 21
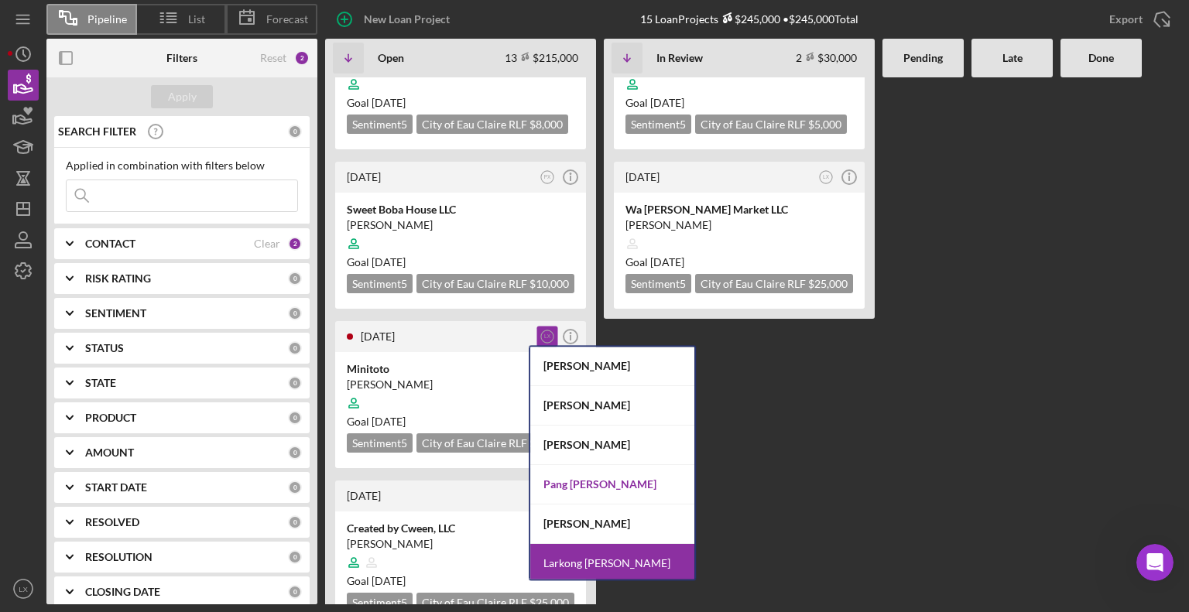
click at [582, 488] on div "Pang Kou Xiong" at bounding box center [612, 484] width 164 height 39
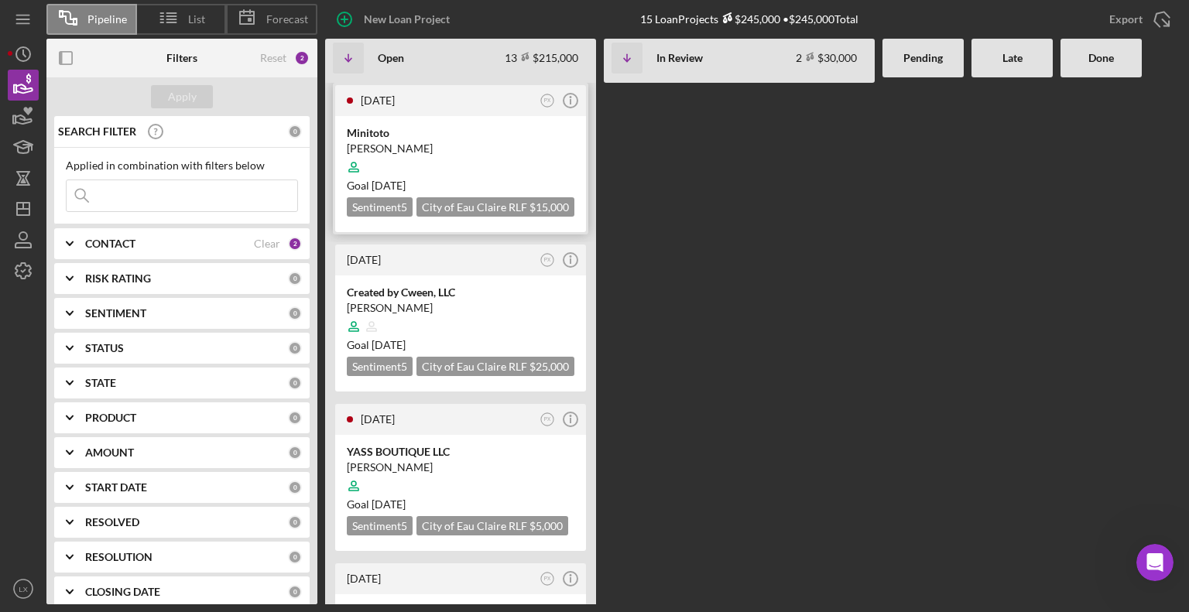
scroll to position [294, 0]
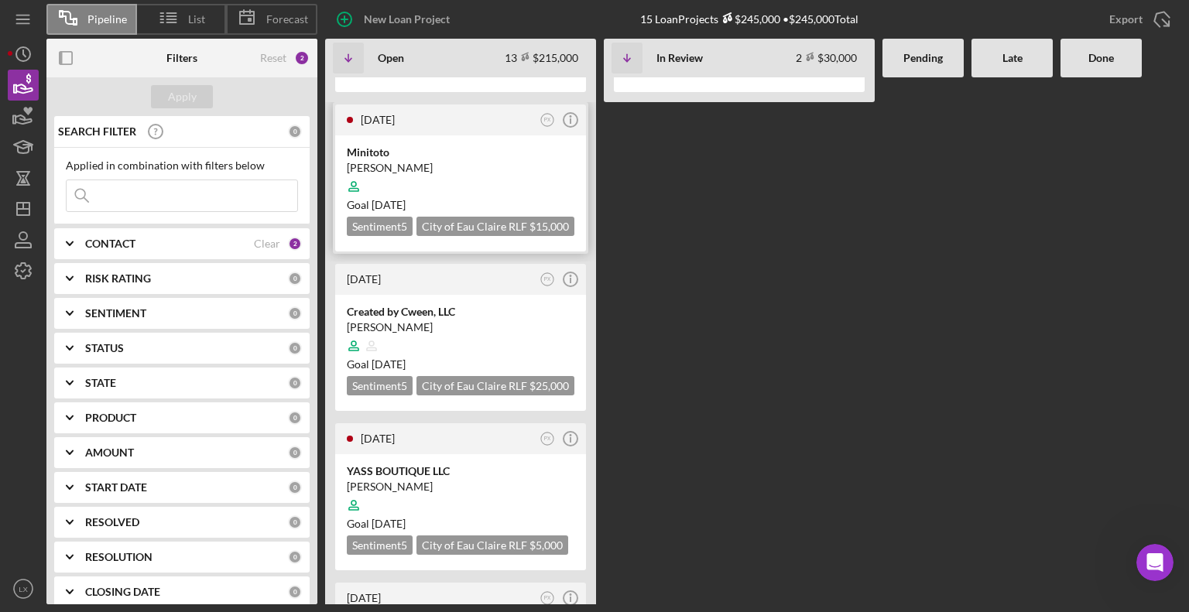
click at [380, 154] on div "Minitoto" at bounding box center [460, 152] width 227 height 15
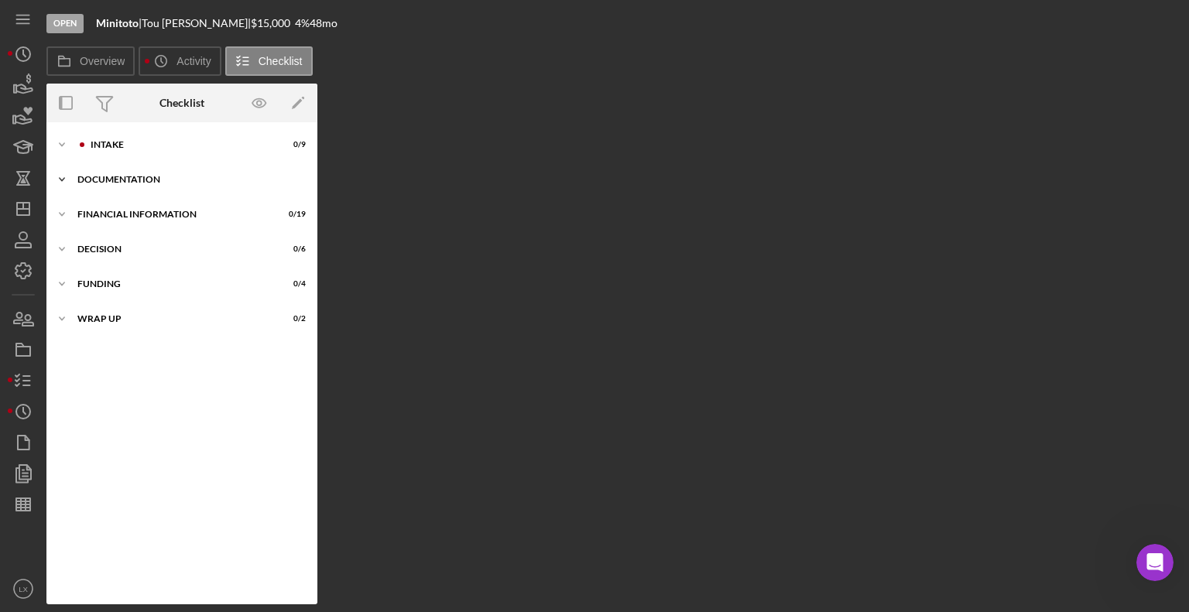
click at [91, 182] on div "Documentation" at bounding box center [187, 179] width 221 height 9
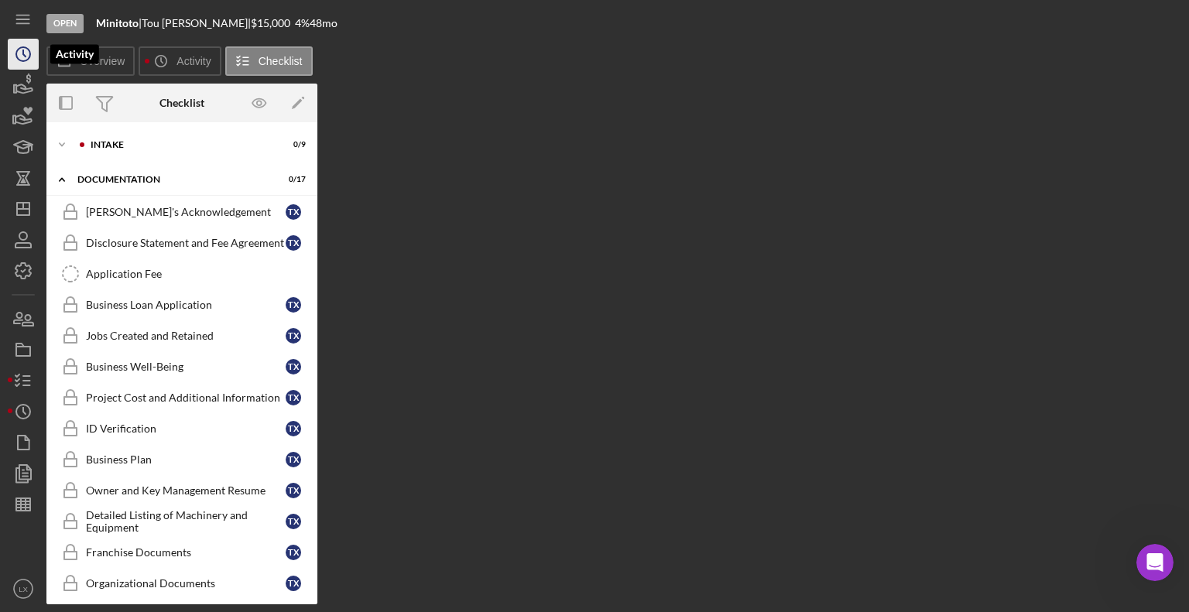
click at [25, 54] on icon "Icon/History" at bounding box center [23, 54] width 39 height 39
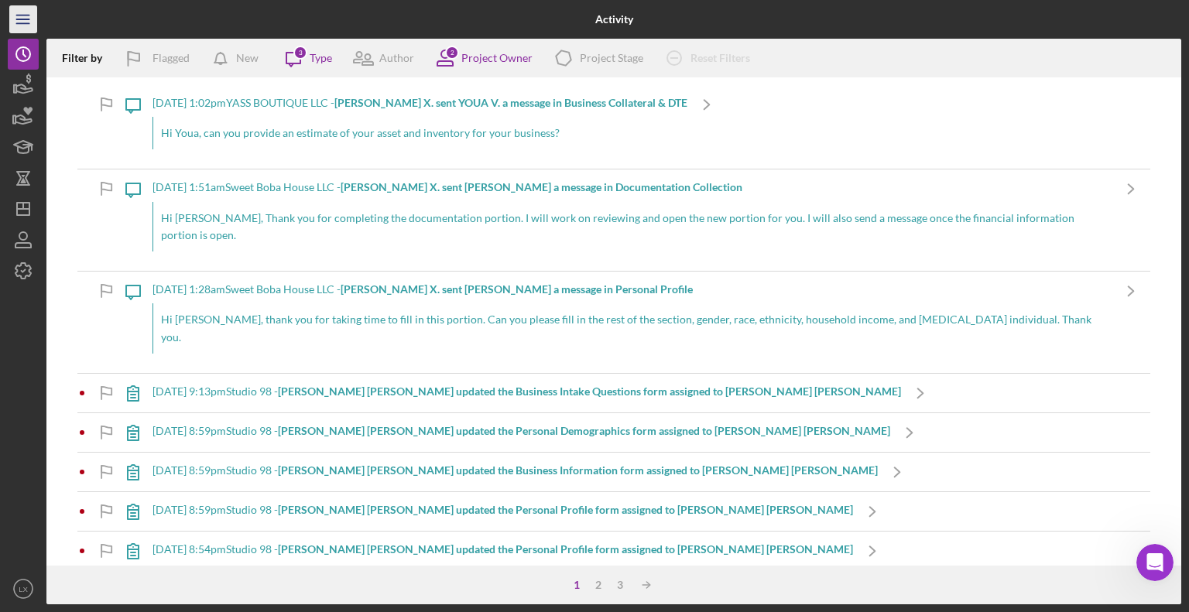
click at [16, 18] on icon "Icon/Menu" at bounding box center [23, 19] width 35 height 35
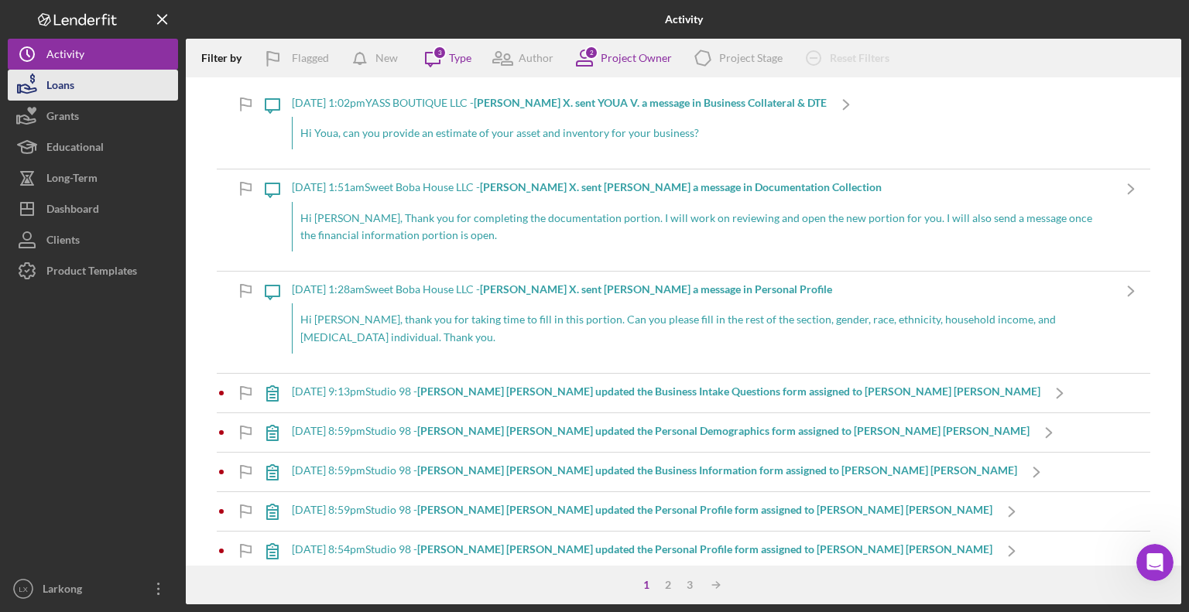
click at [111, 89] on button "Loans" at bounding box center [93, 85] width 170 height 31
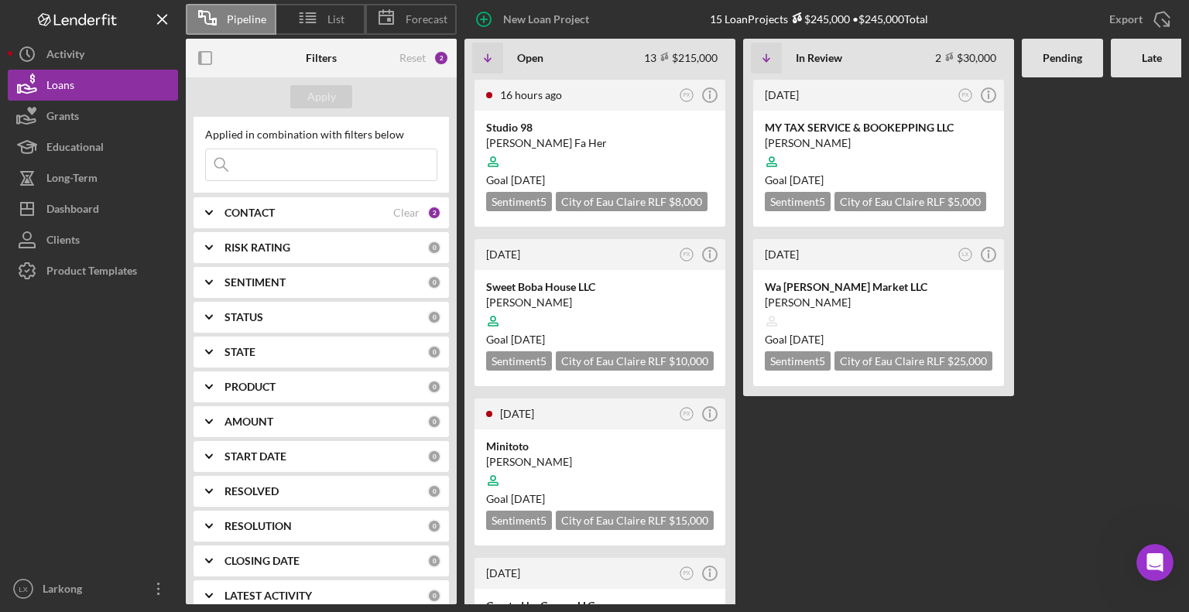
scroll to position [48, 0]
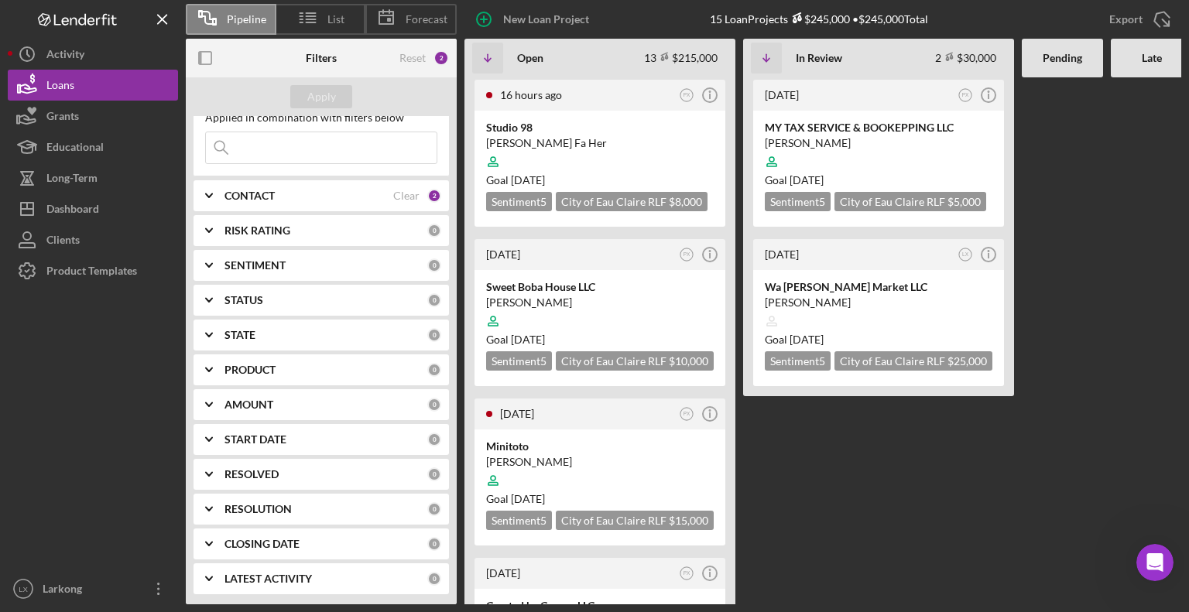
click at [206, 194] on polyline at bounding box center [209, 195] width 6 height 3
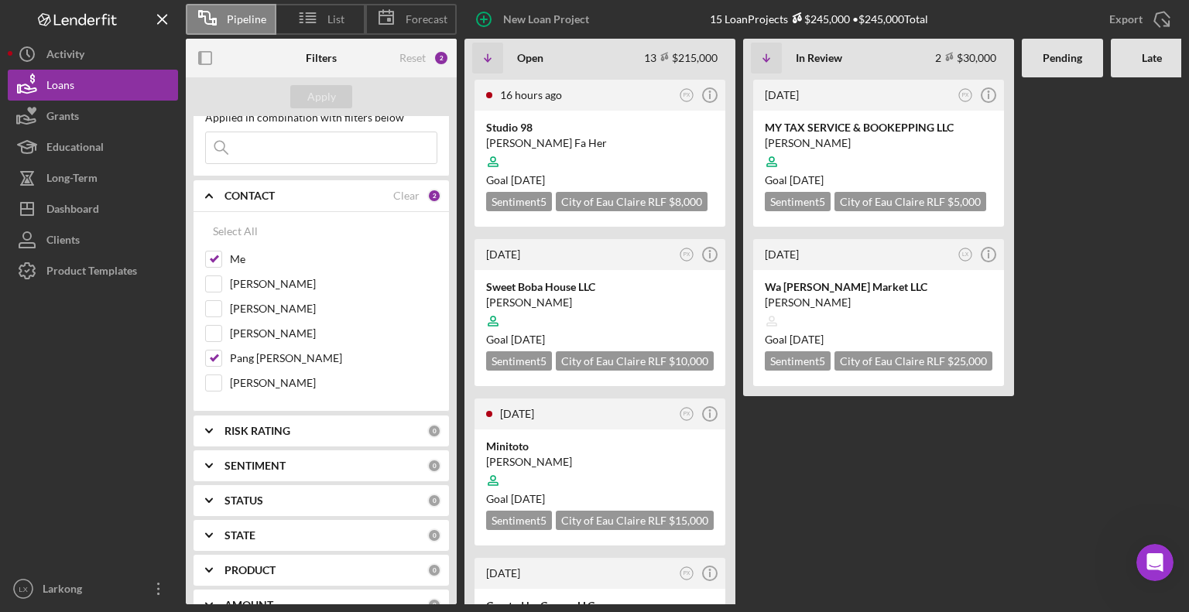
click at [201, 195] on icon "Icon/Expander" at bounding box center [209, 195] width 39 height 39
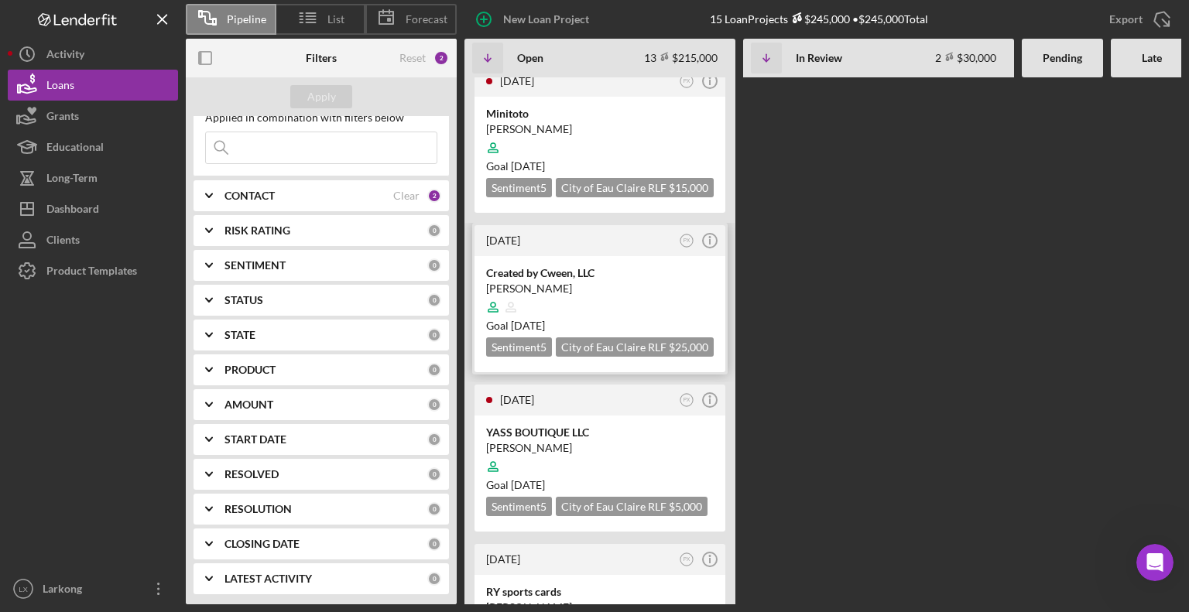
scroll to position [306, 0]
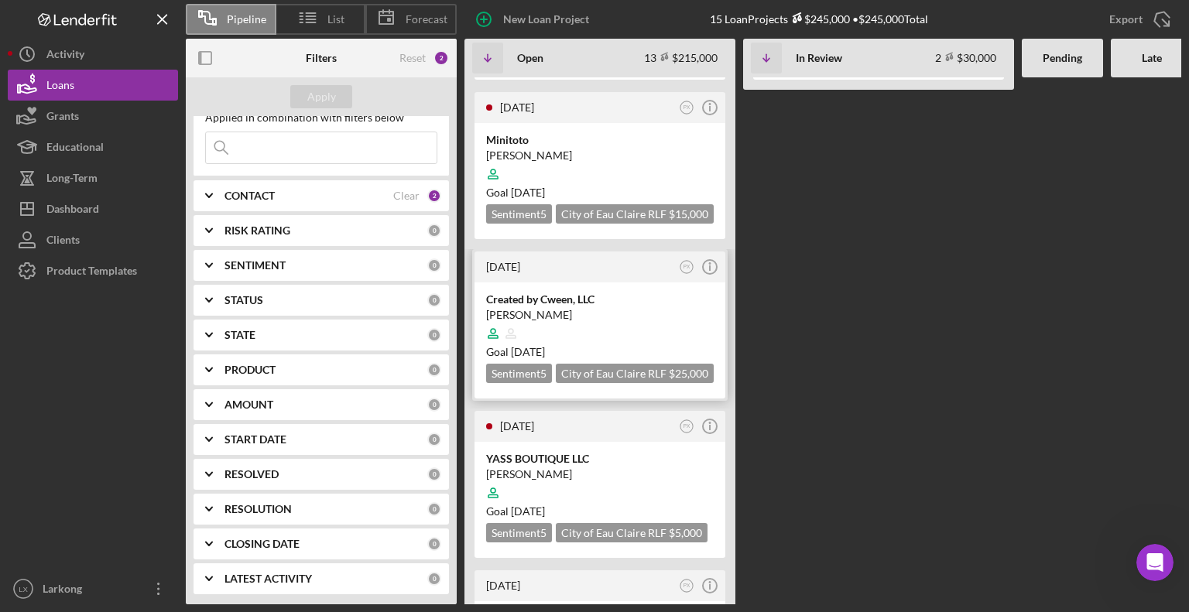
click at [563, 296] on div "Created by Cween, LLC" at bounding box center [599, 299] width 227 height 15
